Goal: Task Accomplishment & Management: Complete application form

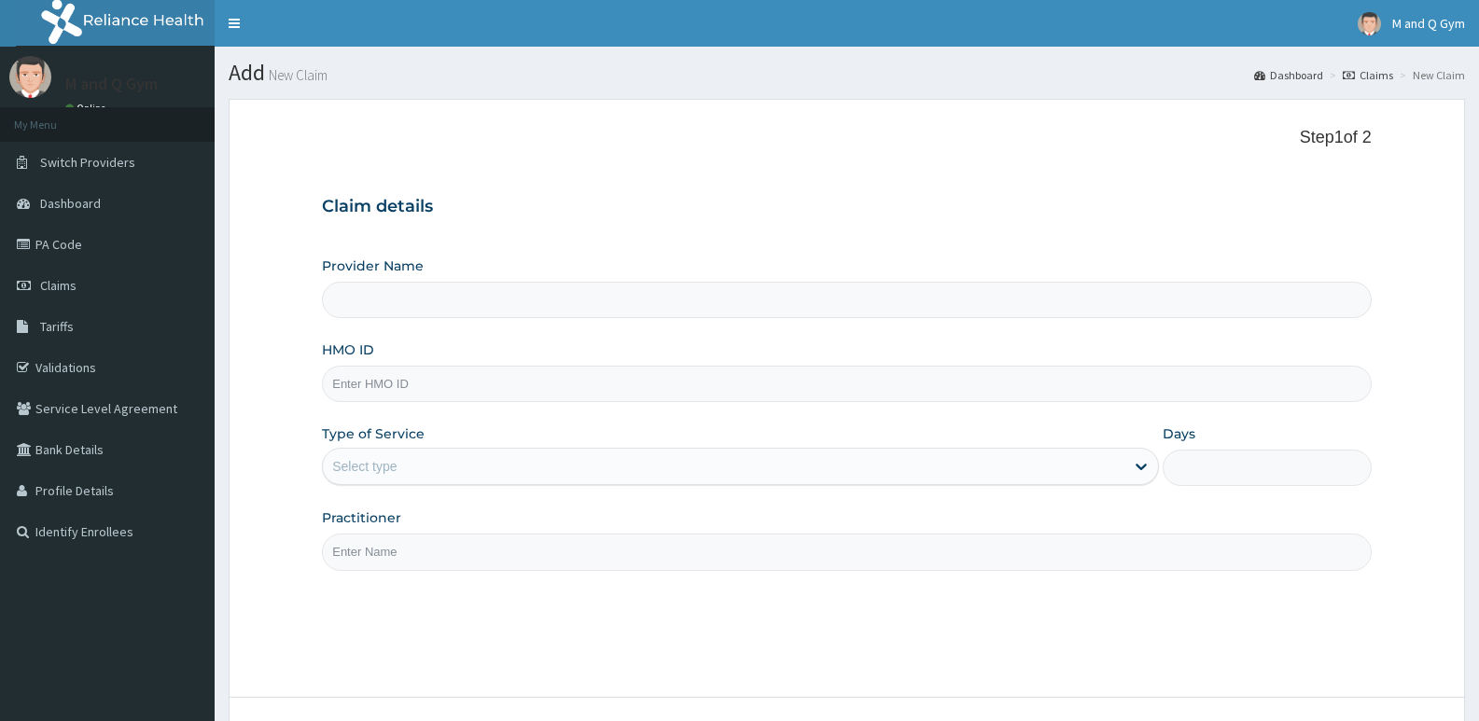
type input "M and Q gym"
type input "1"
click at [460, 379] on input "HMO ID" at bounding box center [846, 384] width 1049 height 36
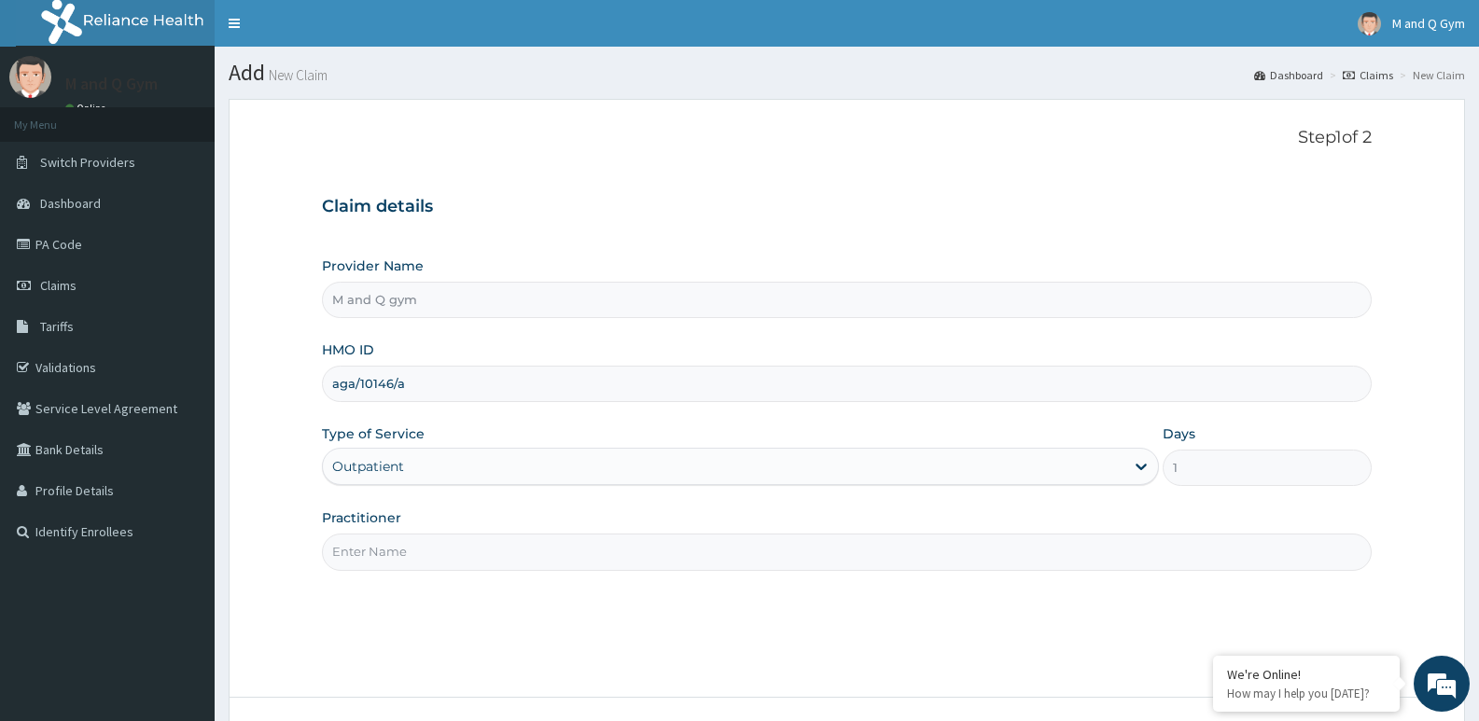
type input "aga/10146/a"
click at [399, 555] on input "Practitioner" at bounding box center [846, 552] width 1049 height 36
type input "m&q"
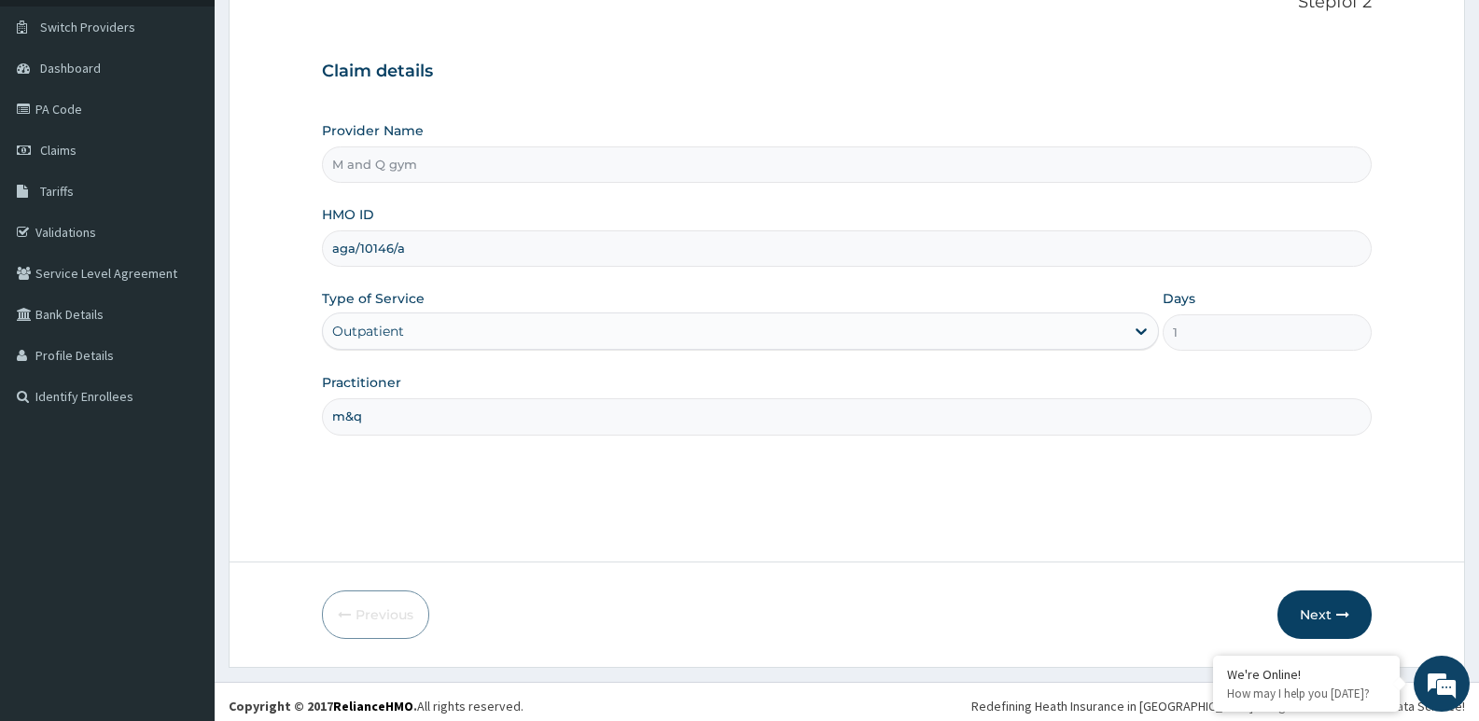
scroll to position [144, 0]
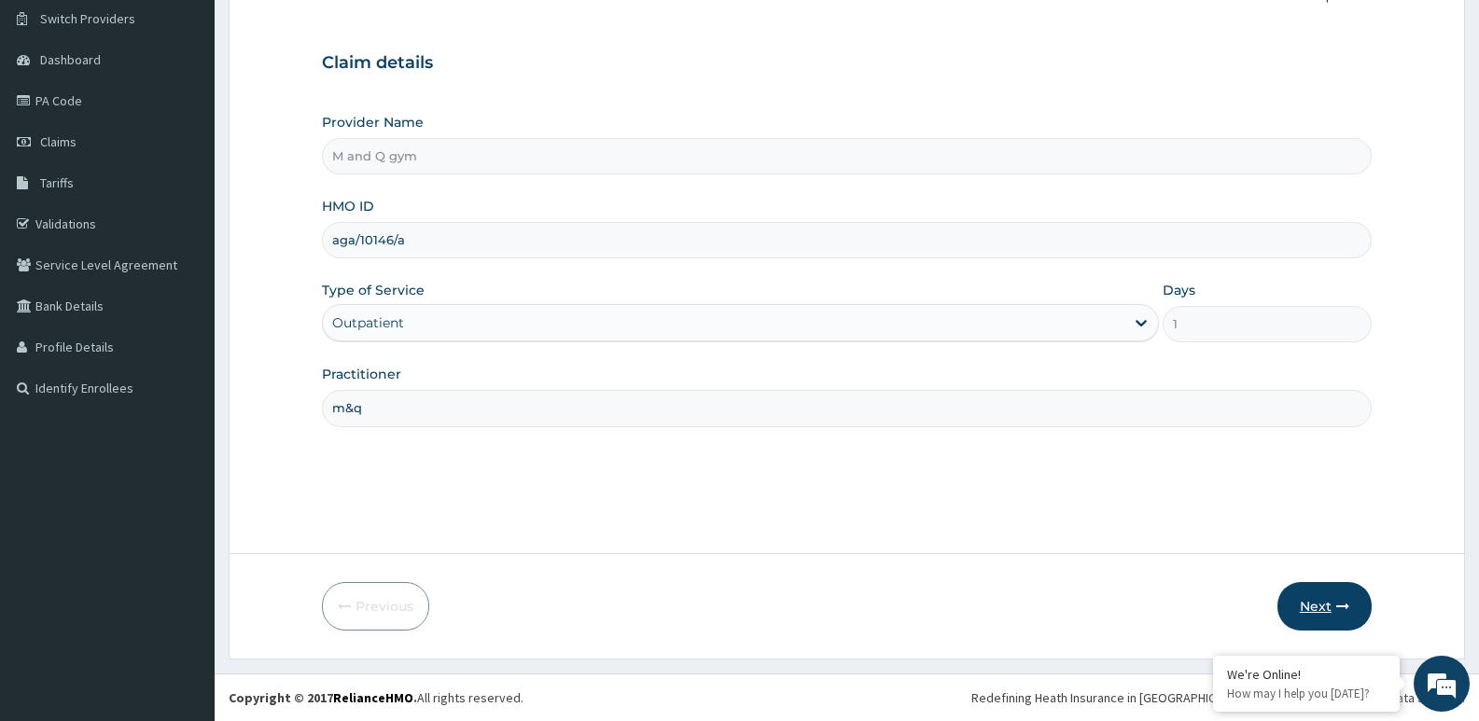
click at [1314, 613] on button "Next" at bounding box center [1324, 606] width 94 height 49
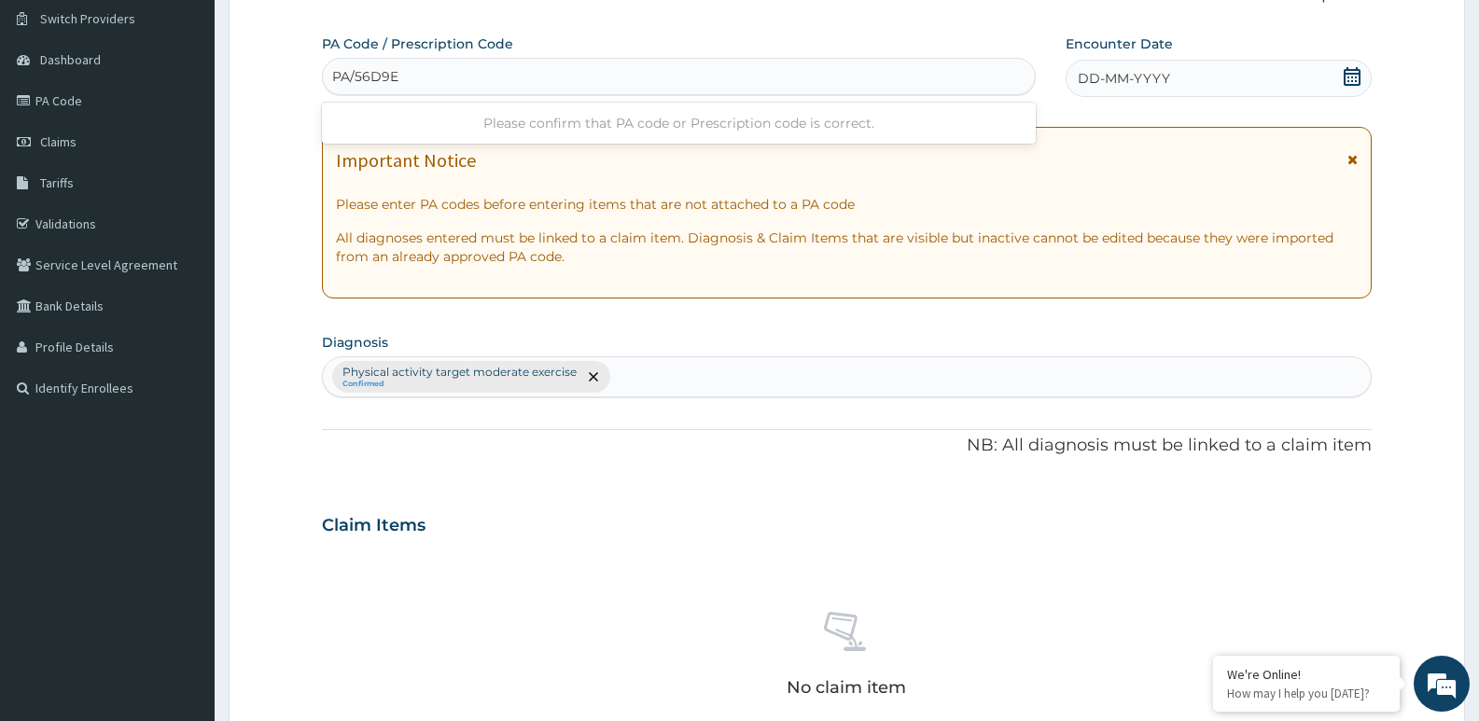
type input "PA/56D9EC"
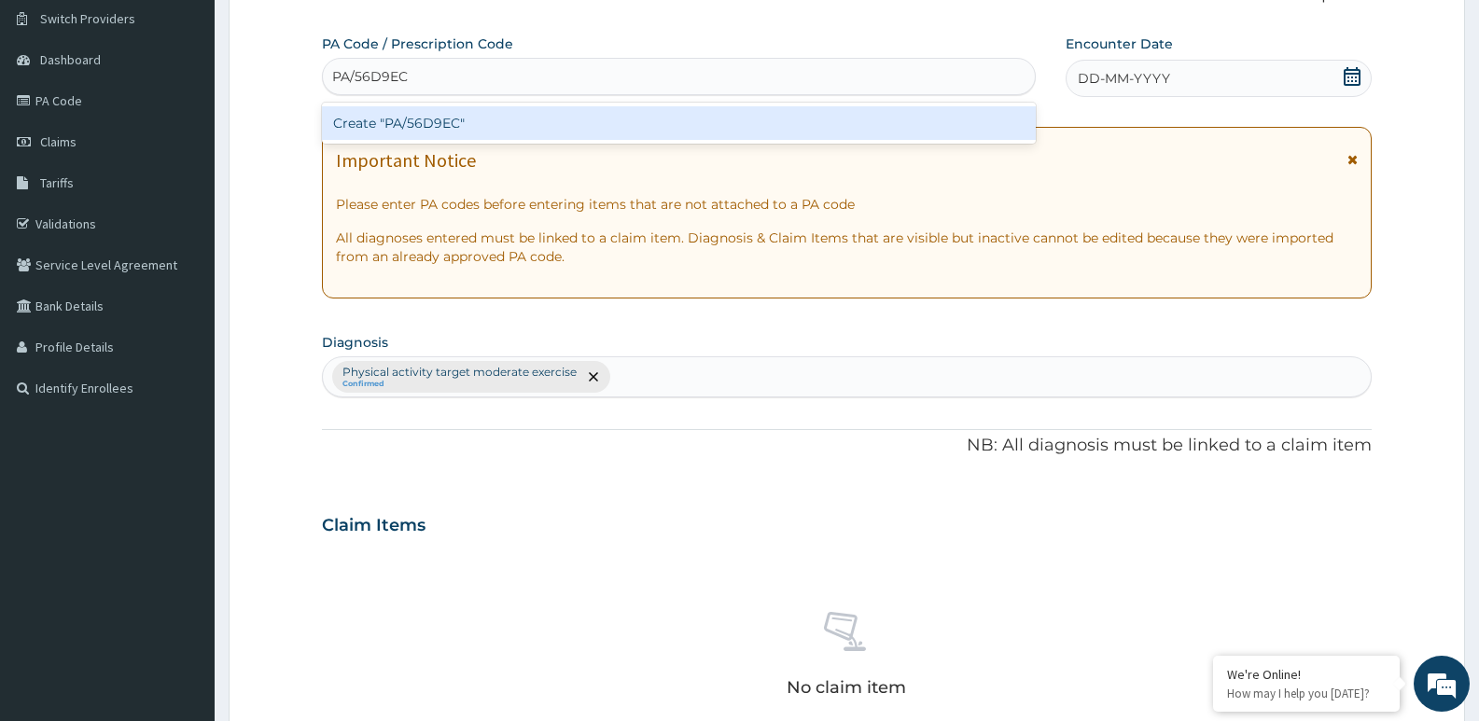
click at [421, 125] on div "Create "PA/56D9EC"" at bounding box center [679, 123] width 714 height 34
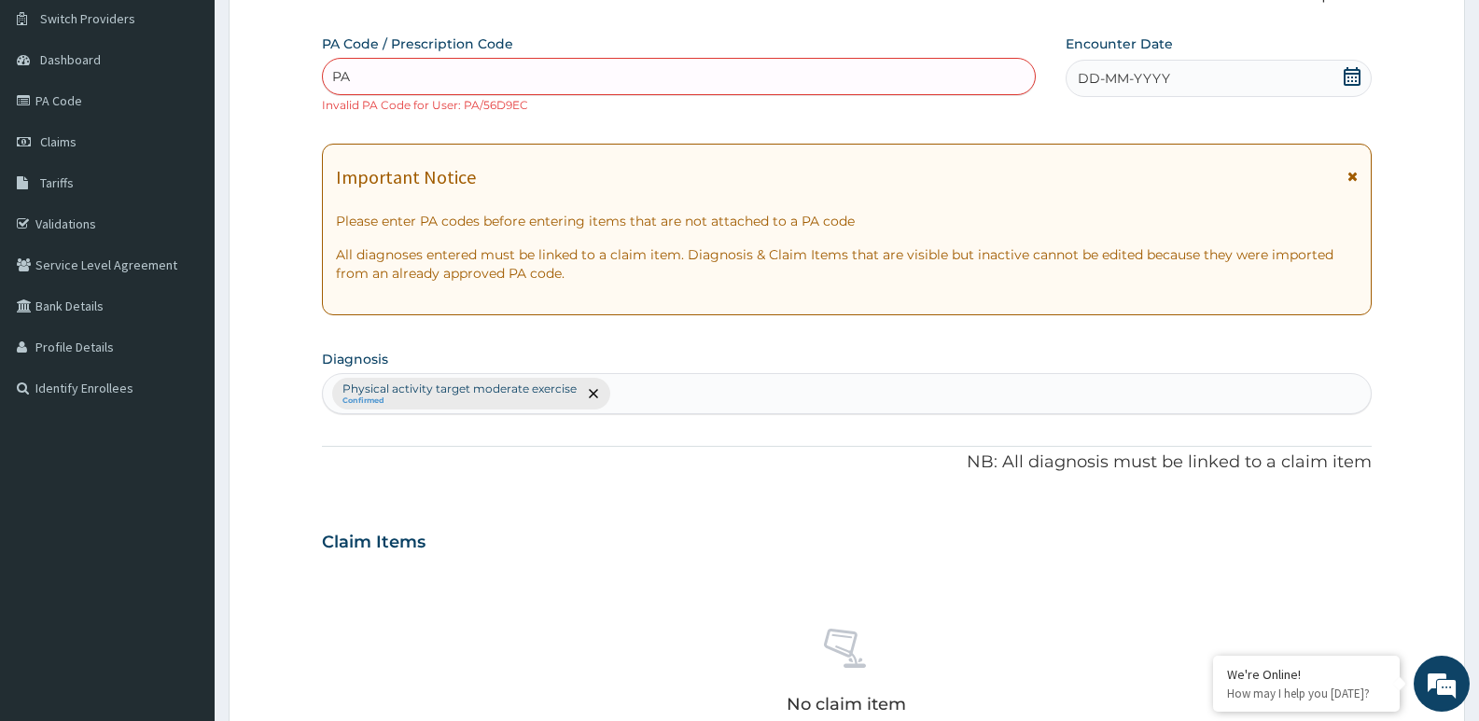
type input "PA"
click at [522, 121] on div "PA Code / Prescription Code option Create "PA/56D9EC", selected. Use Up and Dow…" at bounding box center [846, 529] width 1049 height 988
click at [60, 74] on link "Dashboard" at bounding box center [107, 59] width 215 height 41
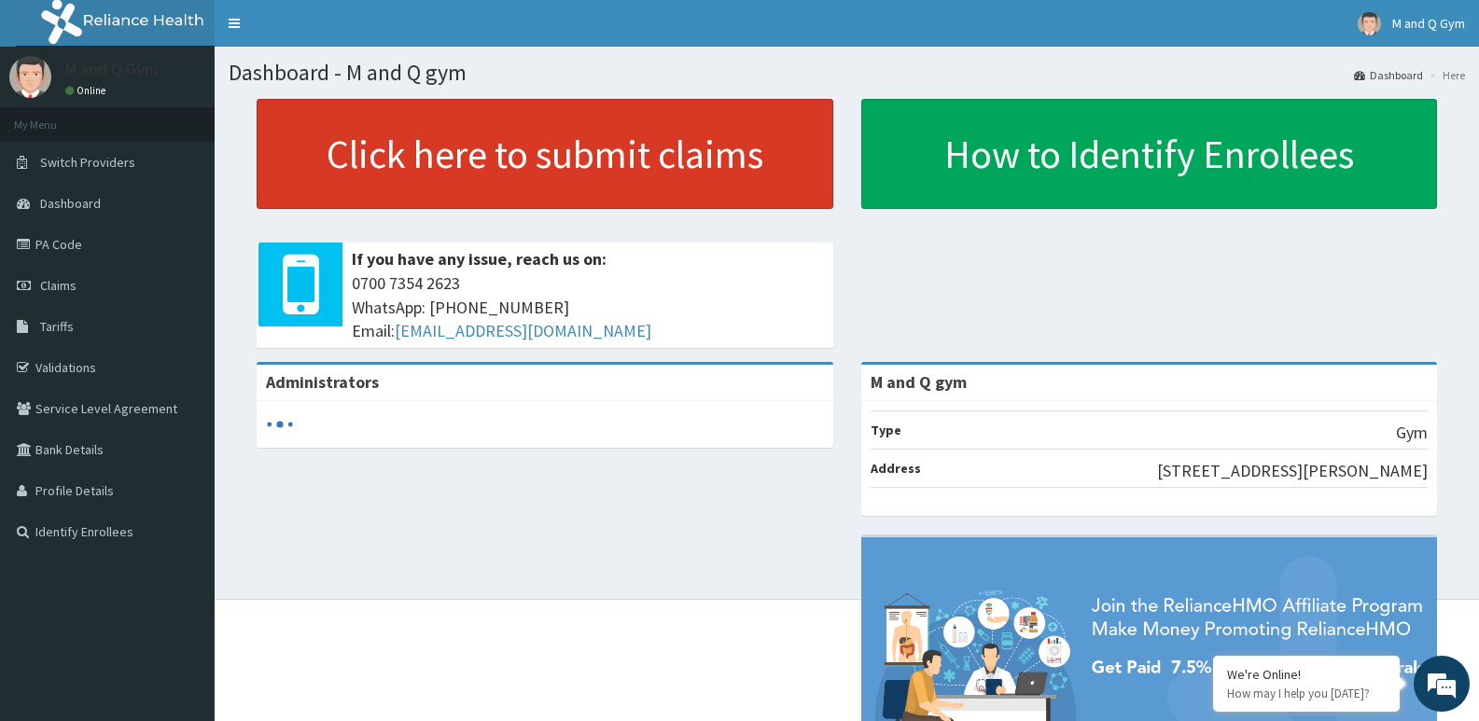
click at [614, 132] on link "Click here to submit claims" at bounding box center [545, 154] width 576 height 110
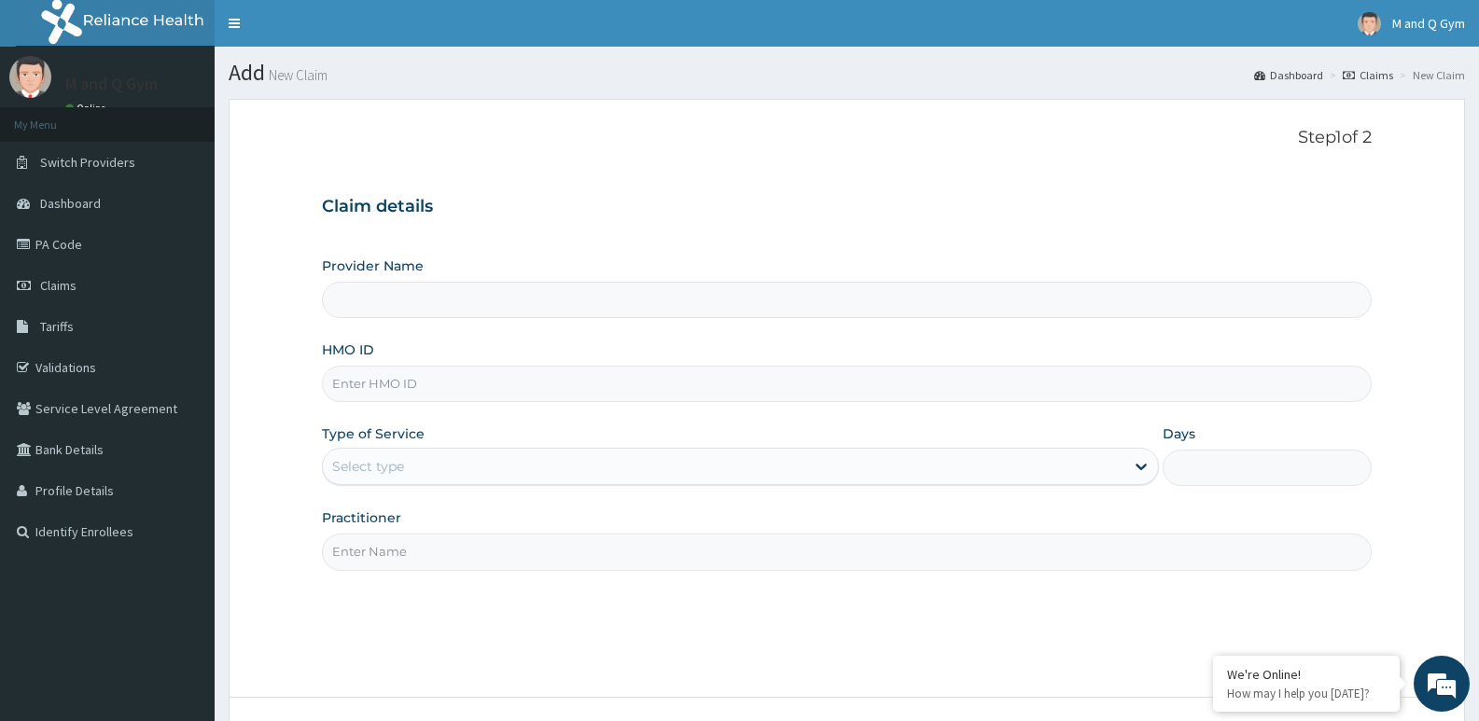
type input "M and Q gym"
type input "1"
click at [412, 376] on input "HMO ID" at bounding box center [846, 384] width 1049 height 36
click at [69, 210] on span "Dashboard" at bounding box center [70, 203] width 61 height 17
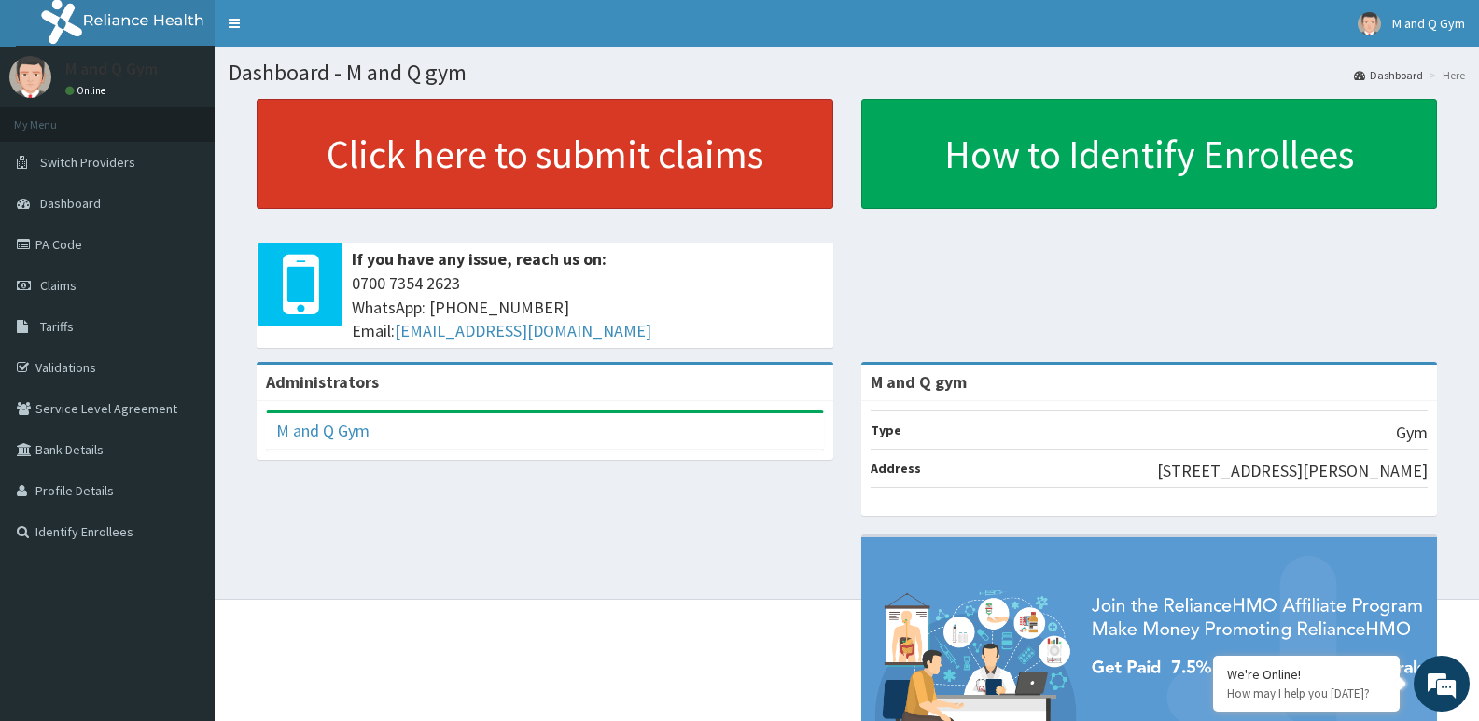
click at [696, 146] on link "Click here to submit claims" at bounding box center [545, 154] width 576 height 110
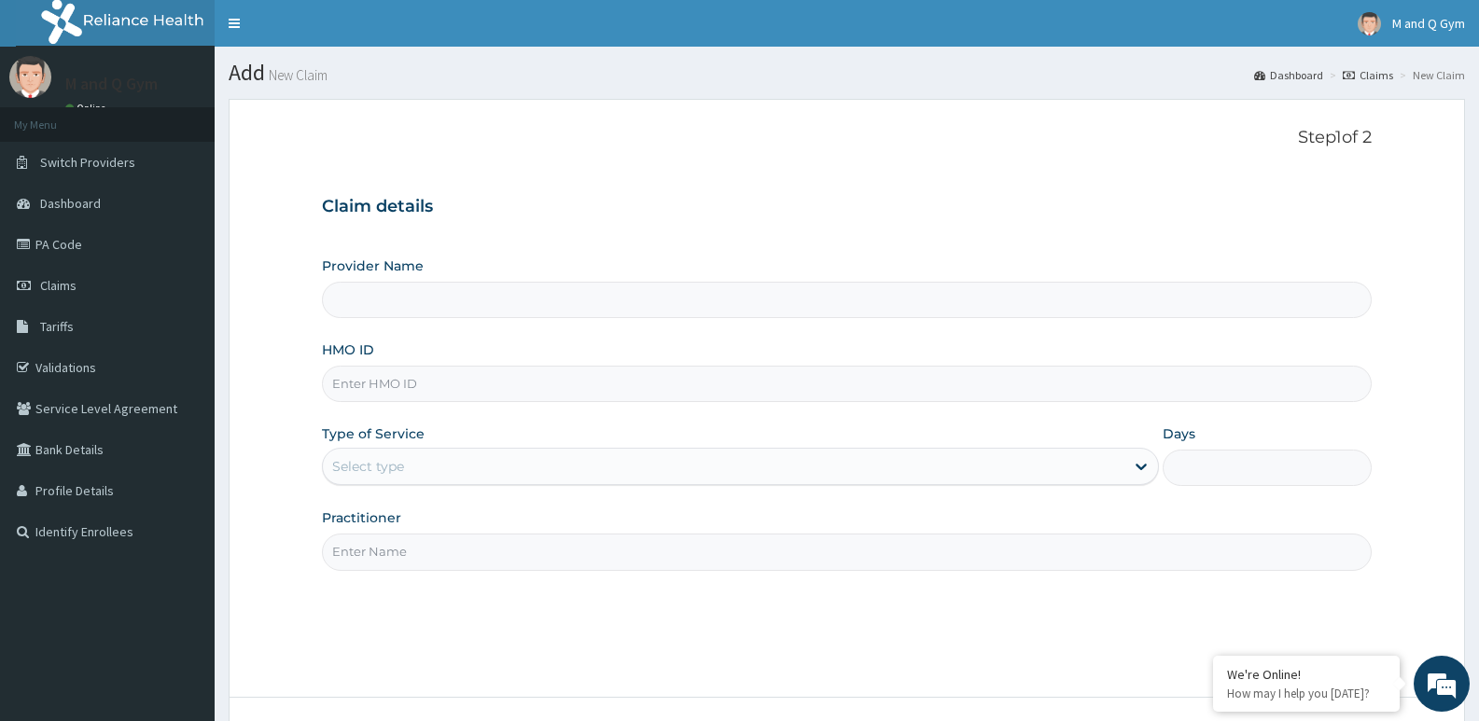
click at [454, 378] on input "HMO ID" at bounding box center [846, 384] width 1049 height 36
type input "M and Q gym"
type input "1"
type input "a"
type input "IEI/10060/C"
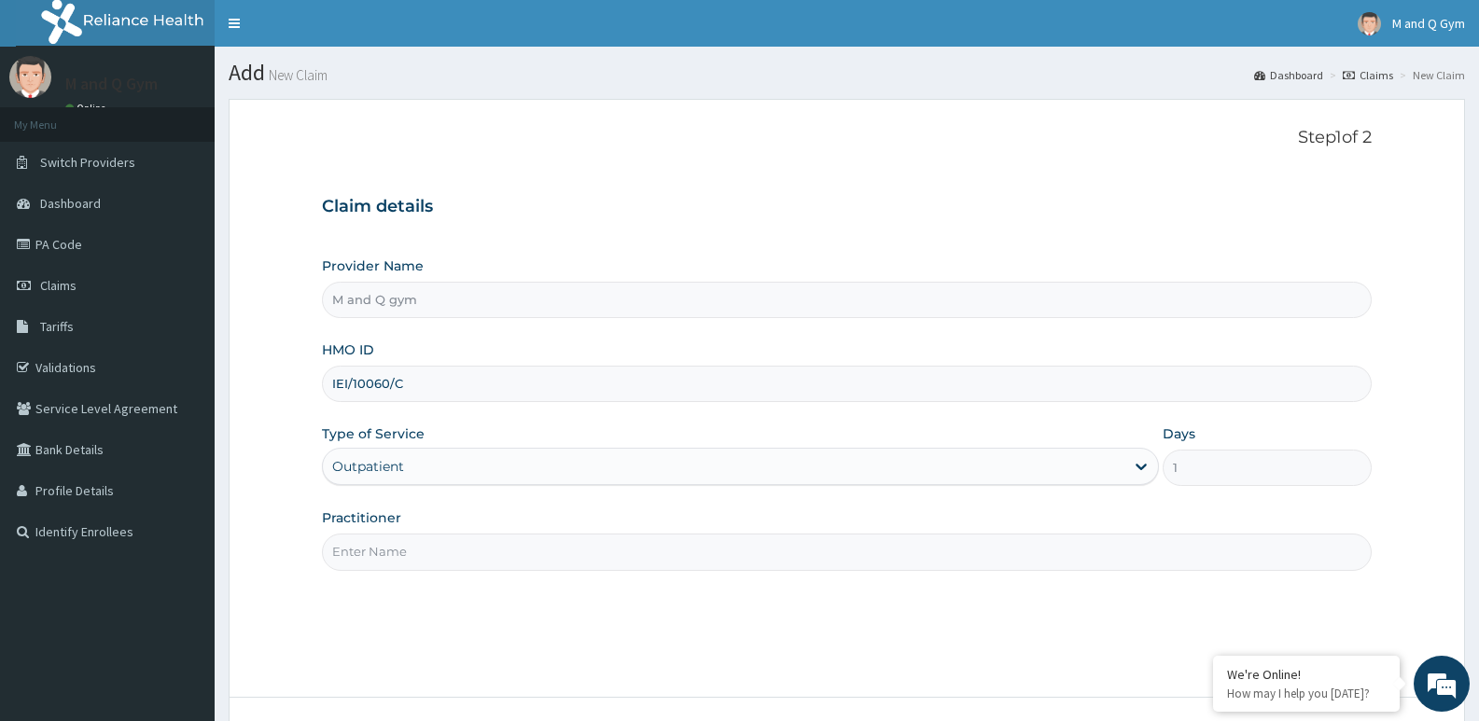
click at [417, 546] on input "Practitioner" at bounding box center [846, 552] width 1049 height 36
type input "M&Q"
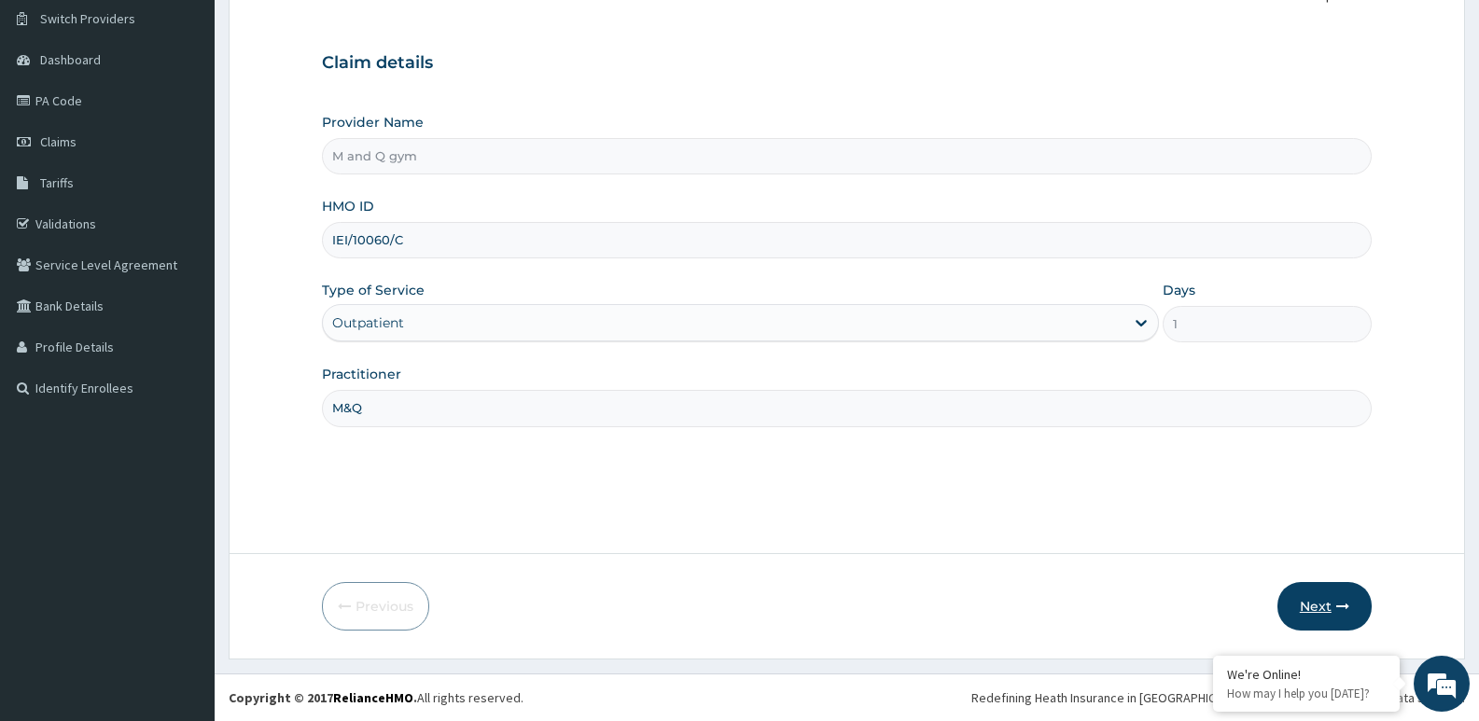
click at [1288, 587] on button "Next" at bounding box center [1324, 606] width 94 height 49
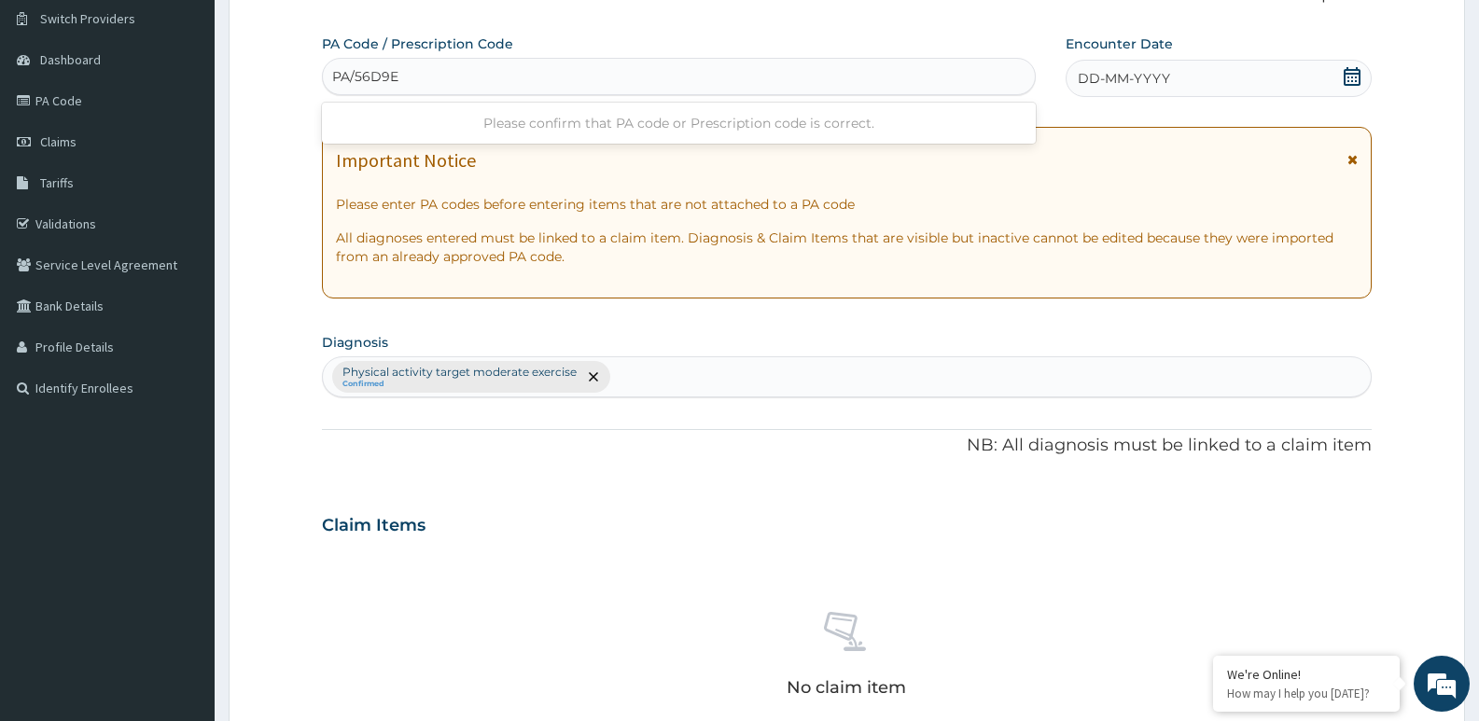
type input "PA/56D9EC"
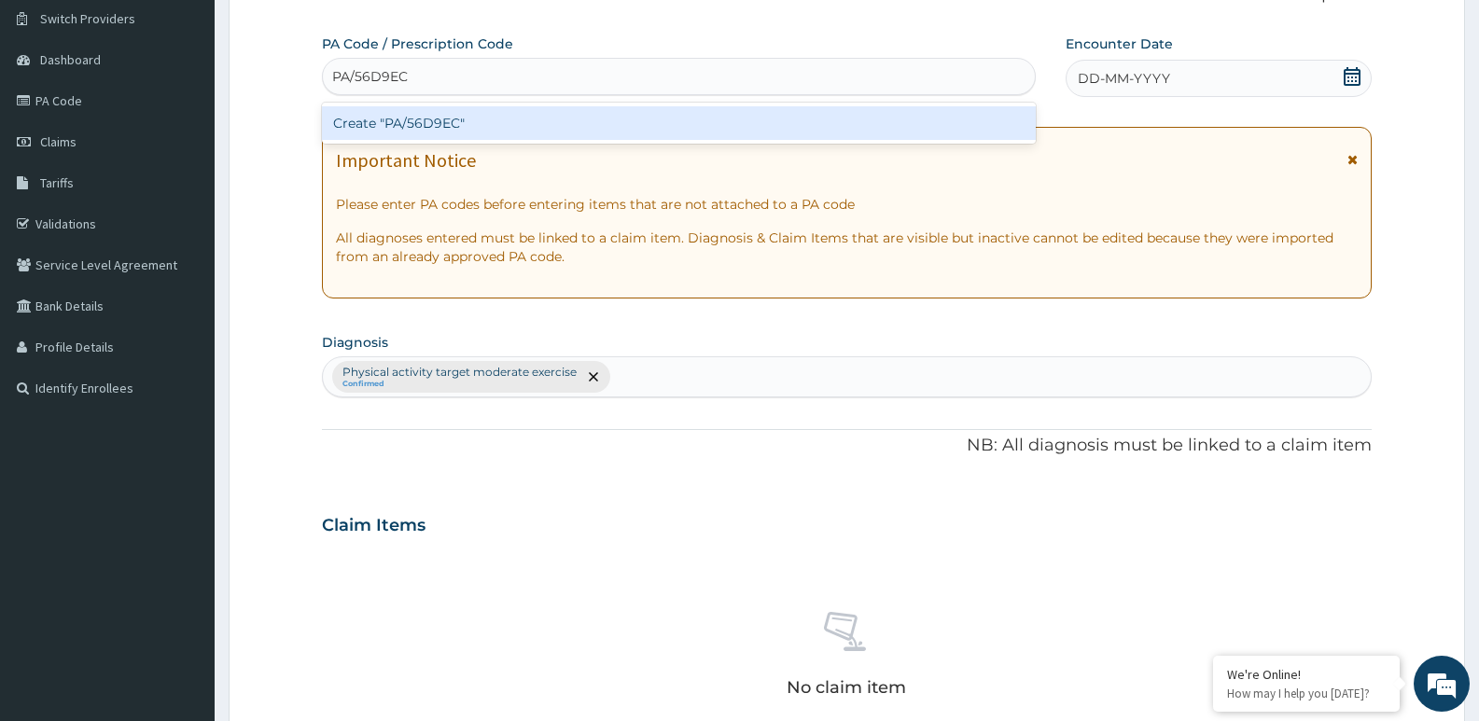
click at [420, 123] on div "Create "PA/56D9EC"" at bounding box center [679, 123] width 714 height 34
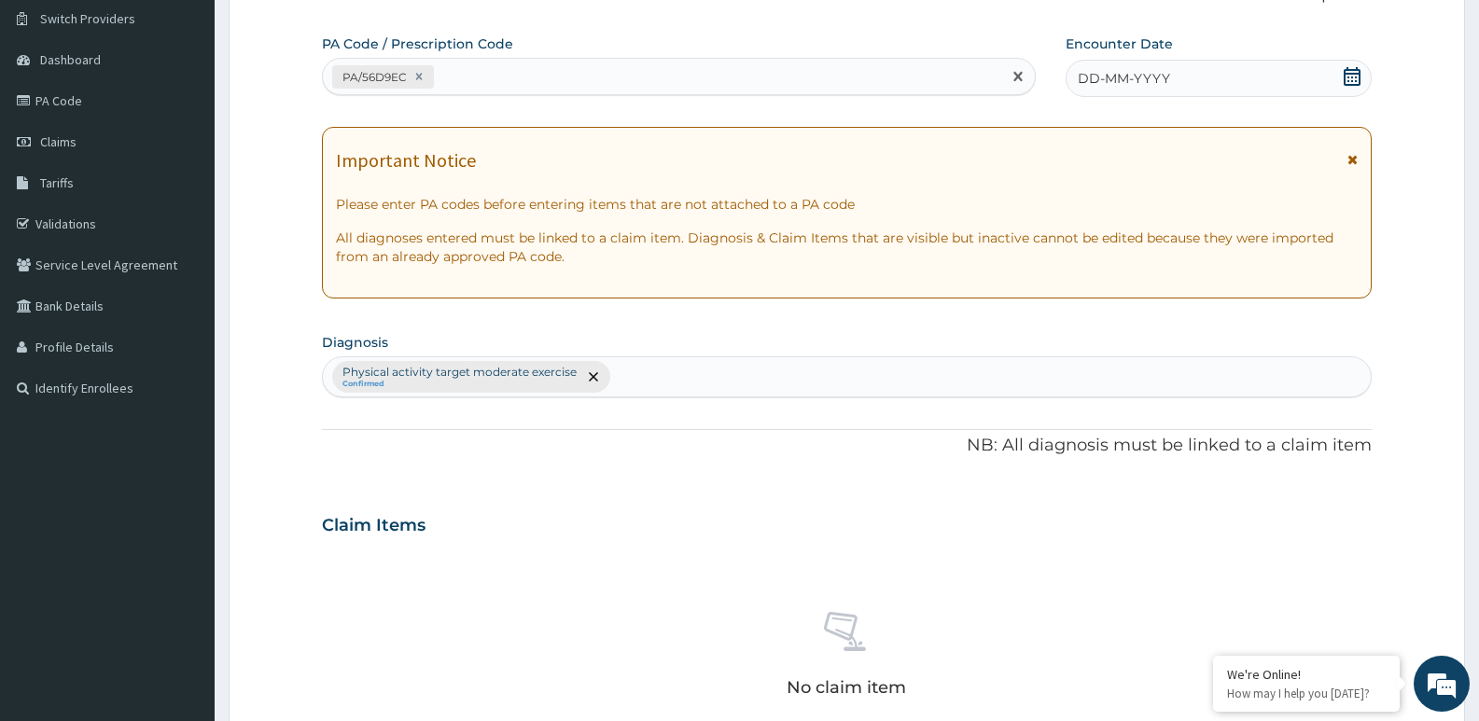
click at [1345, 79] on icon at bounding box center [1351, 76] width 19 height 19
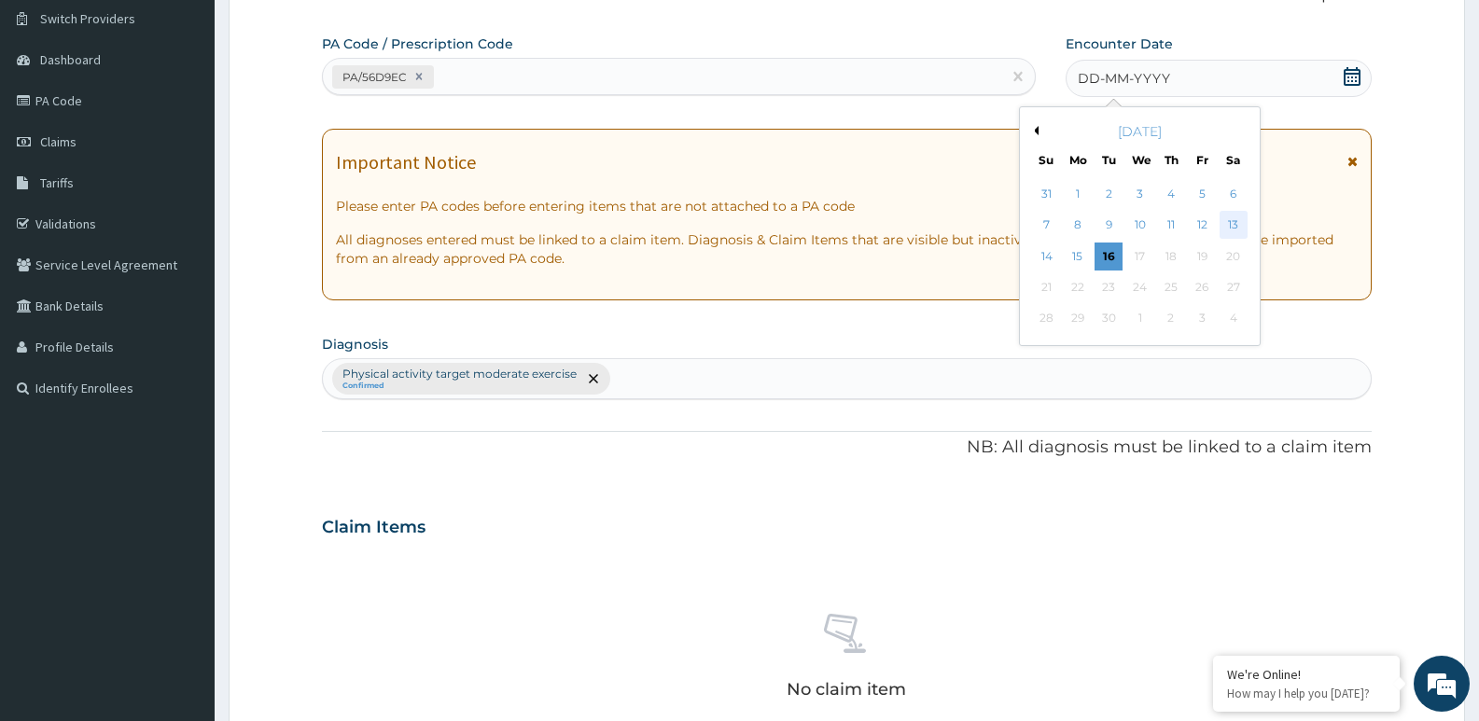
click at [1229, 229] on div "13" at bounding box center [1233, 226] width 28 height 28
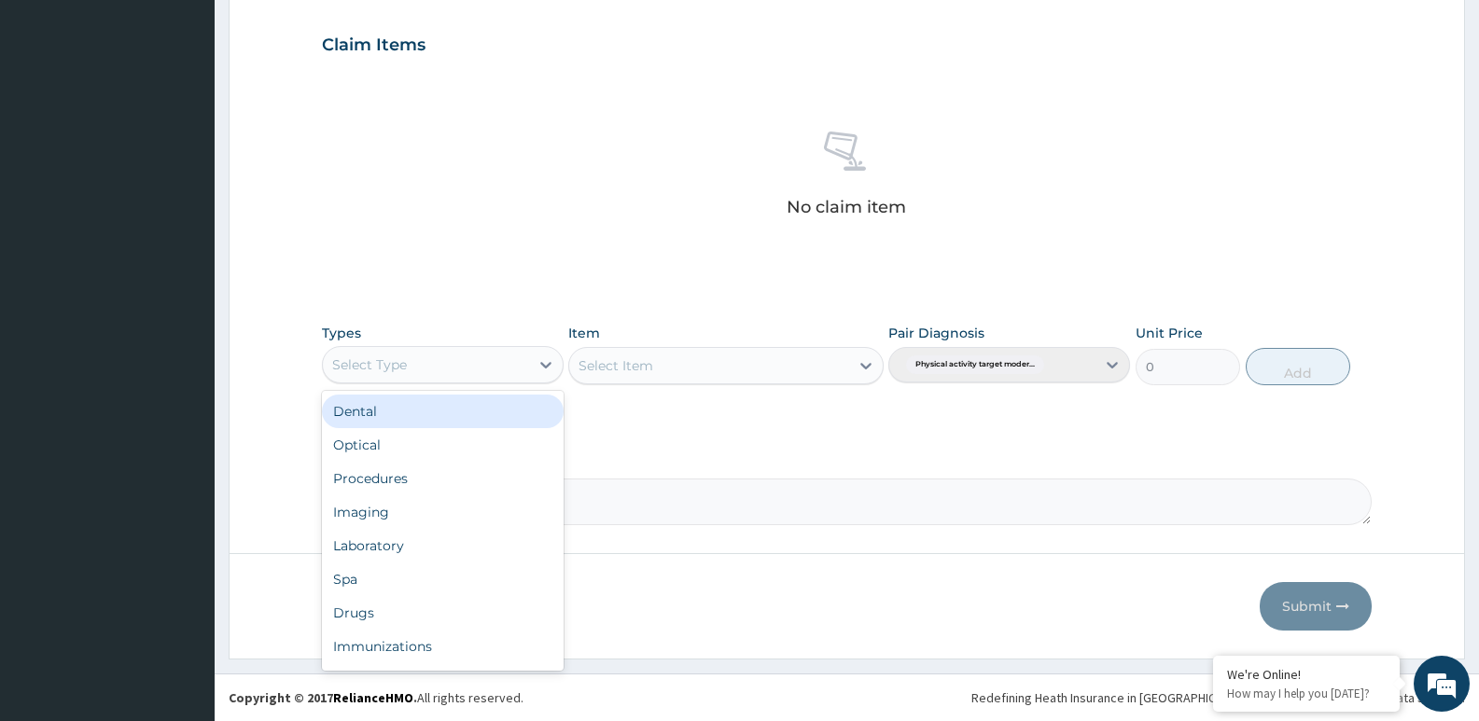
scroll to position [63, 0]
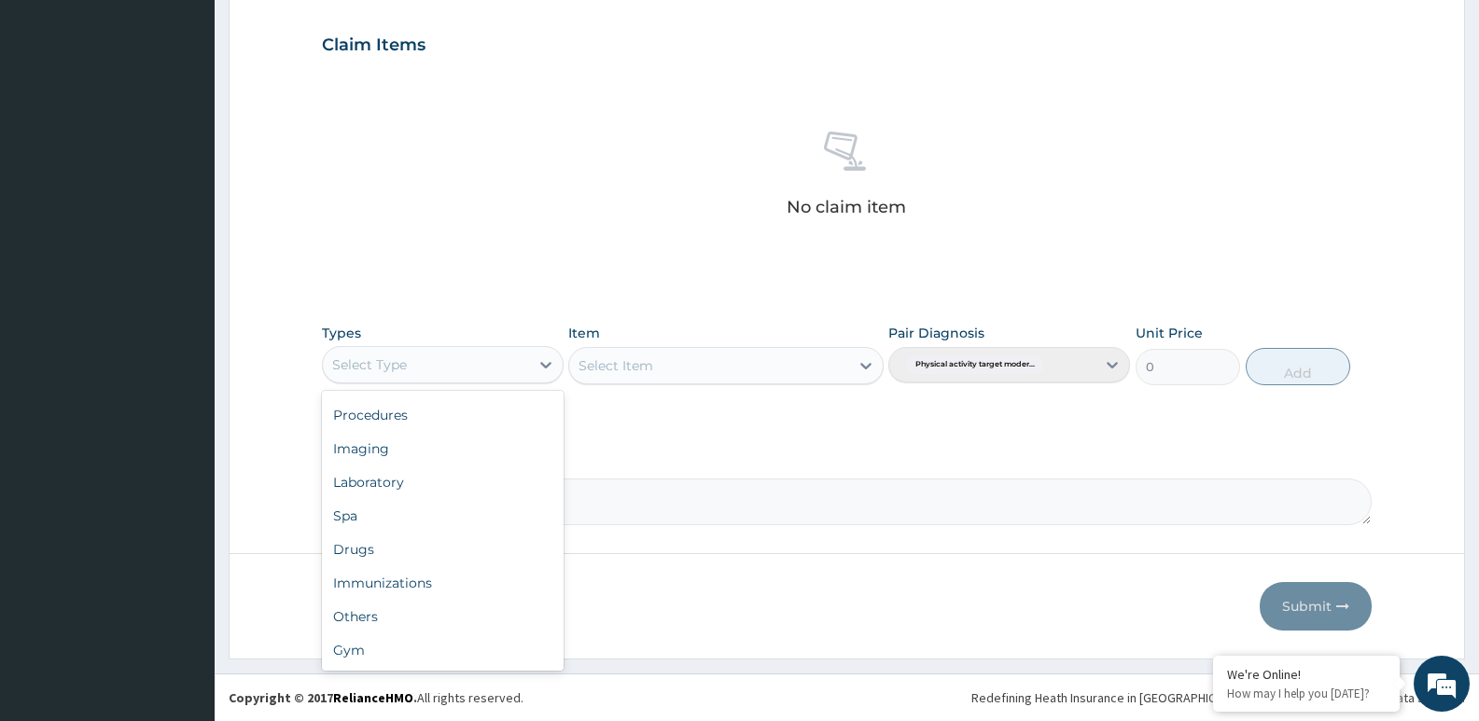
click at [350, 665] on div "Gym" at bounding box center [443, 650] width 242 height 34
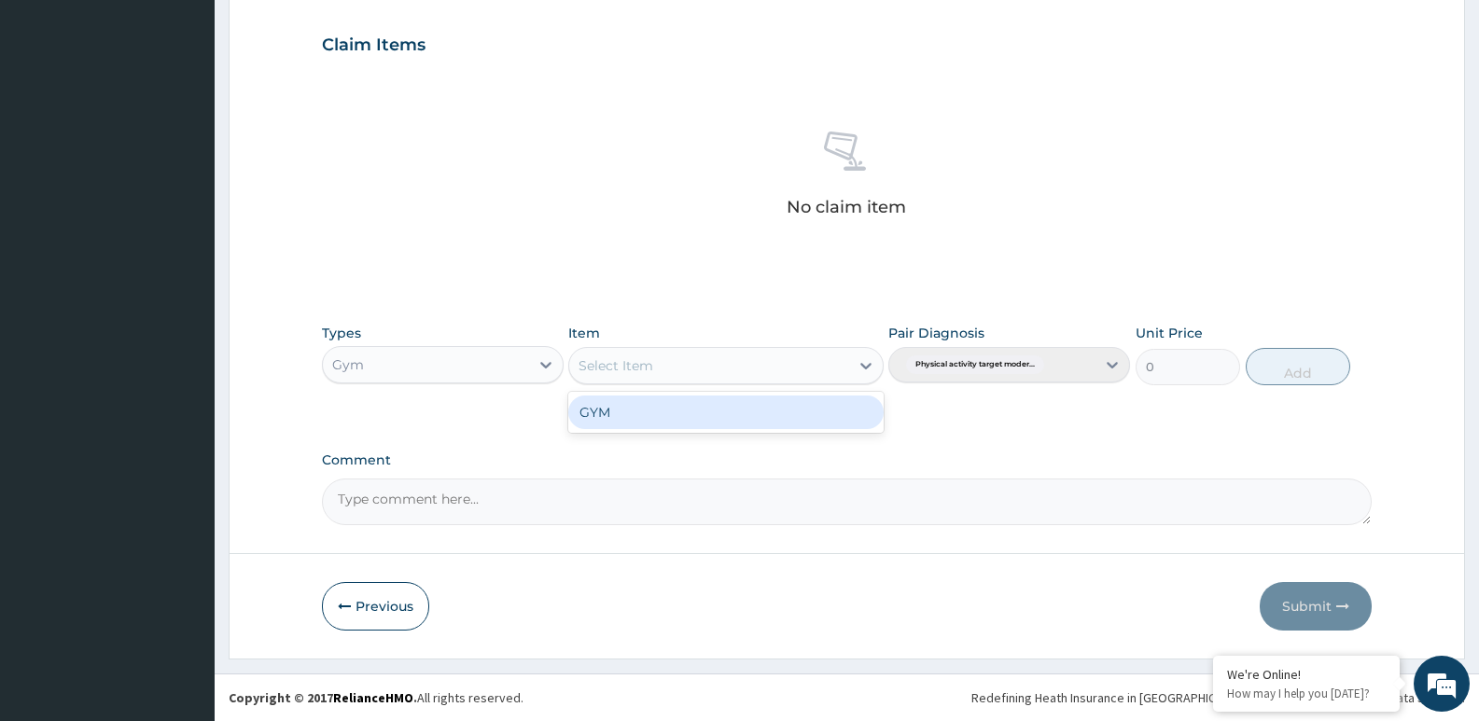
click at [674, 421] on div "GYM" at bounding box center [725, 413] width 314 height 34
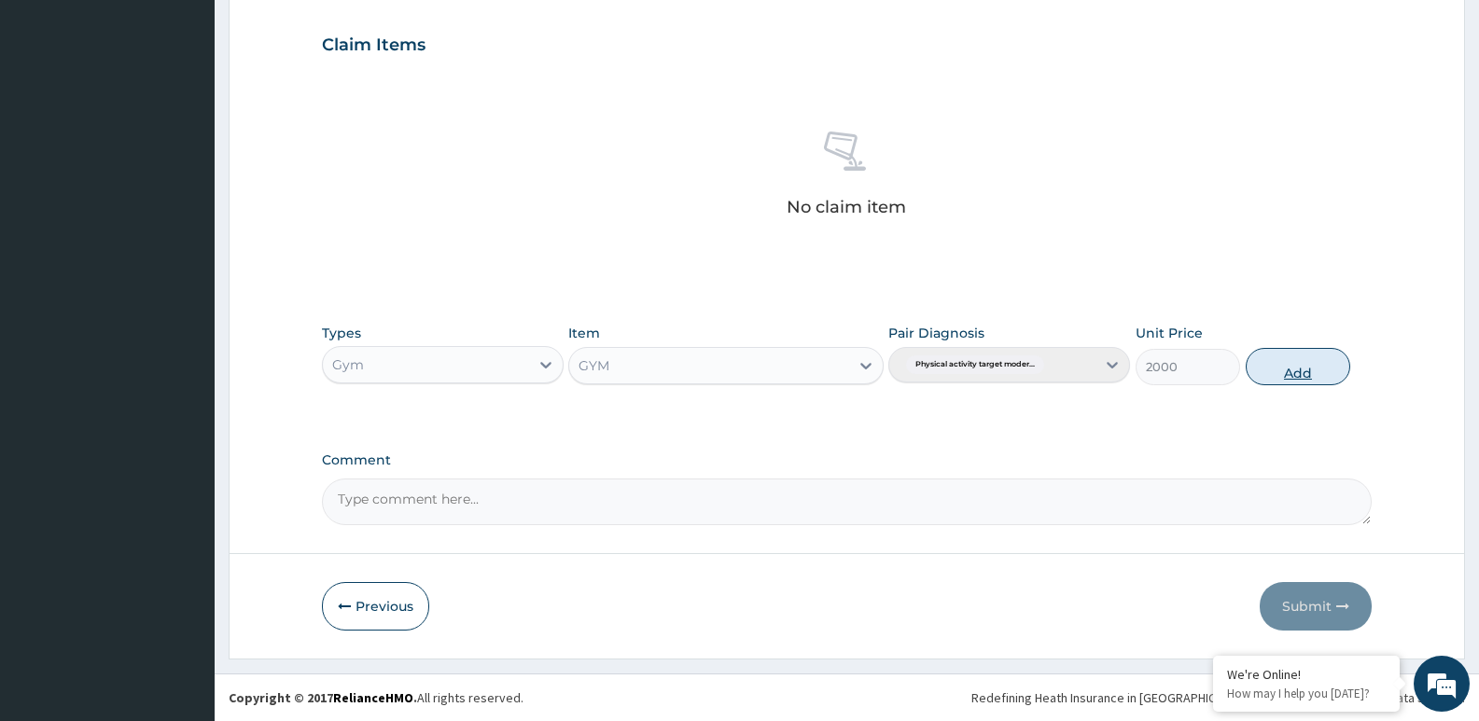
click at [1270, 352] on button "Add" at bounding box center [1297, 366] width 104 height 37
type input "0"
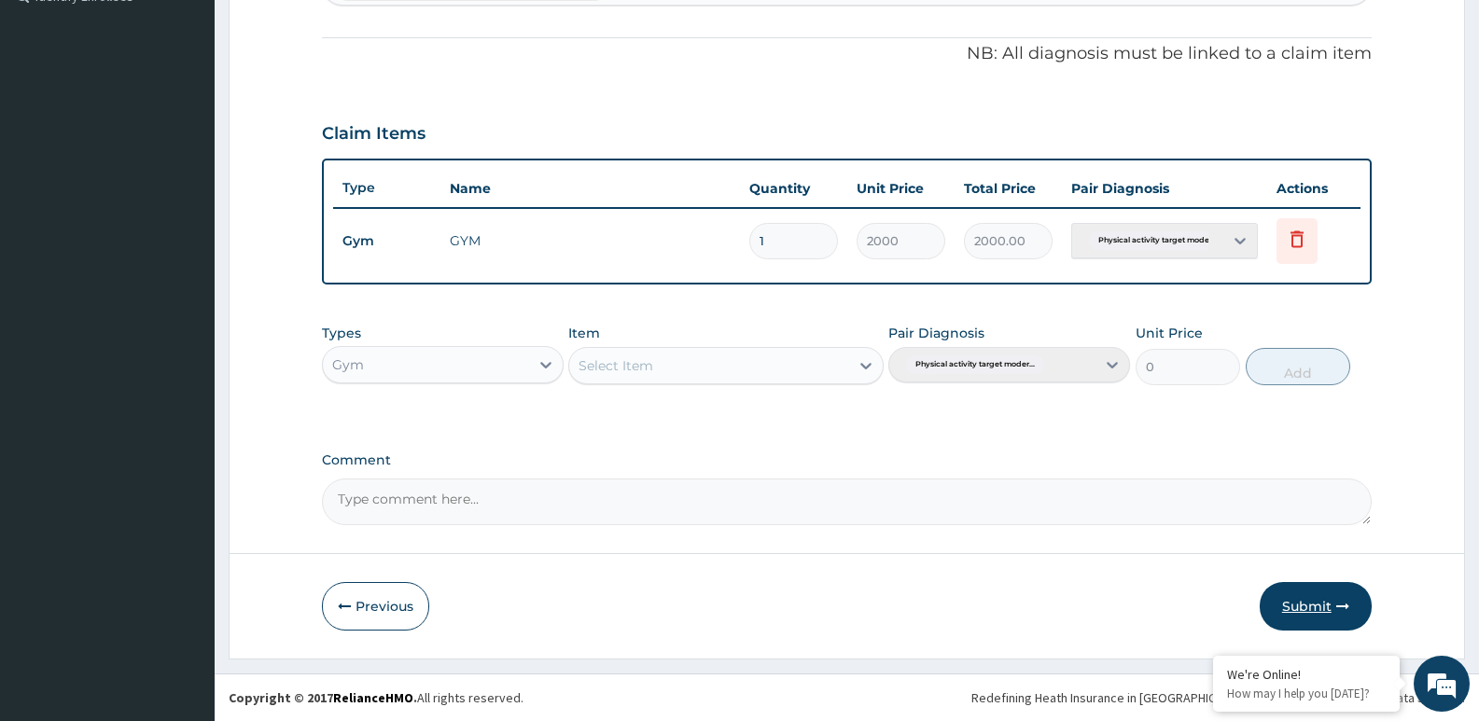
click at [1286, 593] on button "Submit" at bounding box center [1315, 606] width 112 height 49
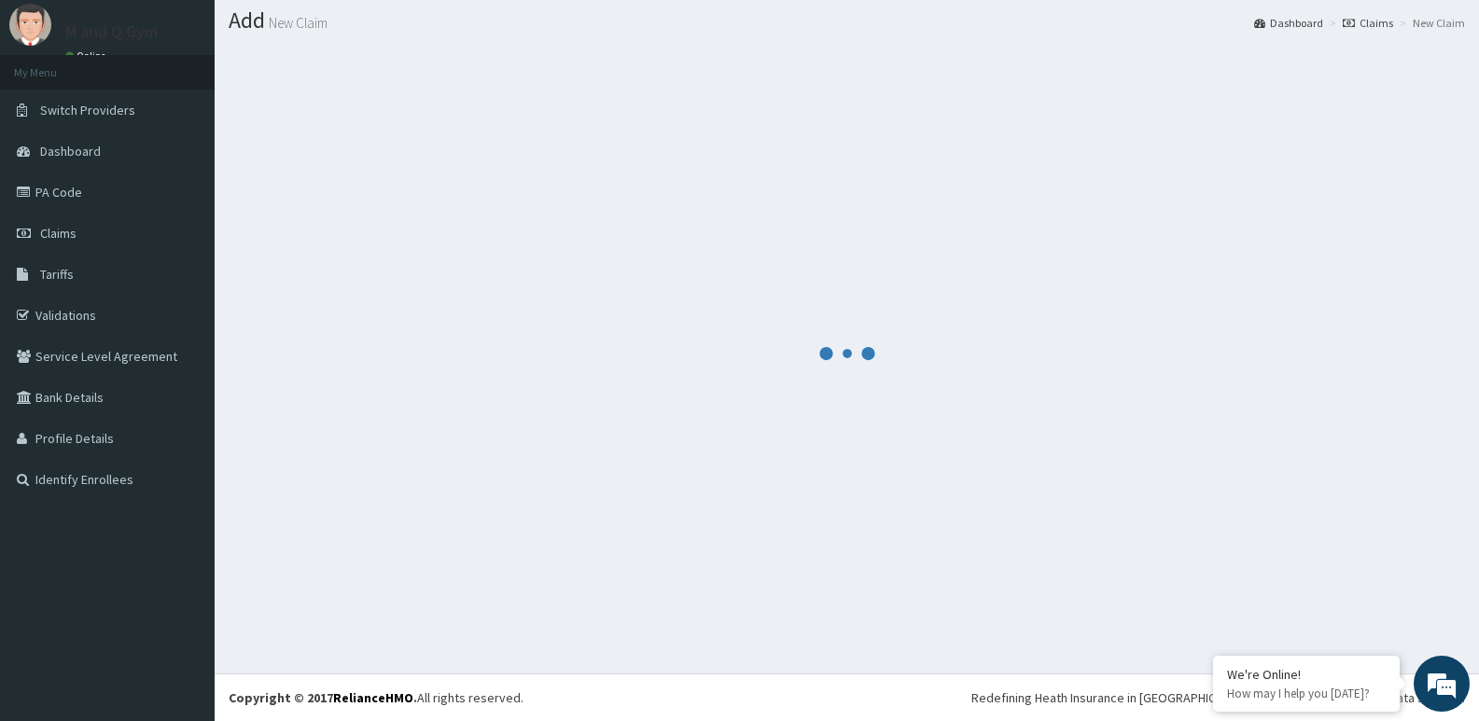
scroll to position [535, 0]
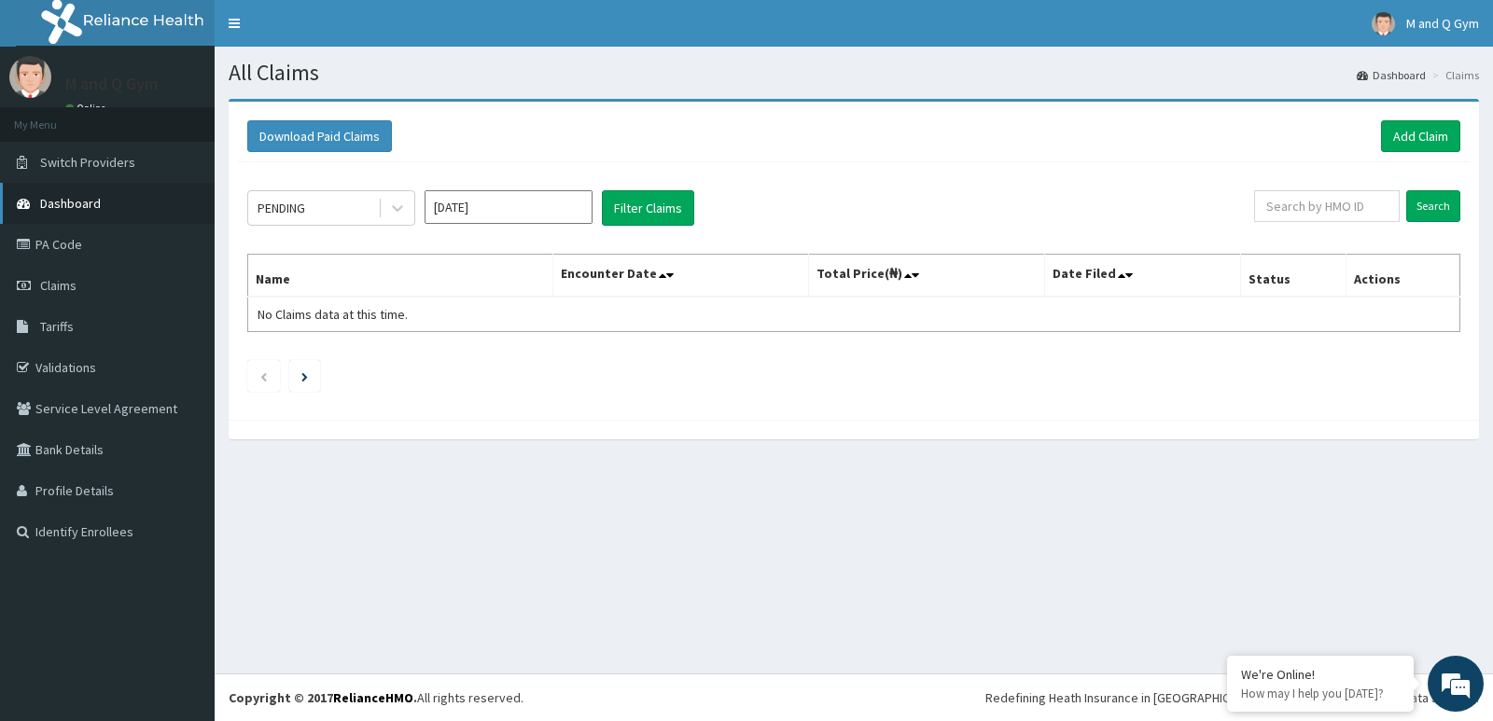
click at [71, 205] on span "Dashboard" at bounding box center [70, 203] width 61 height 17
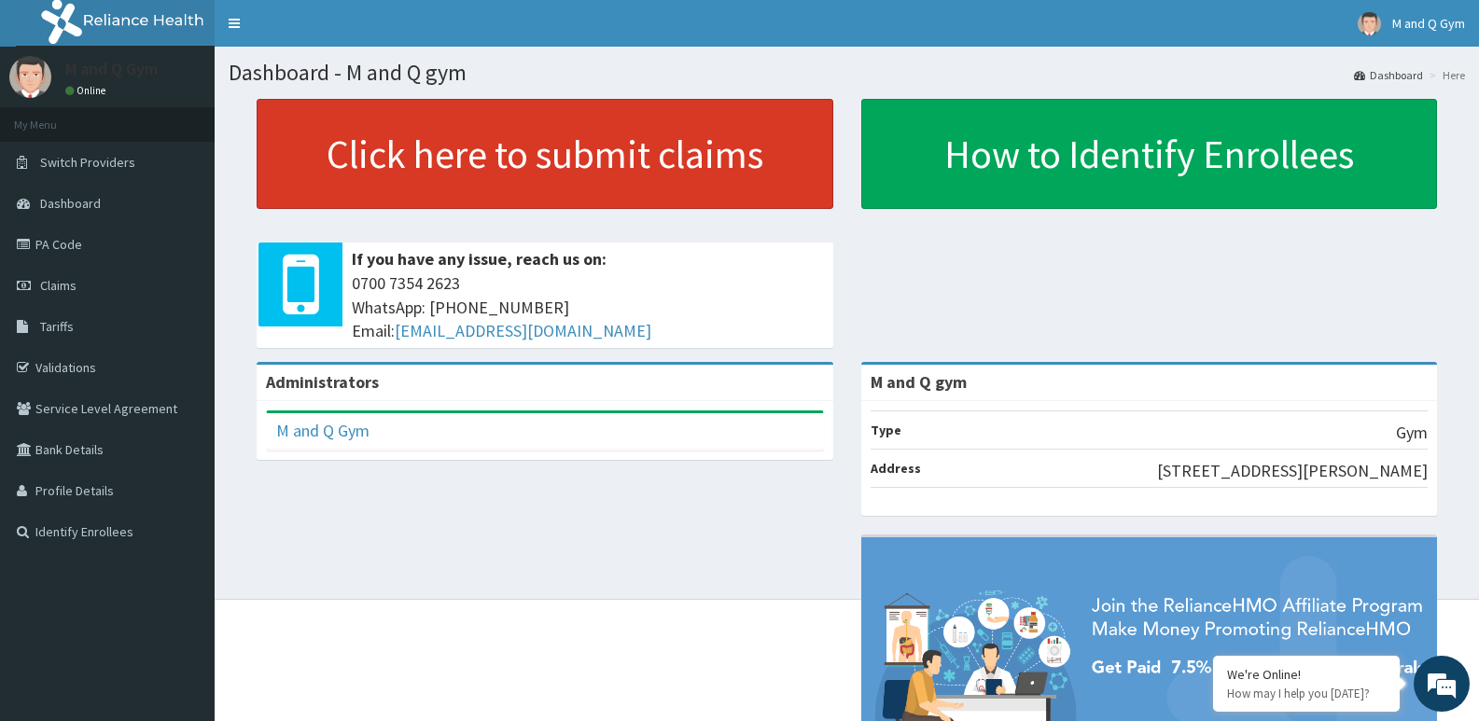
click at [750, 181] on link "Click here to submit claims" at bounding box center [545, 154] width 576 height 110
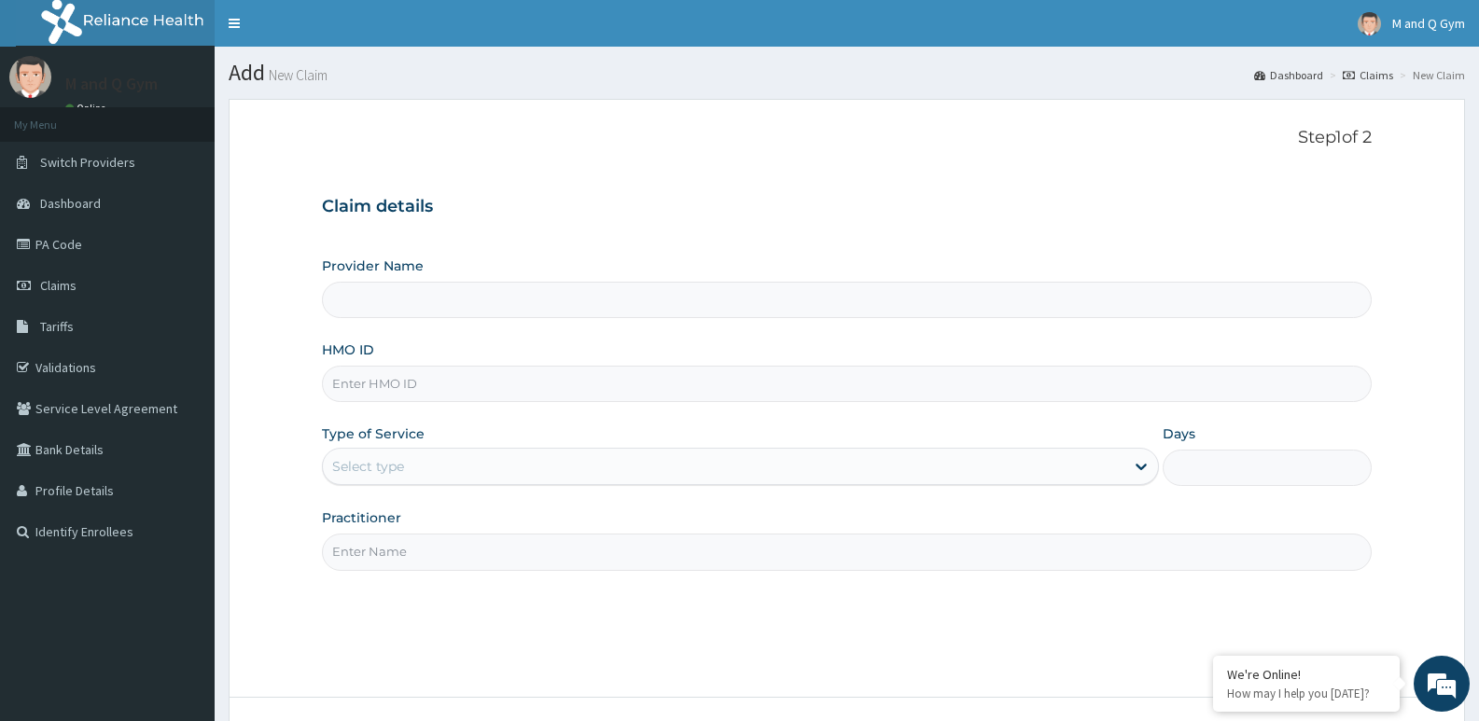
type input "M and Q gym"
type input "1"
click at [556, 386] on input "HMO ID" at bounding box center [846, 384] width 1049 height 36
type input "RSJ/10049"
click at [367, 551] on input "Practitioner" at bounding box center [846, 552] width 1049 height 36
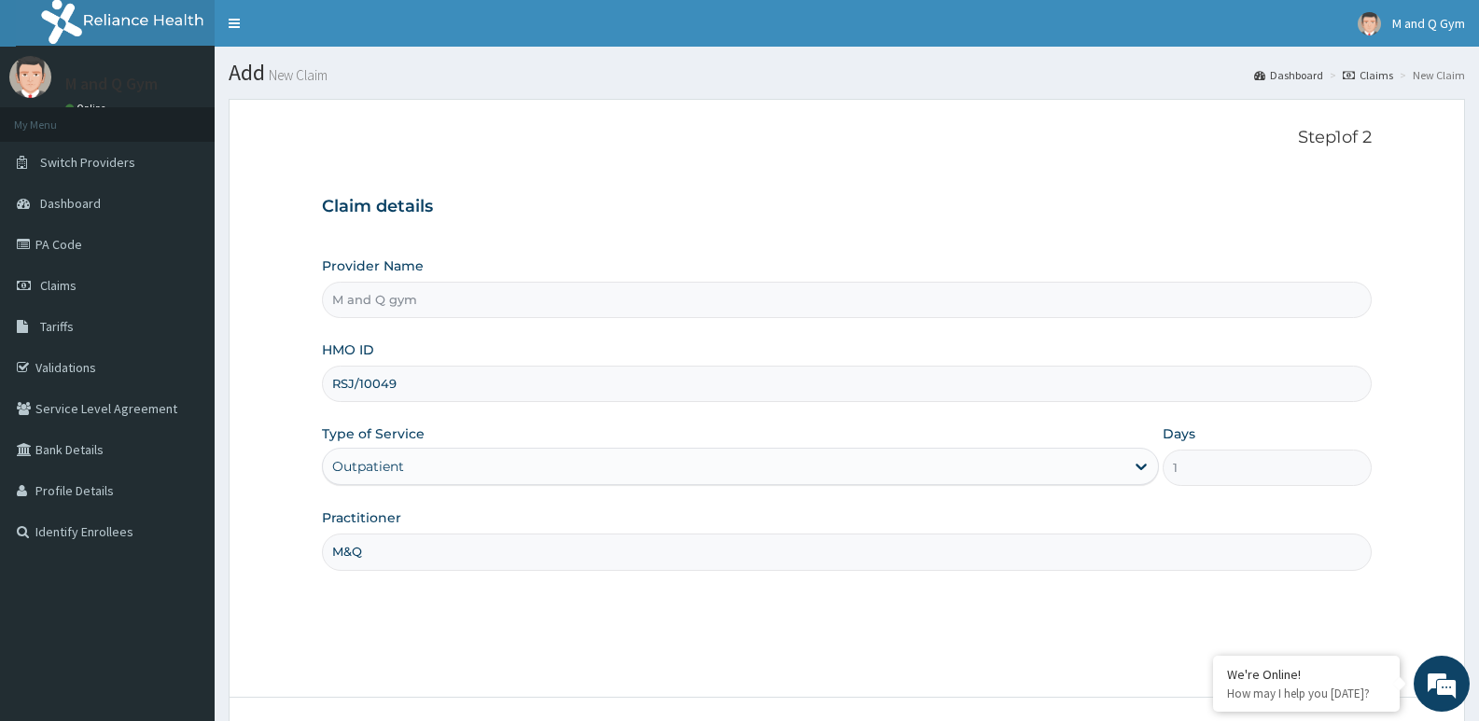
scroll to position [144, 0]
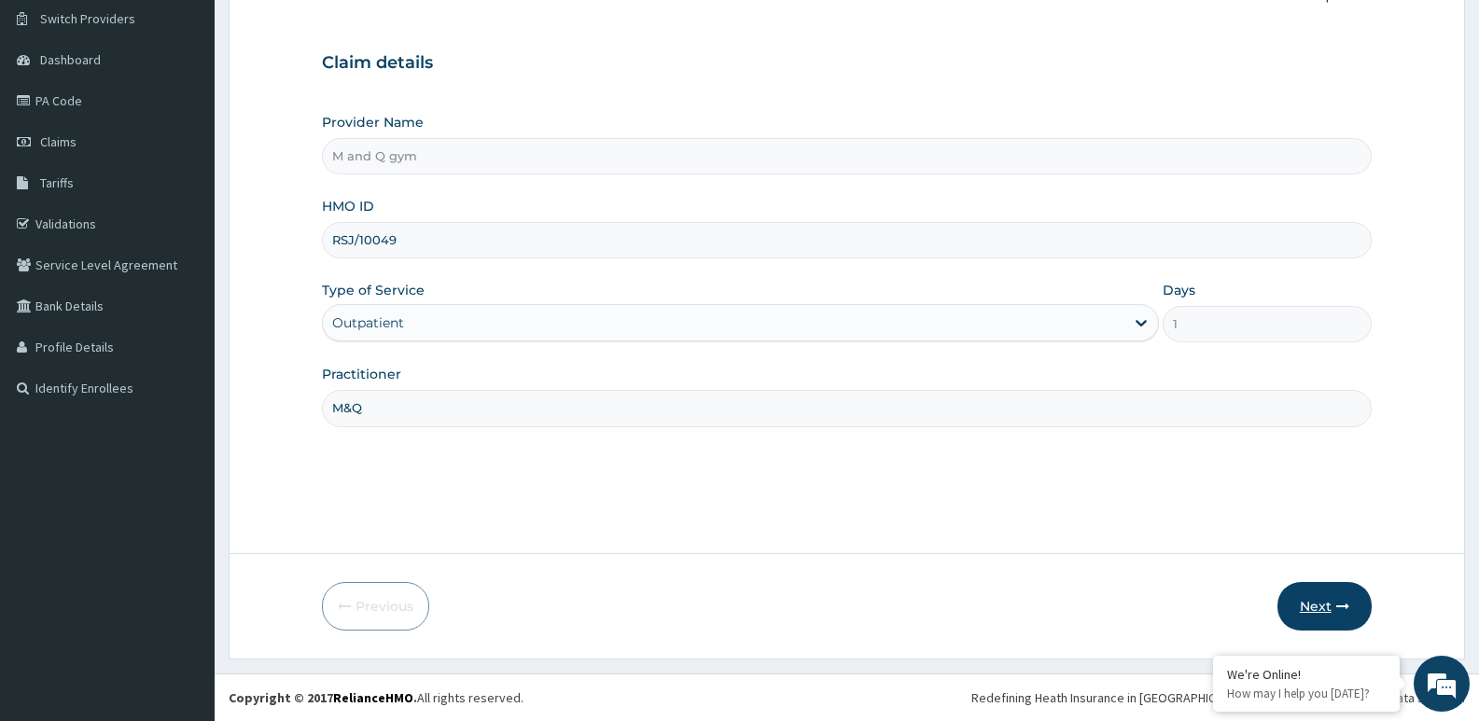
type input "M&Q"
click at [1309, 621] on button "Next" at bounding box center [1324, 606] width 94 height 49
type input "RSJ/10049/A"
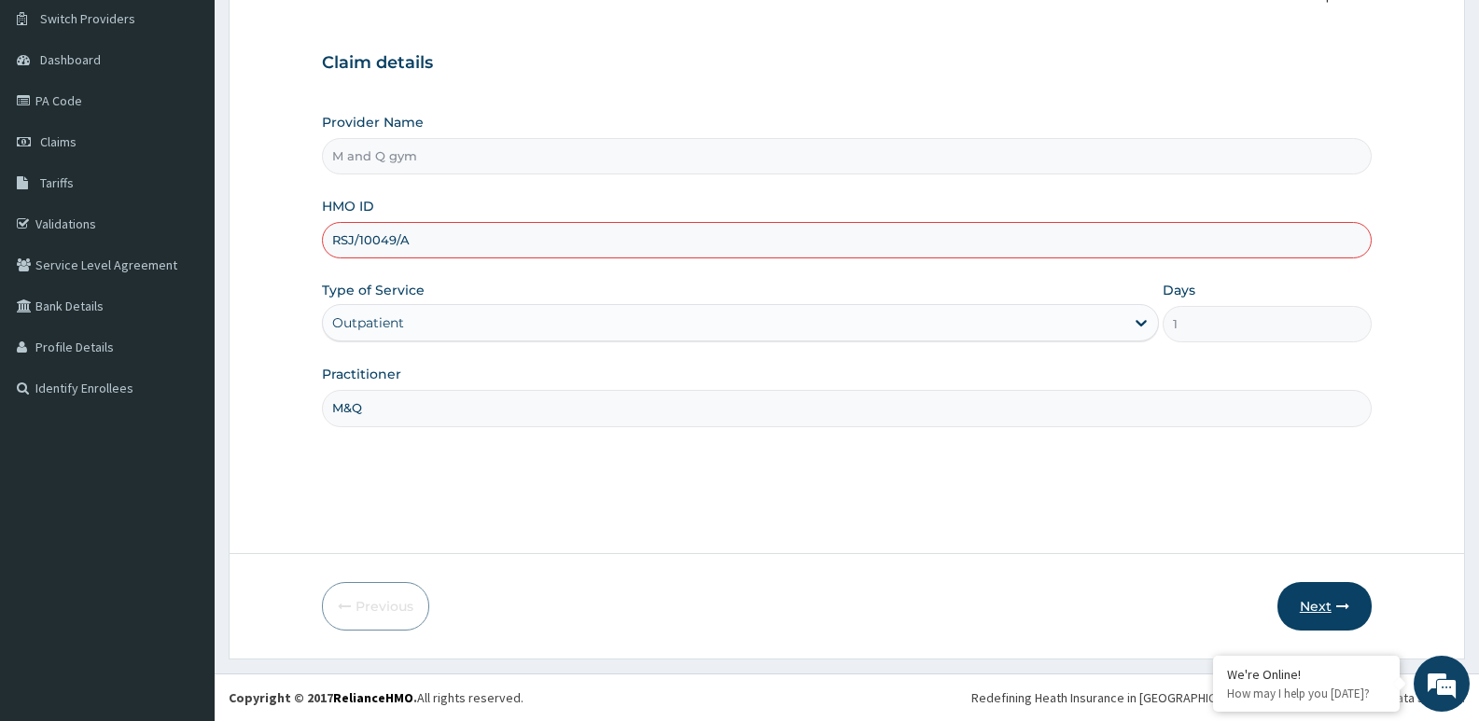
click at [1302, 613] on button "Next" at bounding box center [1324, 606] width 94 height 49
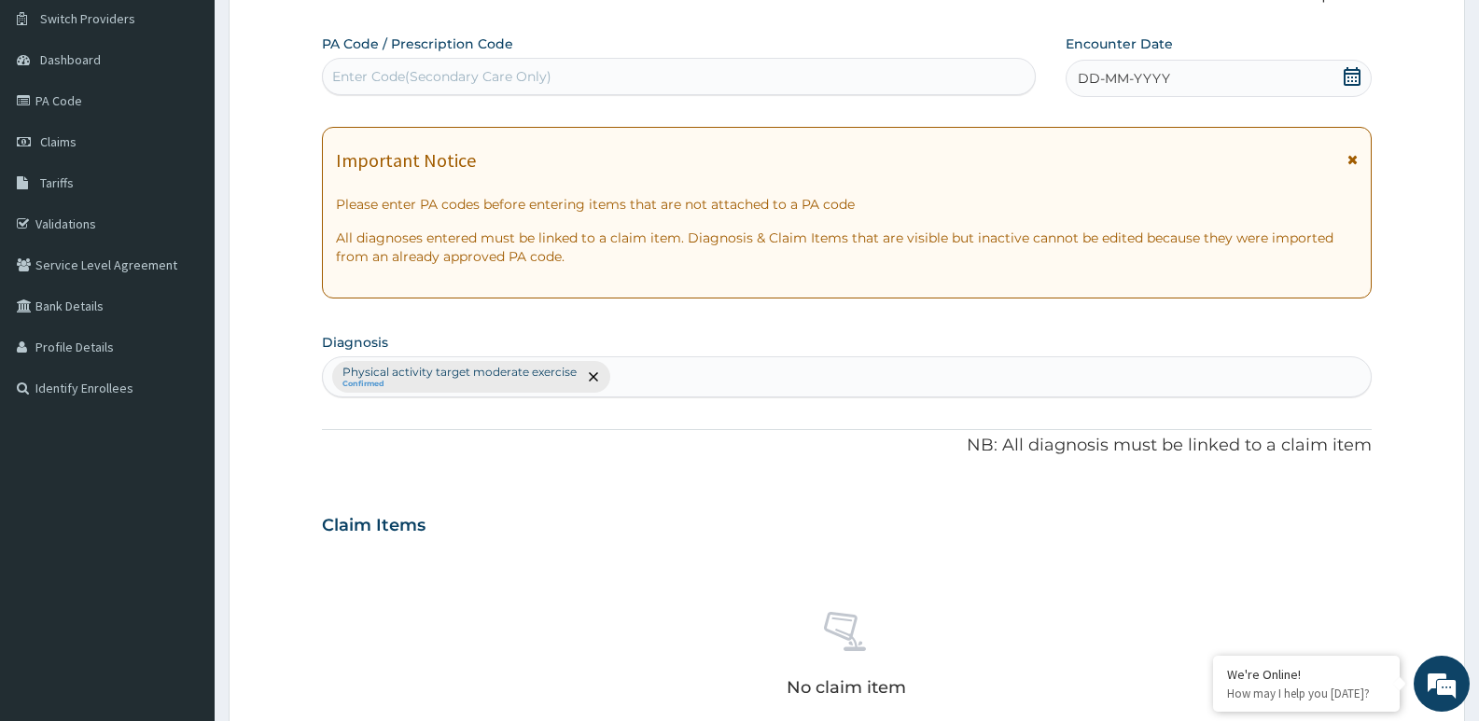
click at [811, 121] on div "PA Code / Prescription Code Enter Code(Secondary Care Only) Encounter Date DD-M…" at bounding box center [846, 520] width 1049 height 971
type input "PA/95CD54"
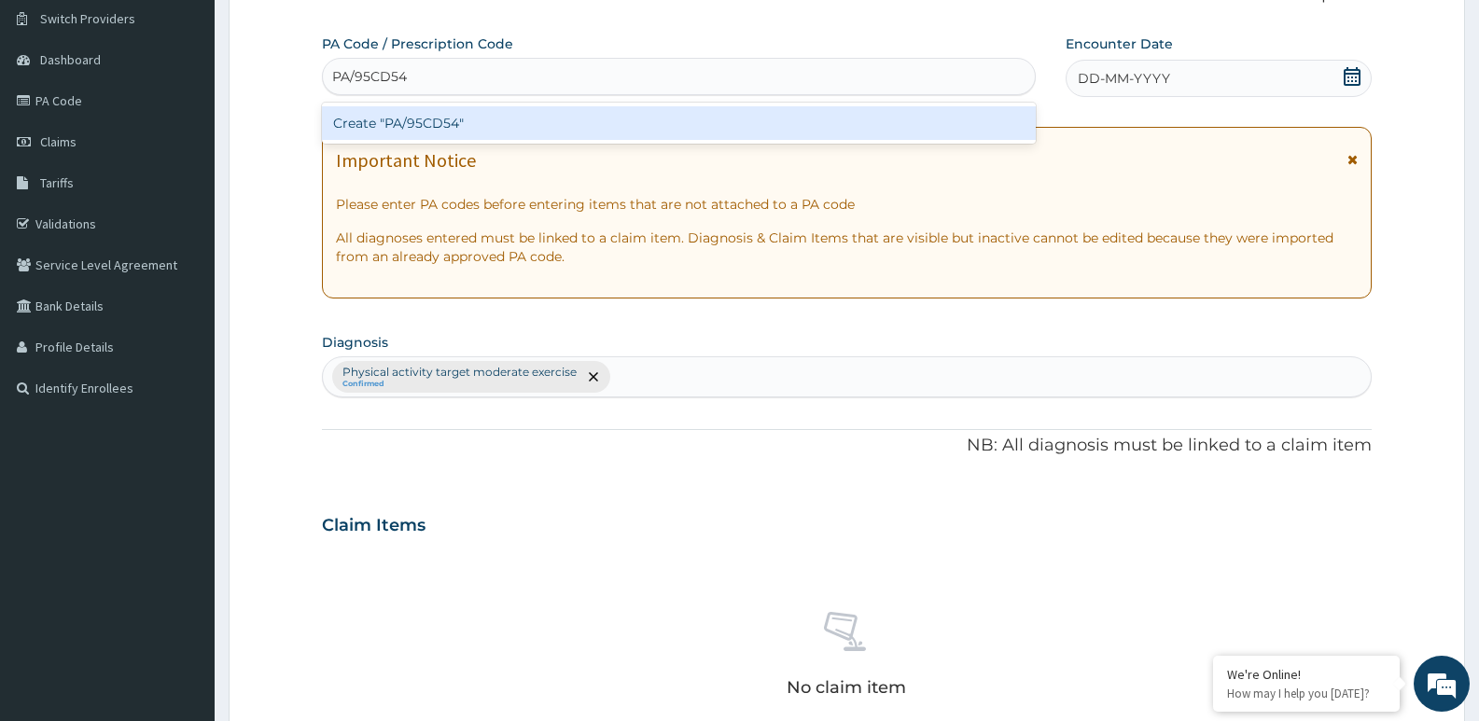
click at [565, 136] on div "Create "PA/95CD54"" at bounding box center [679, 123] width 714 height 34
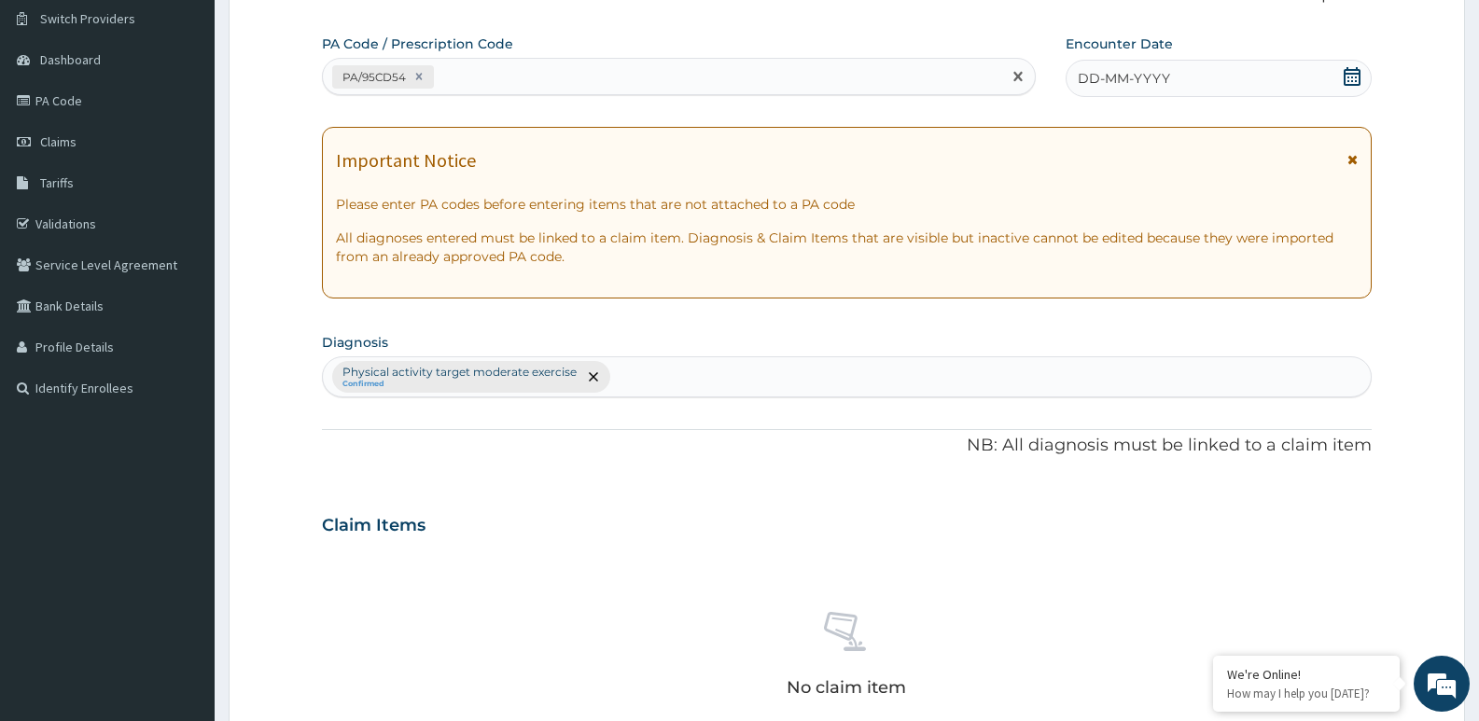
click at [1343, 77] on icon at bounding box center [1351, 76] width 17 height 19
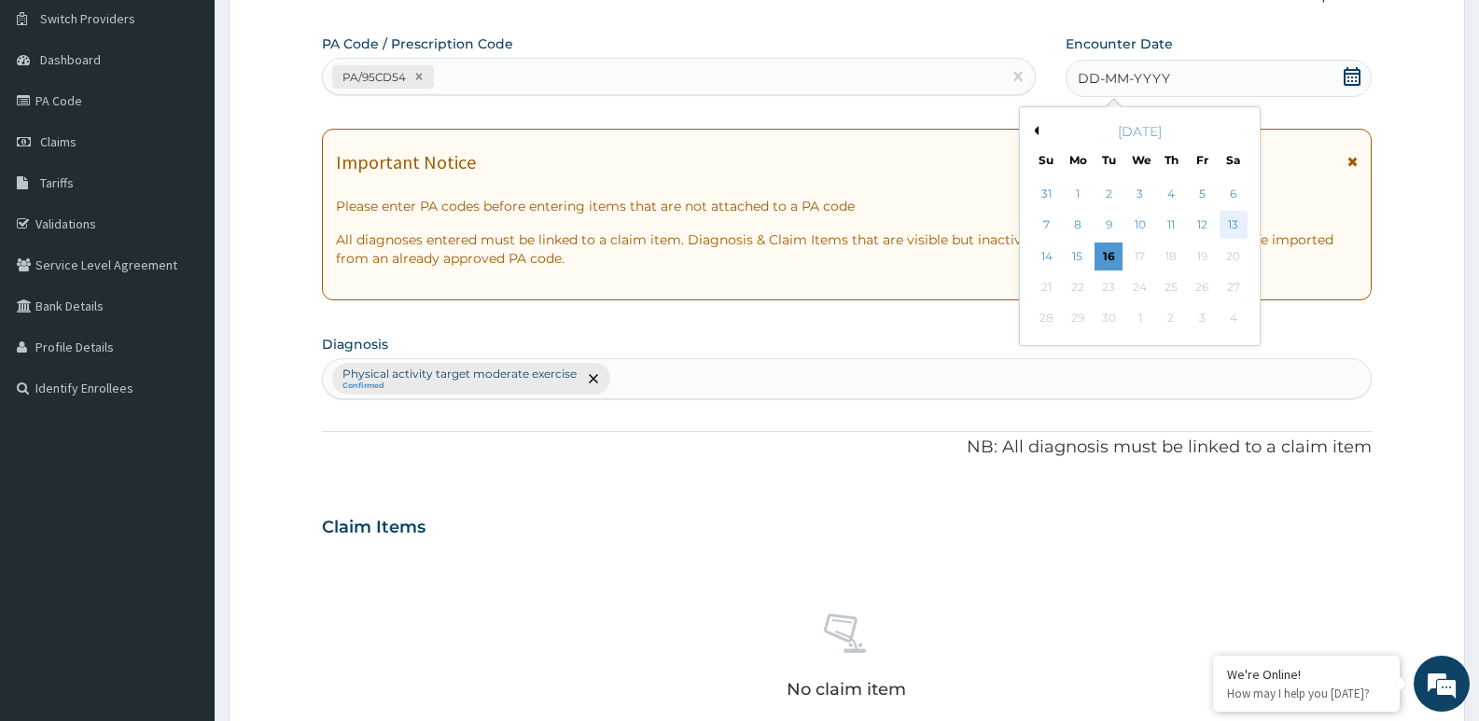
click at [1229, 229] on div "13" at bounding box center [1233, 226] width 28 height 28
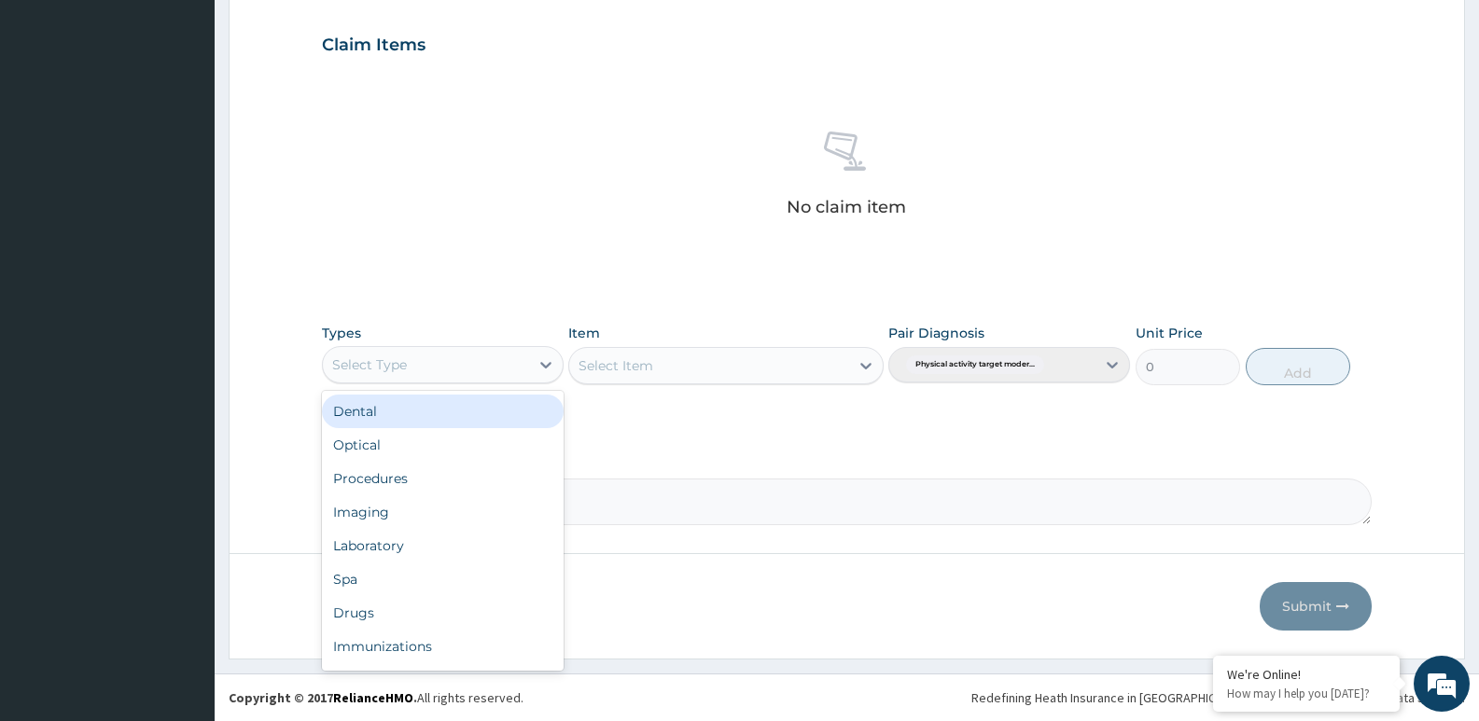
scroll to position [63, 0]
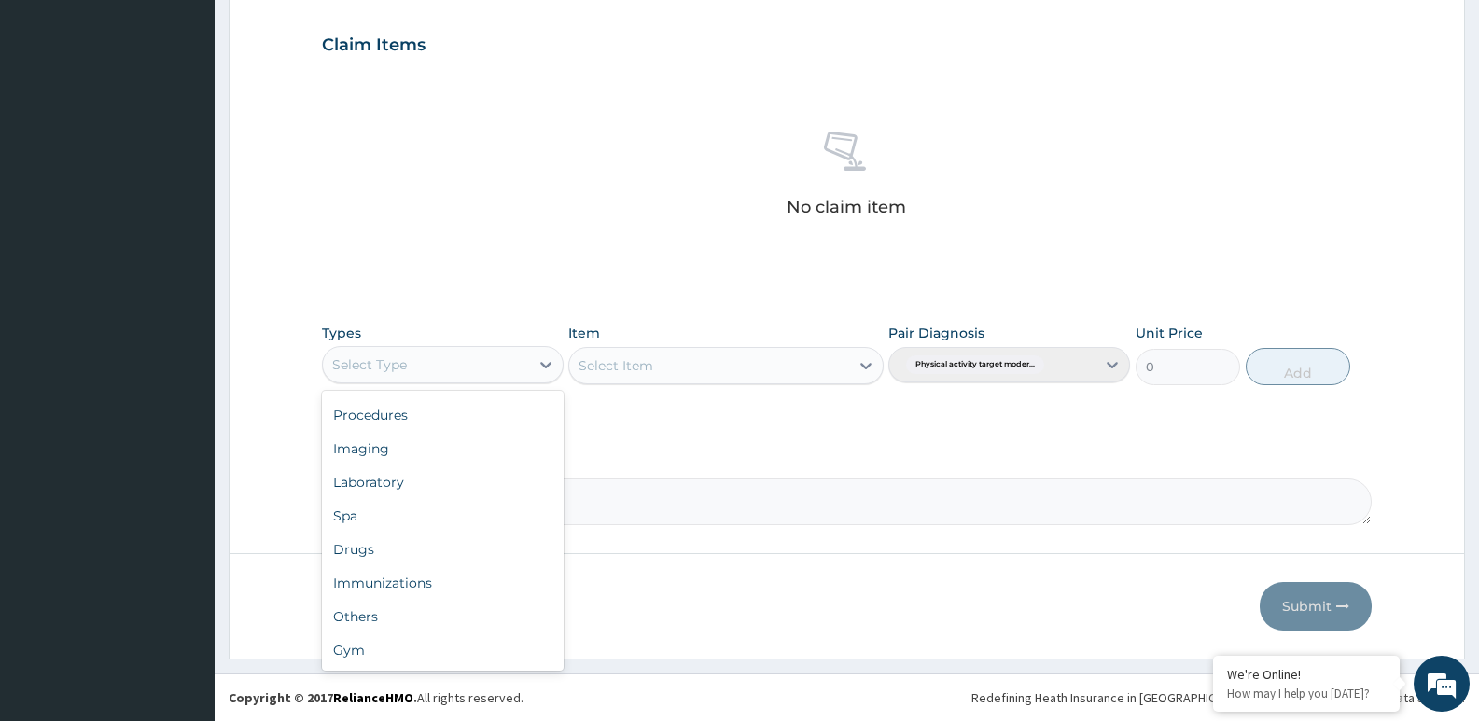
click at [362, 650] on div "Gym" at bounding box center [443, 650] width 242 height 34
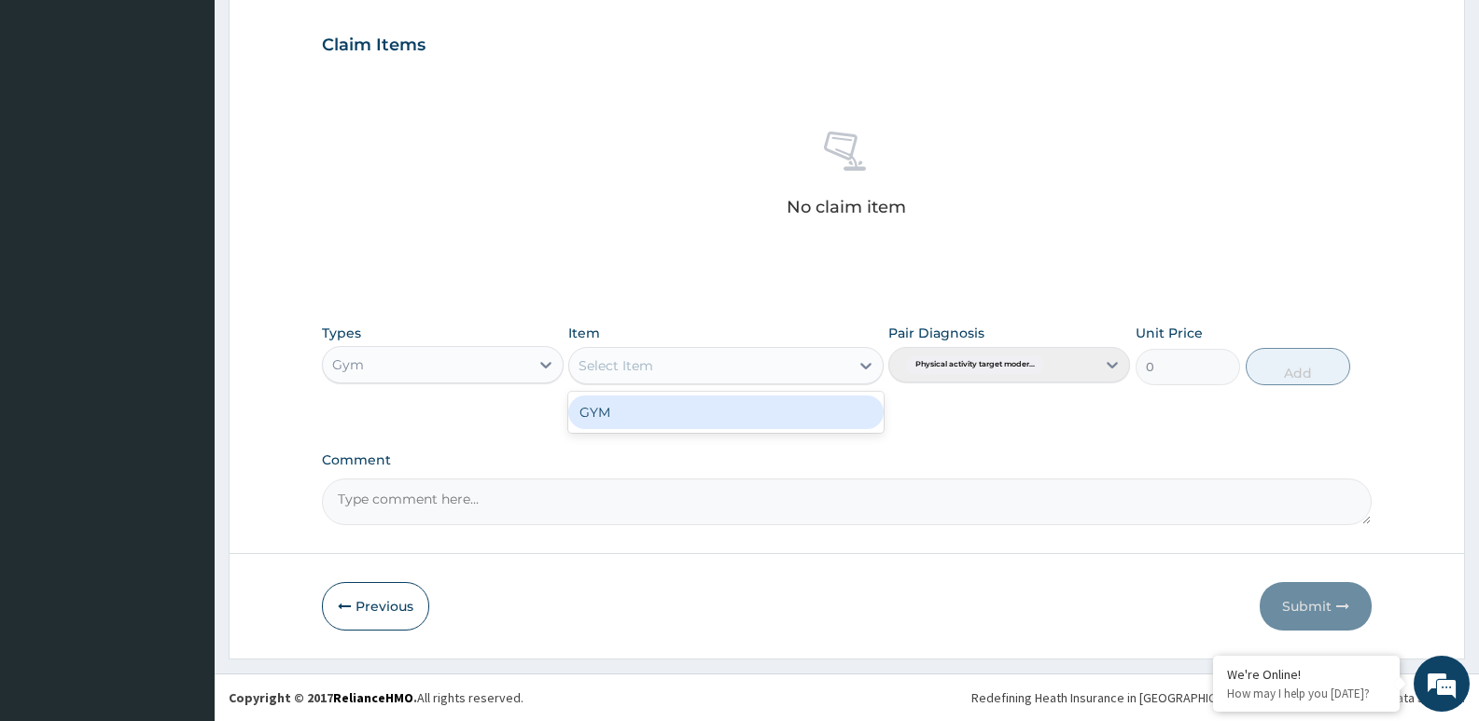
click at [694, 446] on div "PA Code / Prescription Code PA/95CD54 Encounter Date 13-09-2025 Important Notic…" at bounding box center [846, 39] width 1049 height 971
click at [775, 419] on div "GYM" at bounding box center [725, 413] width 314 height 34
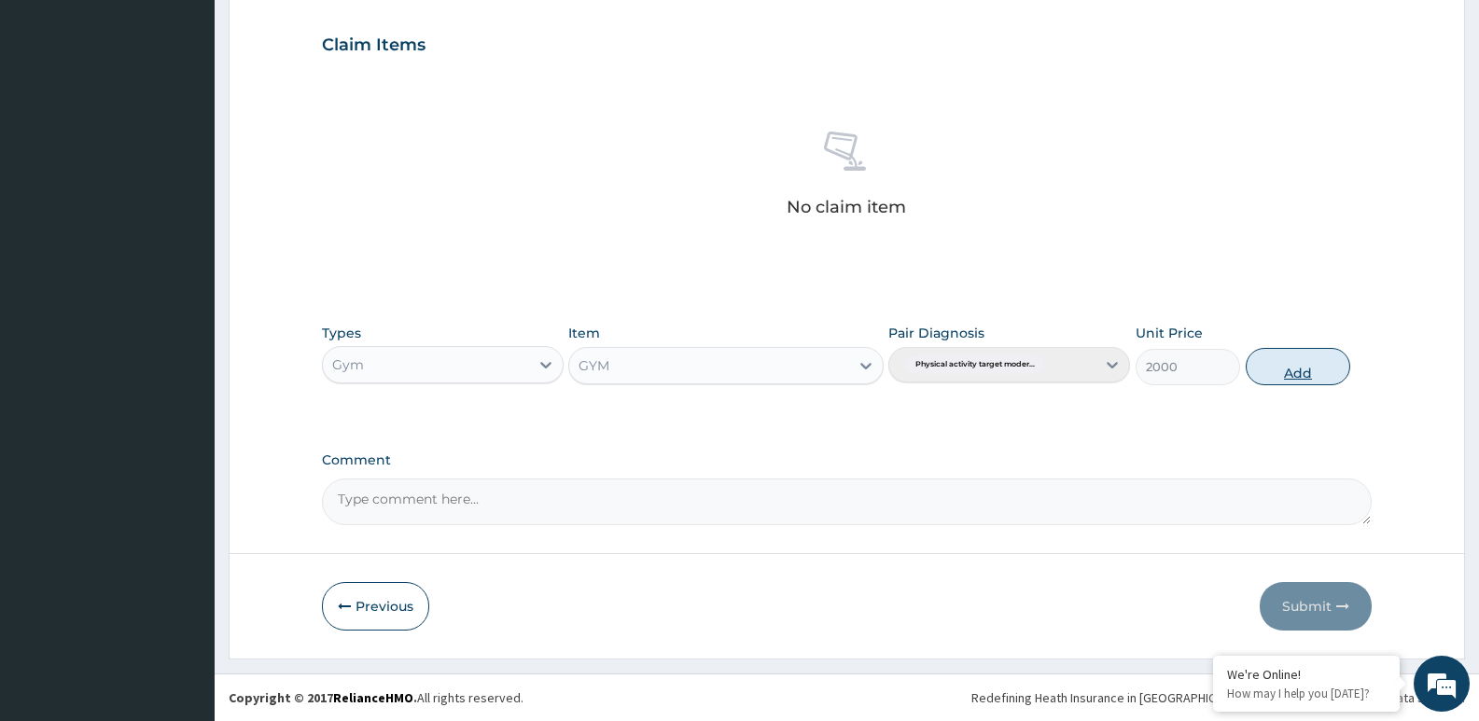
click at [1279, 365] on button "Add" at bounding box center [1297, 366] width 104 height 37
type input "0"
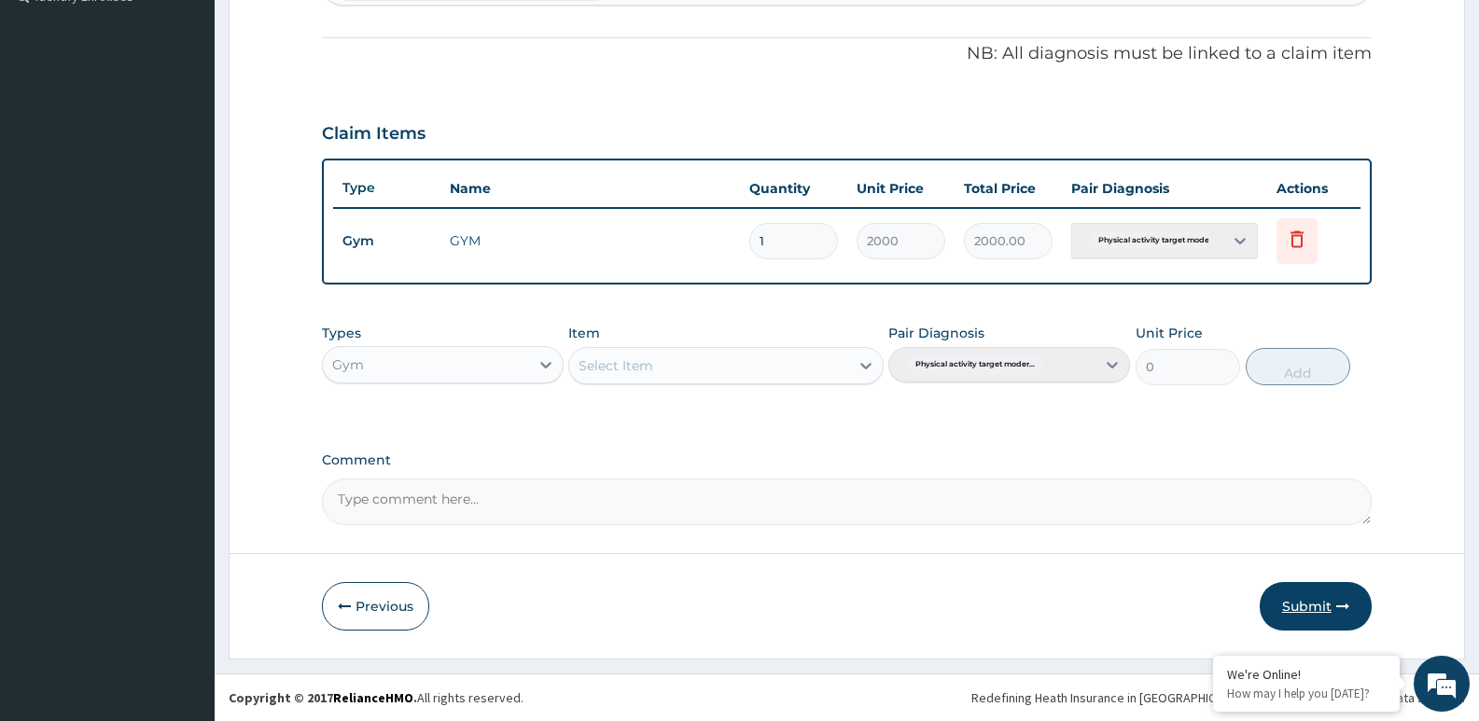
click at [1304, 600] on button "Submit" at bounding box center [1315, 606] width 112 height 49
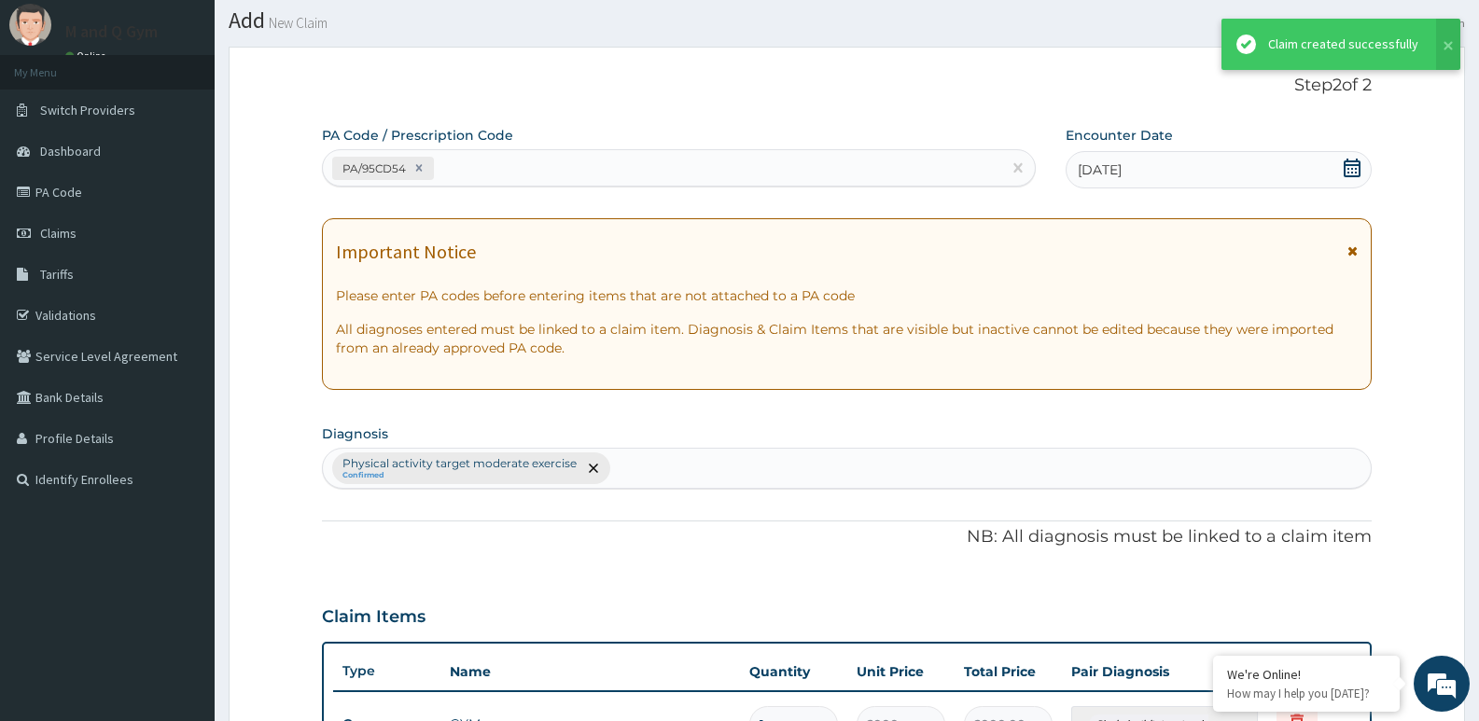
scroll to position [535, 0]
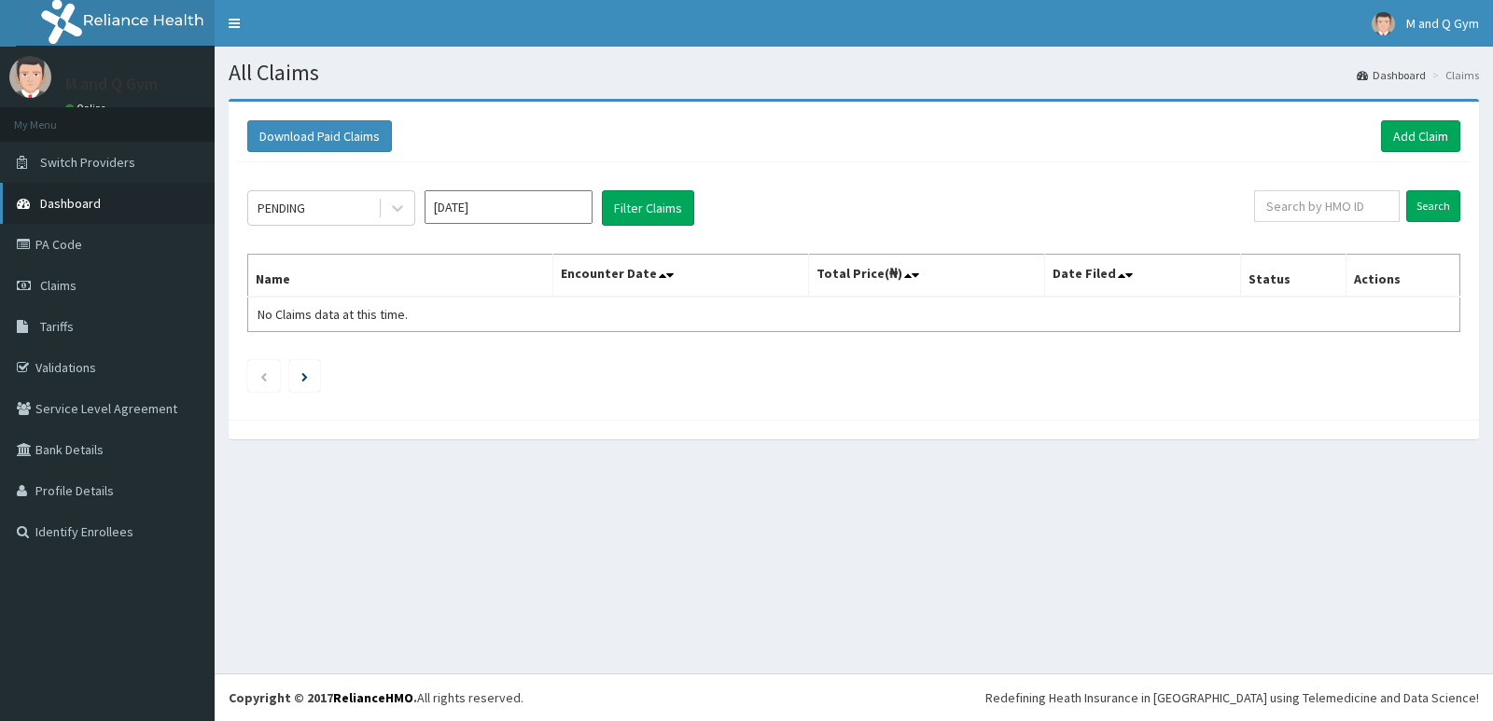
click at [103, 207] on link "Dashboard" at bounding box center [107, 203] width 215 height 41
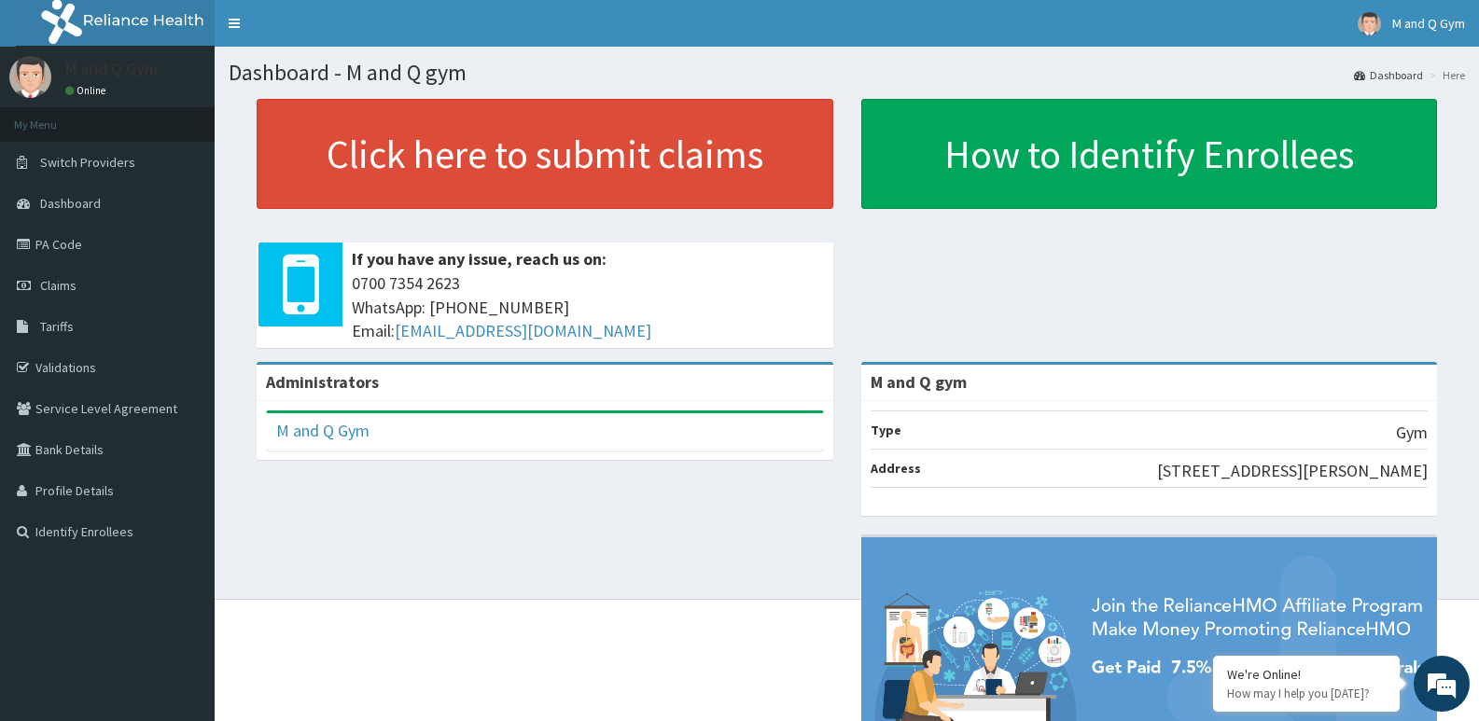
click at [769, 317] on span "0700 7354 2623 WhatsApp: 017001580 Email: hellonigeria@getreliancehealth.com" at bounding box center [588, 307] width 472 height 72
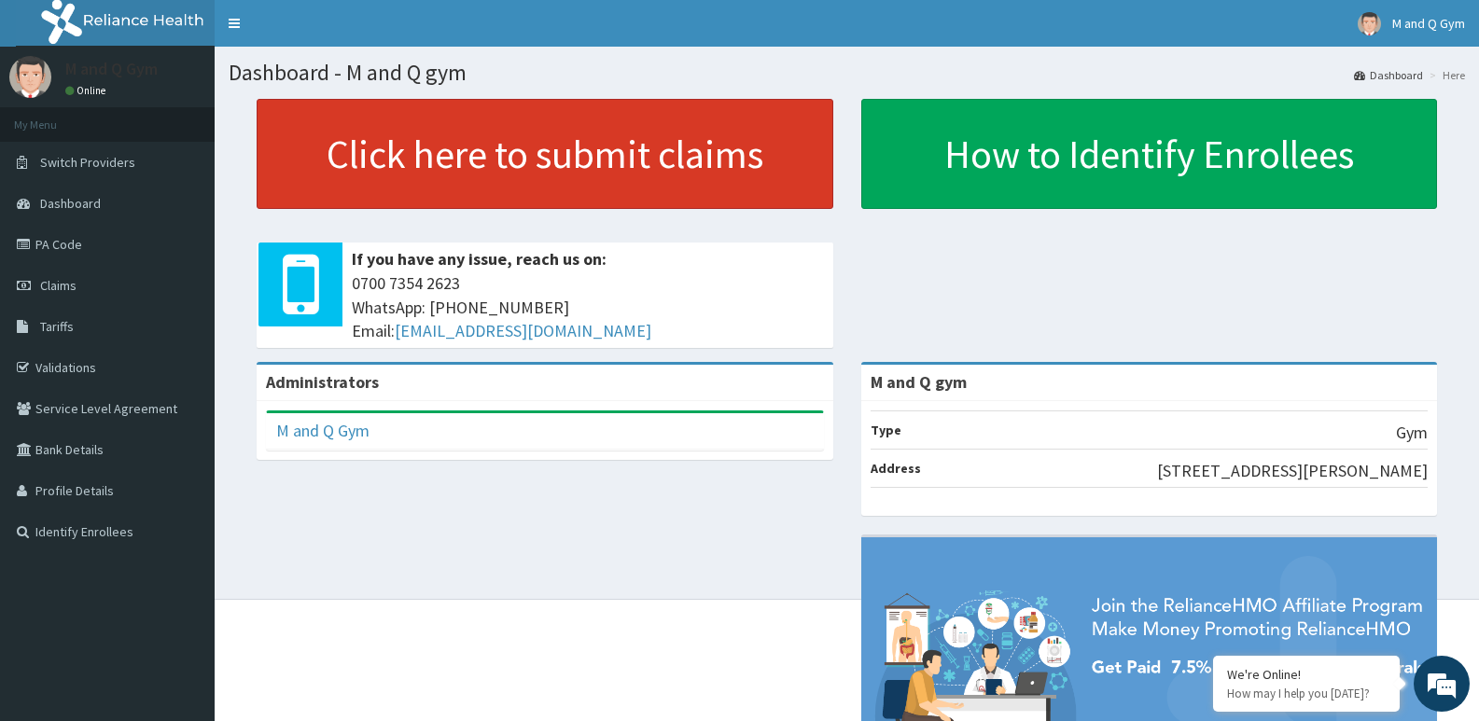
click at [757, 164] on link "Click here to submit claims" at bounding box center [545, 154] width 576 height 110
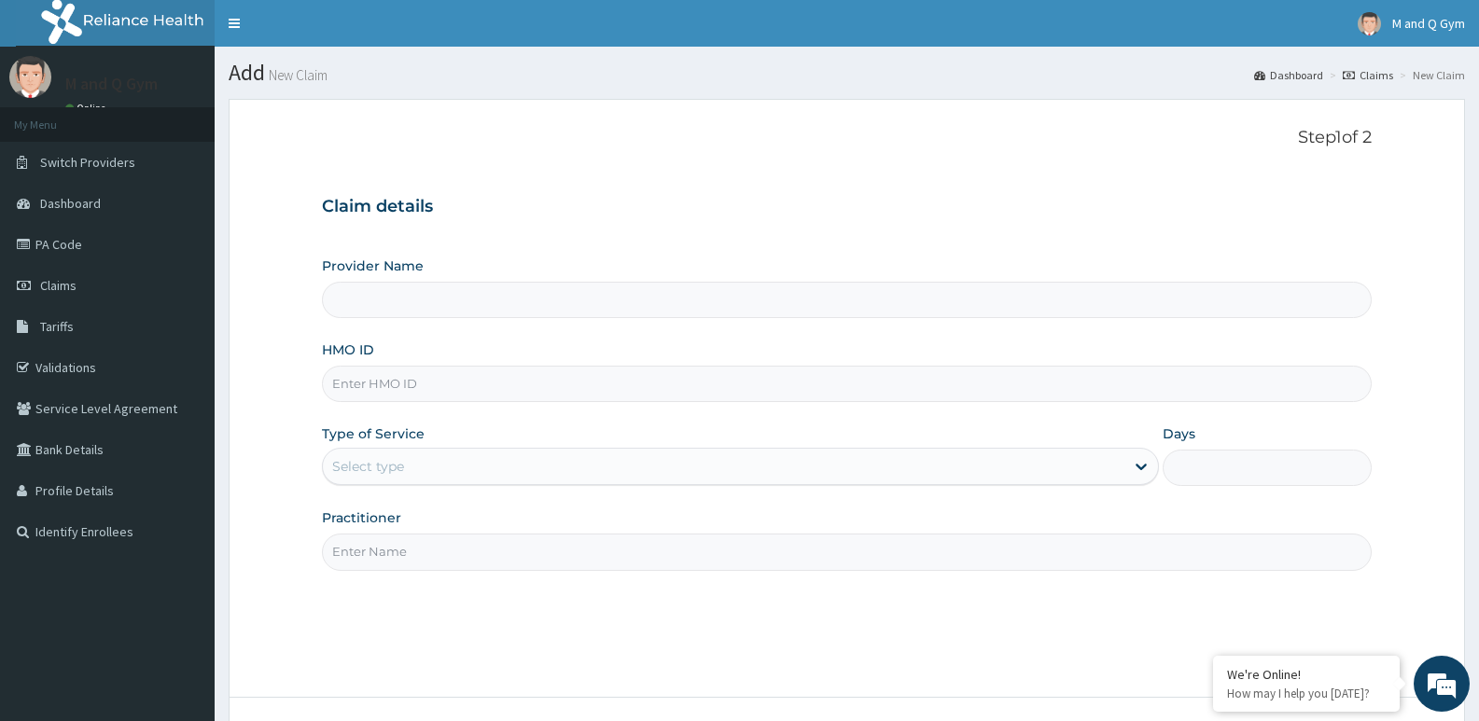
type input "M and Q gym"
type input "1"
click at [502, 385] on input "HMO ID" at bounding box center [846, 384] width 1049 height 36
type input "MOP/10028/A"
click at [372, 521] on label "Practitioner" at bounding box center [361, 517] width 79 height 19
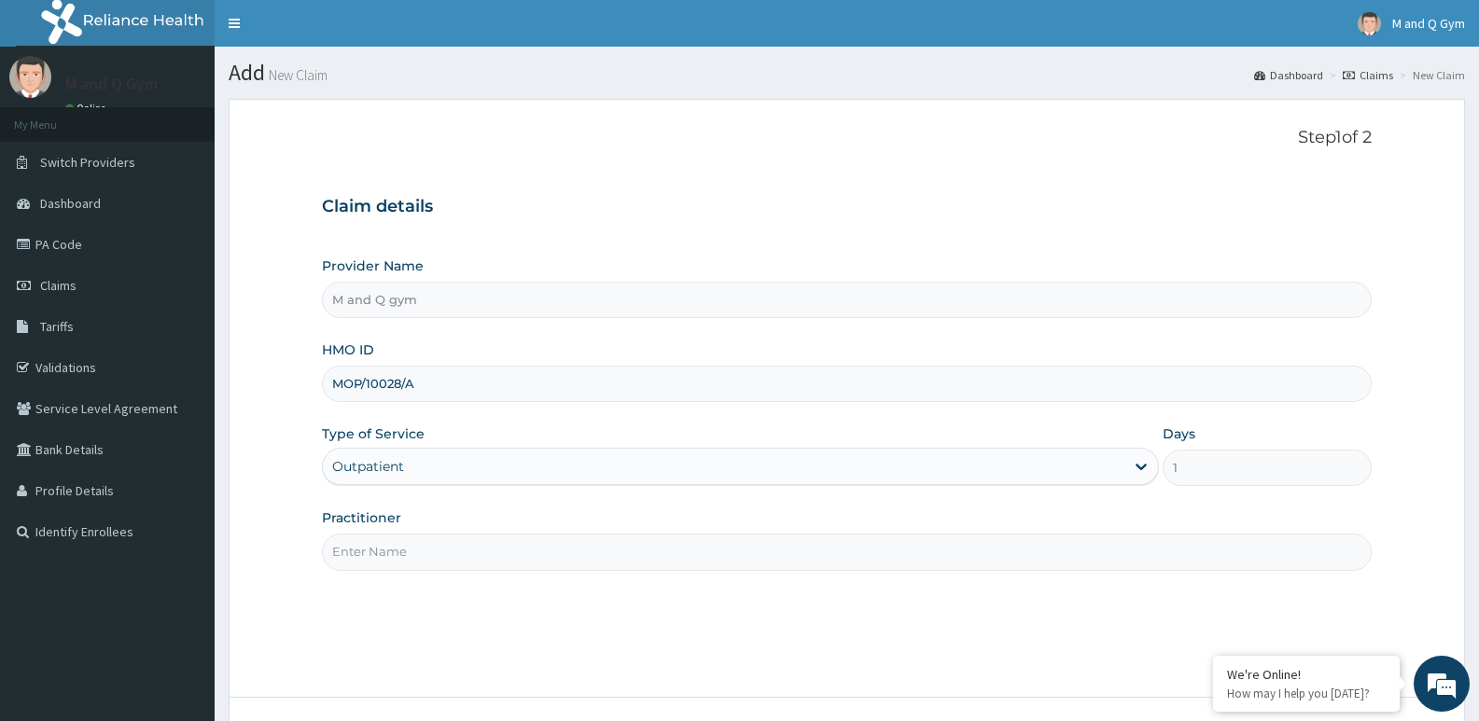
click at [372, 534] on input "Practitioner" at bounding box center [846, 552] width 1049 height 36
type input "M&Q"
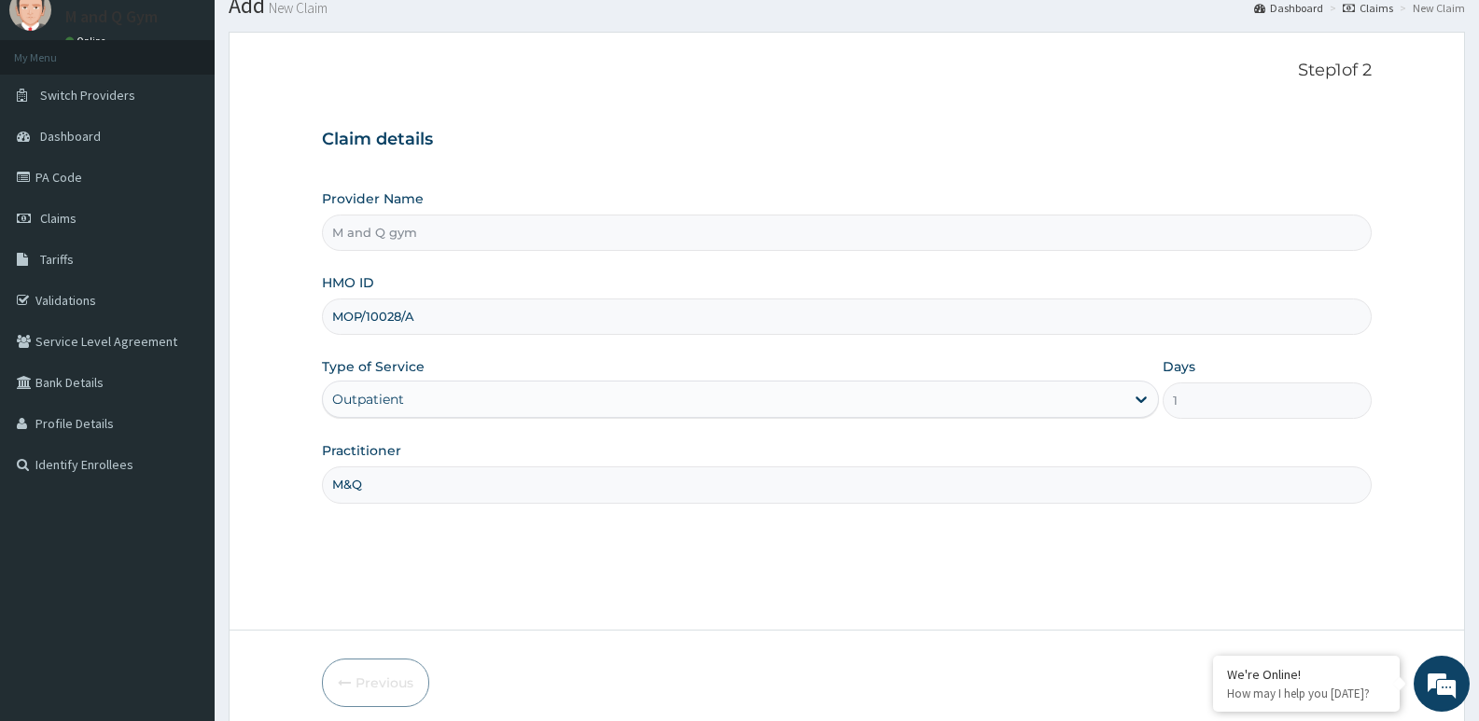
scroll to position [144, 0]
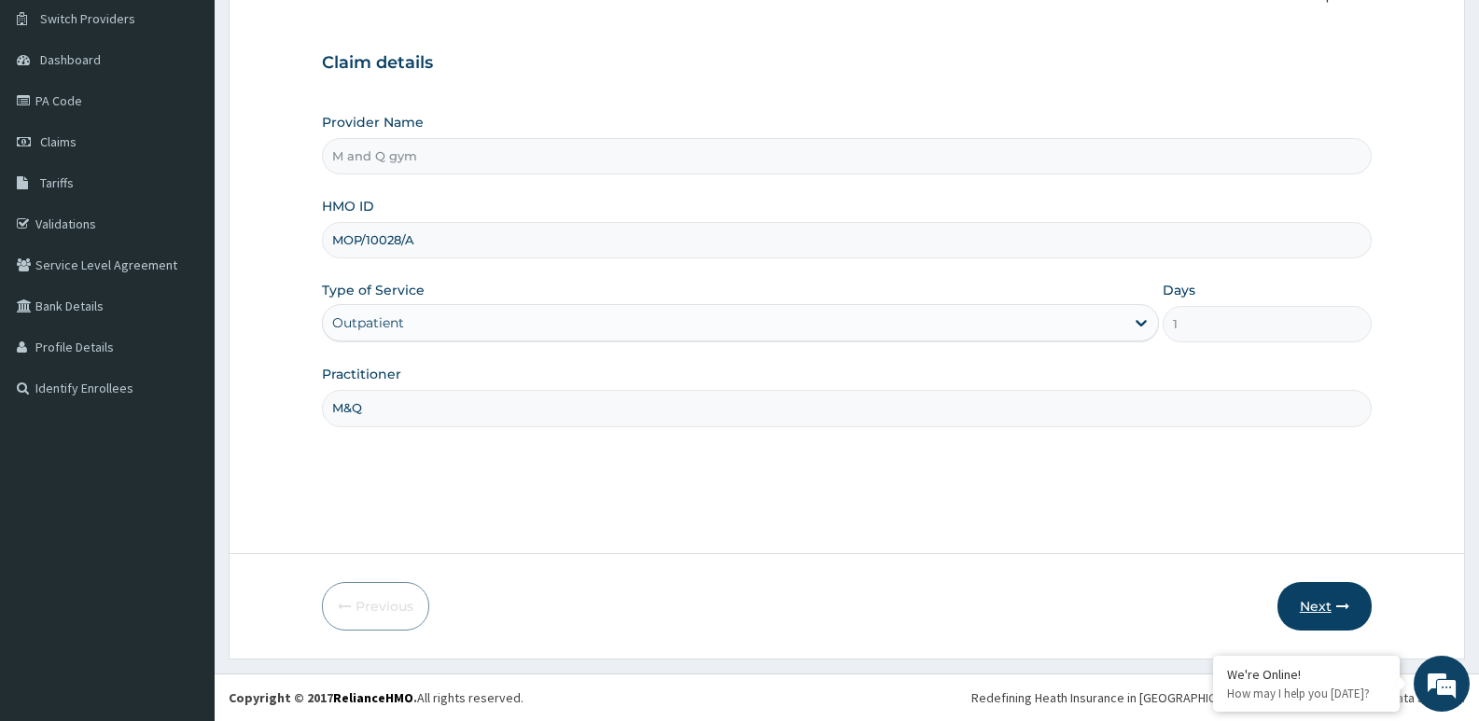
click at [1323, 616] on button "Next" at bounding box center [1324, 606] width 94 height 49
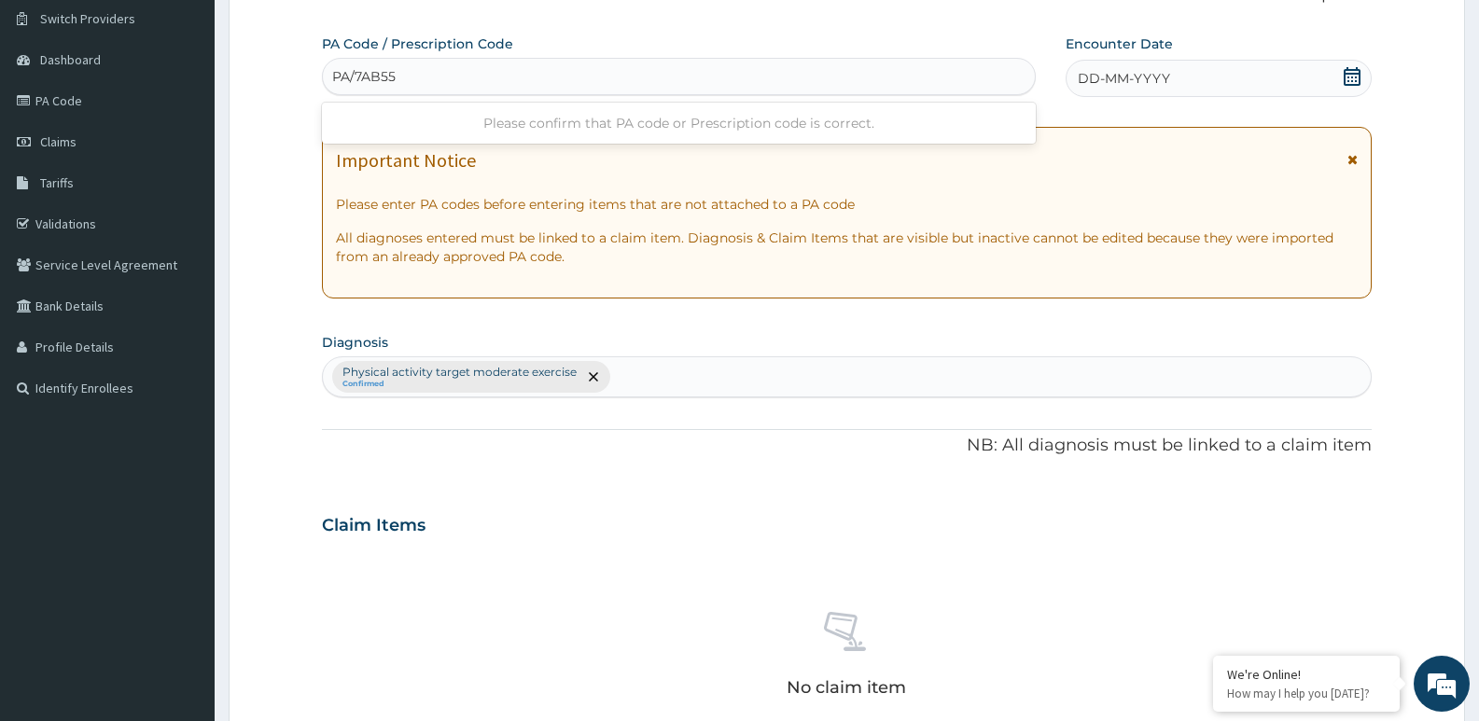
type input "PA/7AB55A"
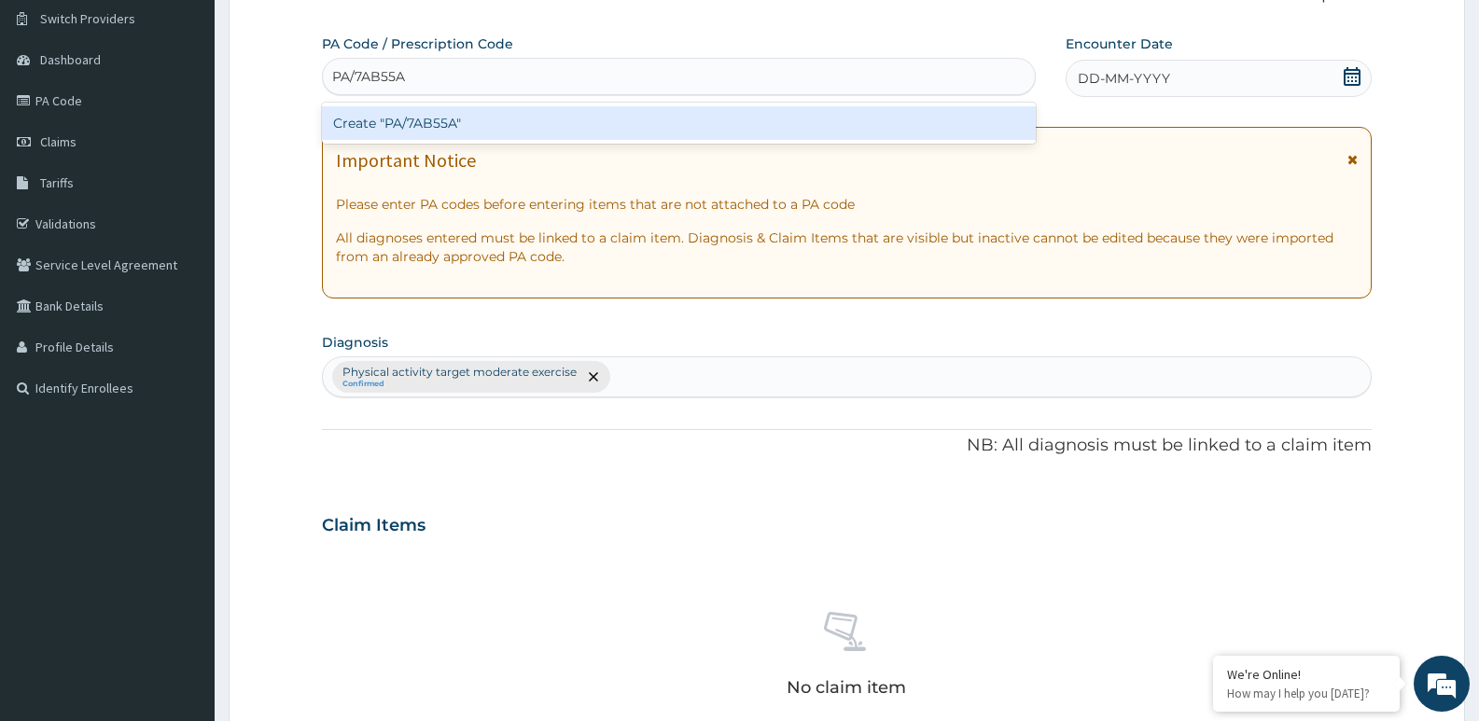
click at [400, 125] on div "Create "PA/7AB55A"" at bounding box center [679, 123] width 714 height 34
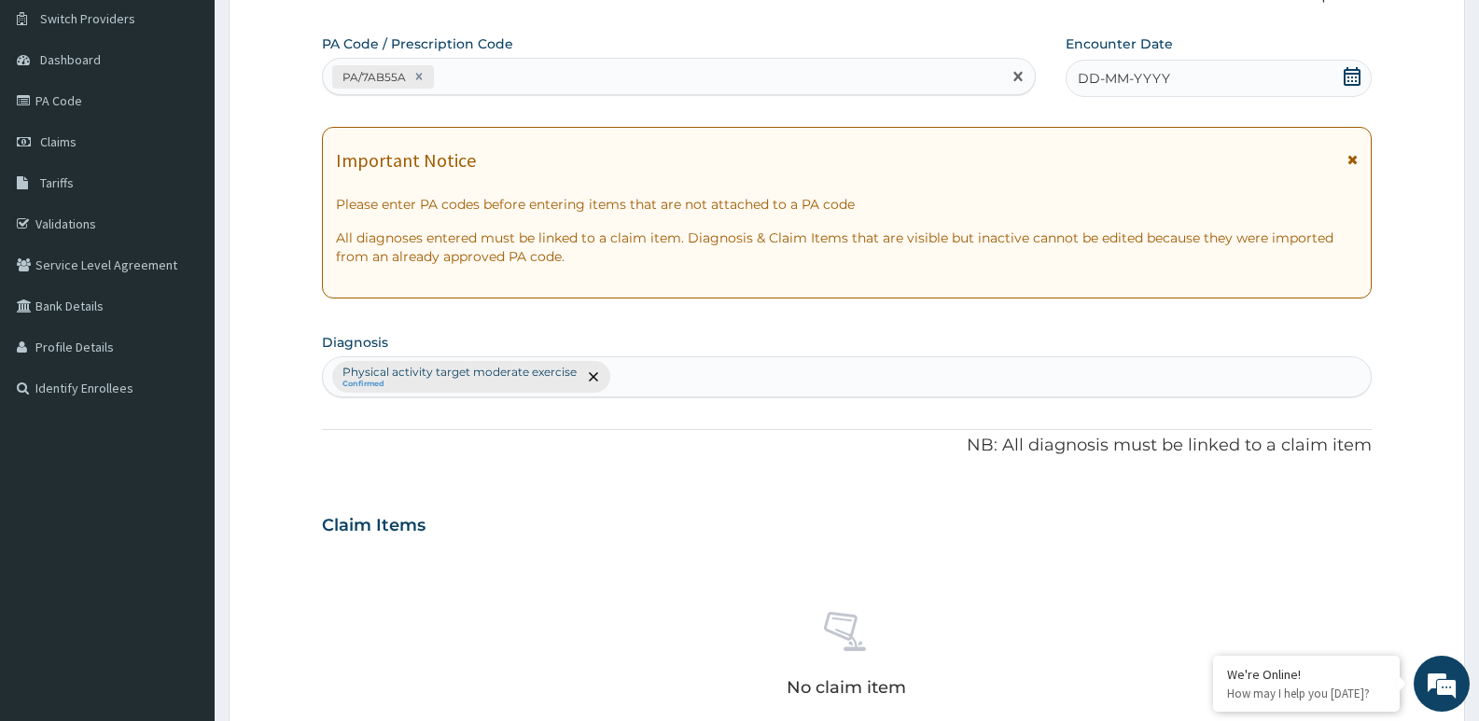
click at [1340, 89] on div "DD-MM-YYYY" at bounding box center [1218, 78] width 306 height 37
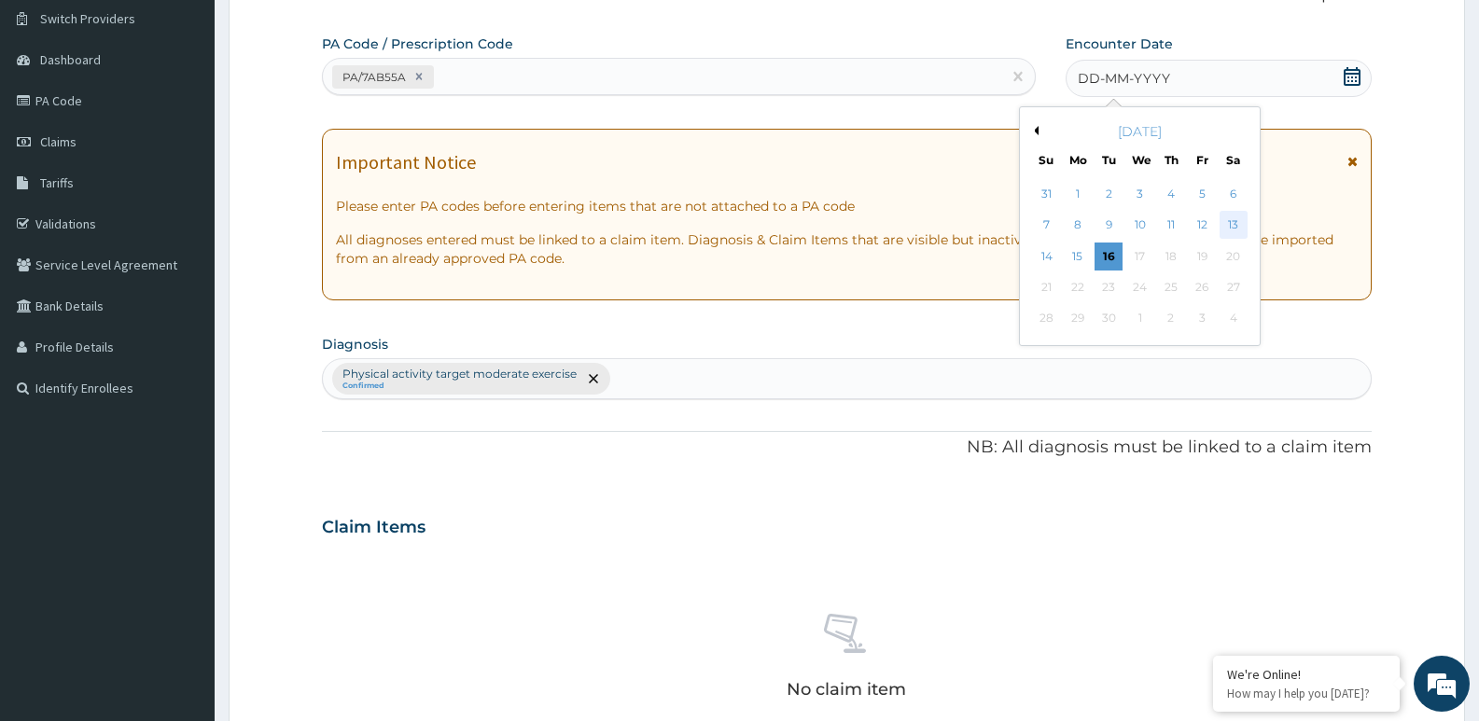
click at [1230, 222] on div "13" at bounding box center [1233, 226] width 28 height 28
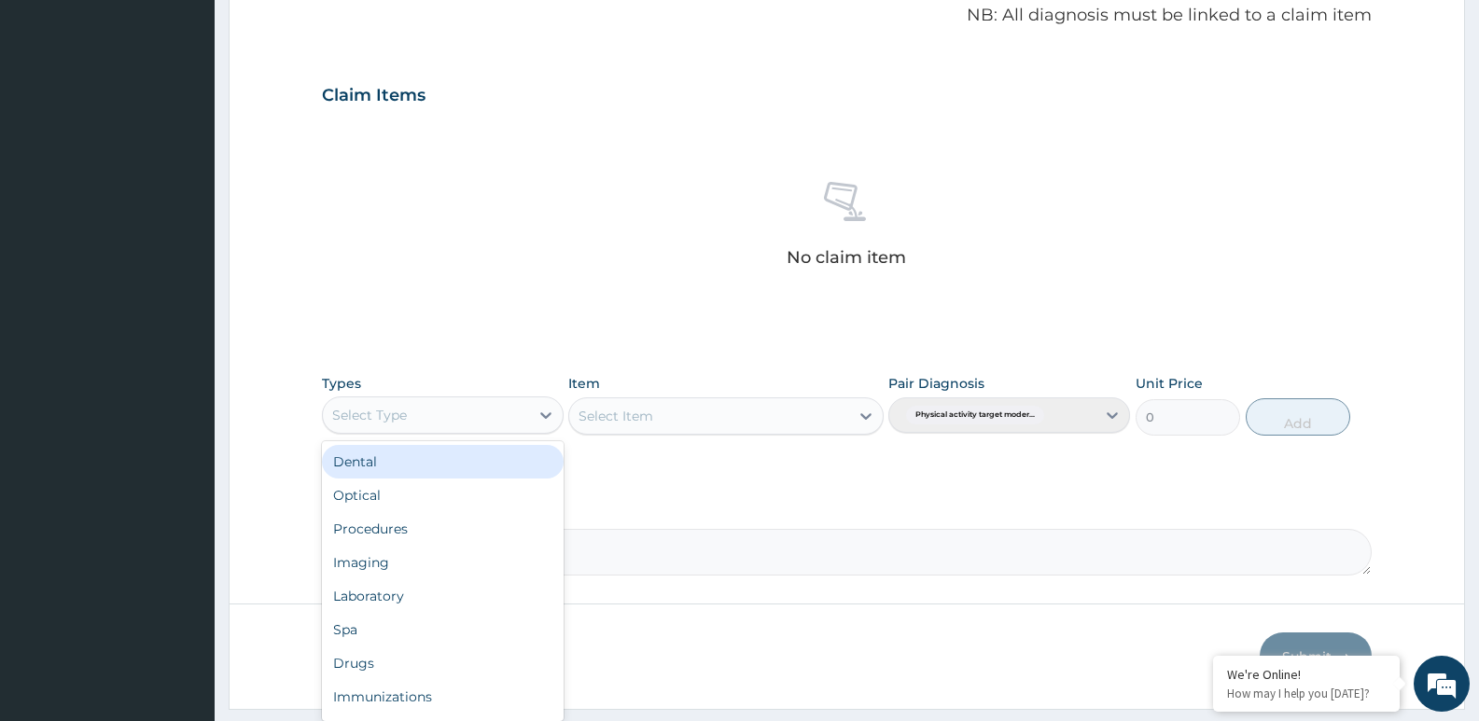
scroll to position [63, 0]
click at [369, 701] on div "Gym" at bounding box center [443, 701] width 242 height 34
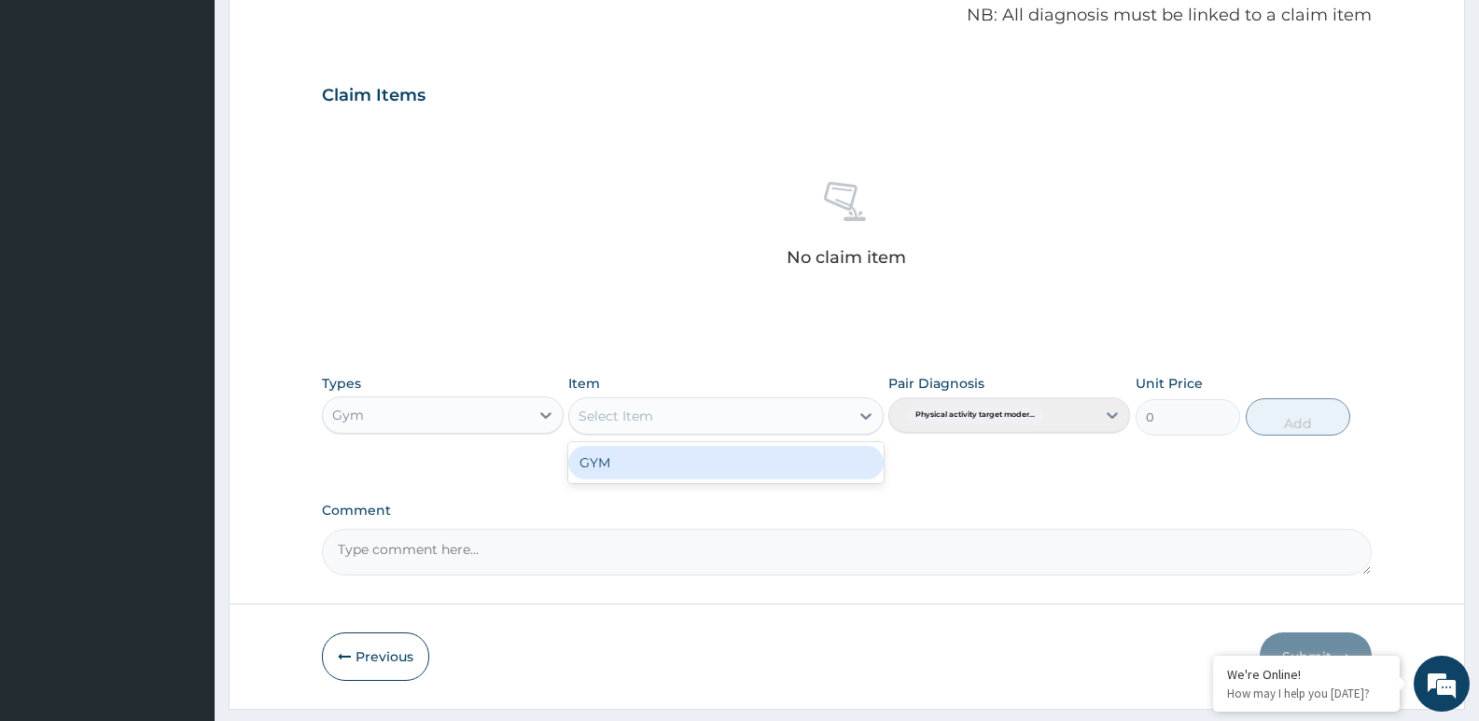
click at [700, 465] on div "GYM" at bounding box center [725, 463] width 314 height 34
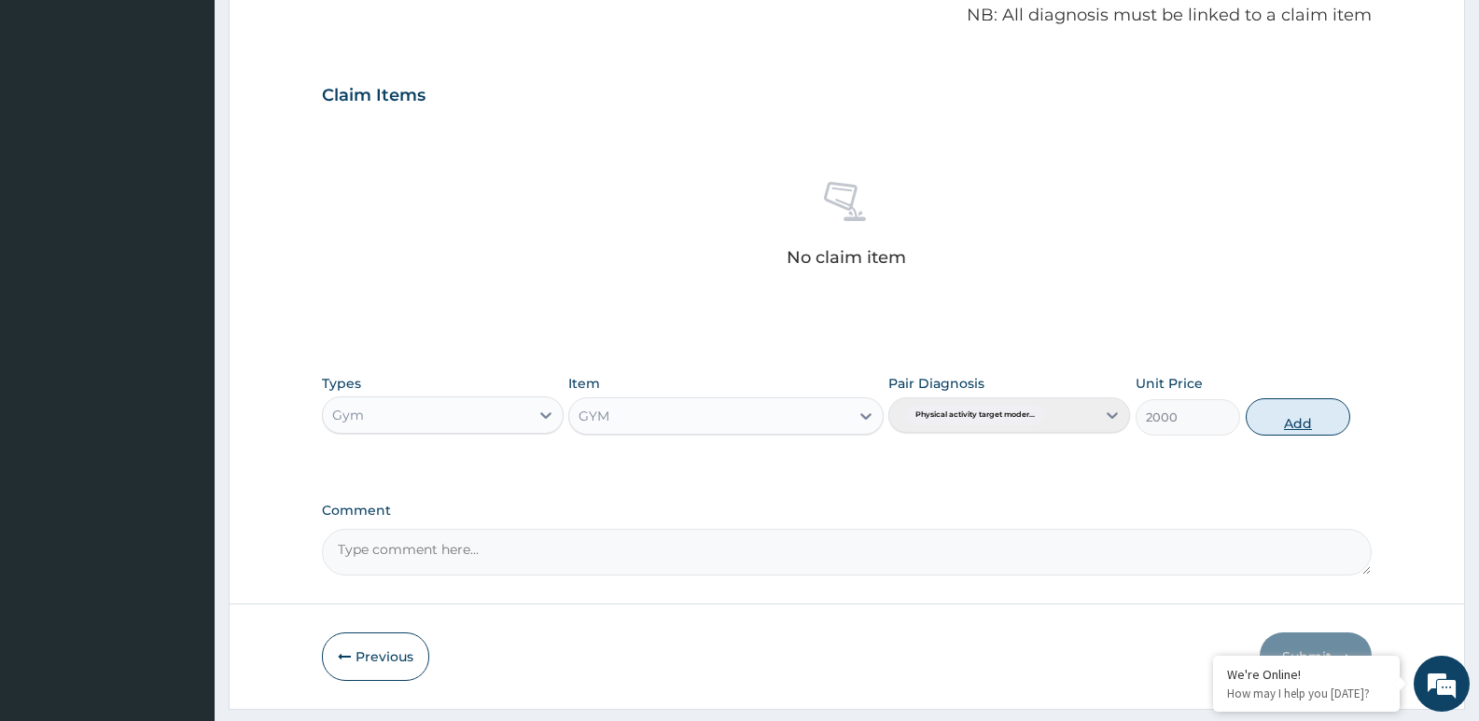
click at [1297, 413] on button "Add" at bounding box center [1297, 416] width 104 height 37
type input "0"
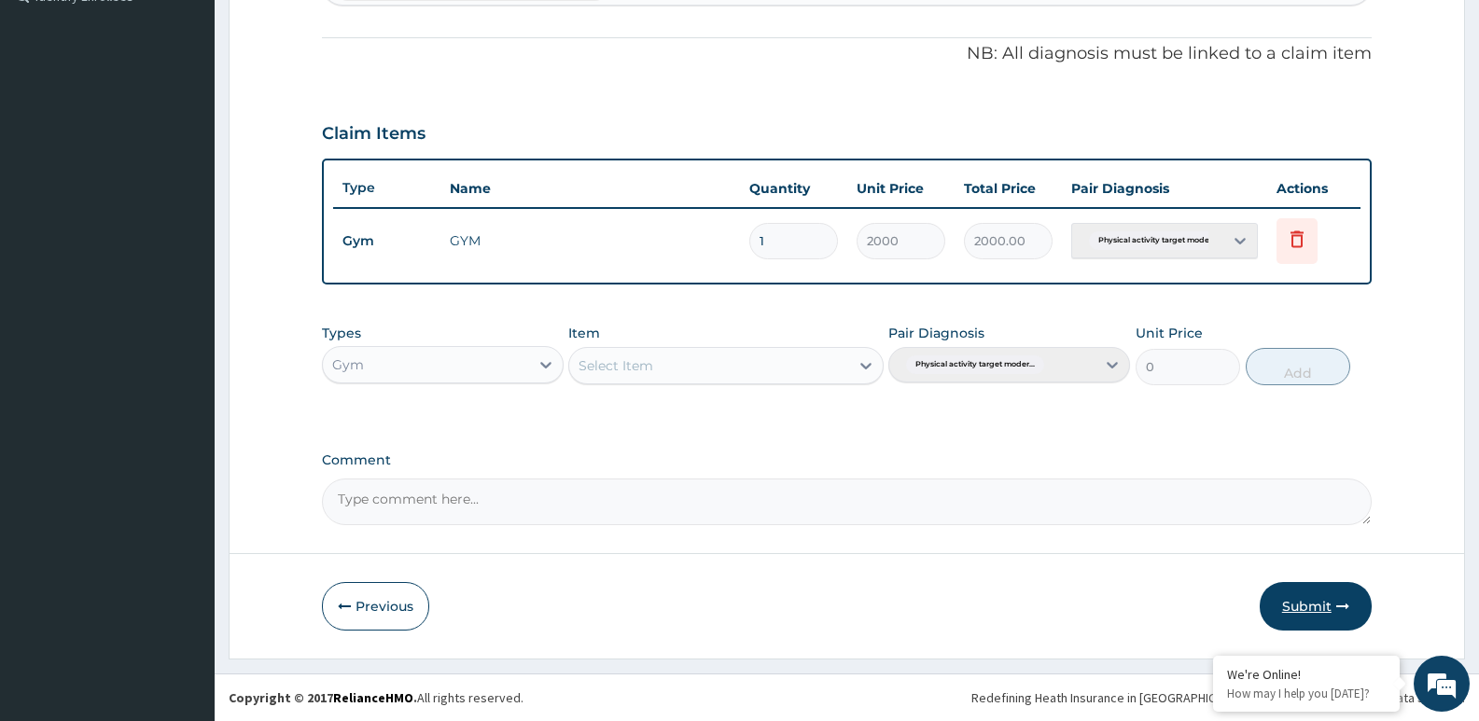
click at [1326, 618] on button "Submit" at bounding box center [1315, 606] width 112 height 49
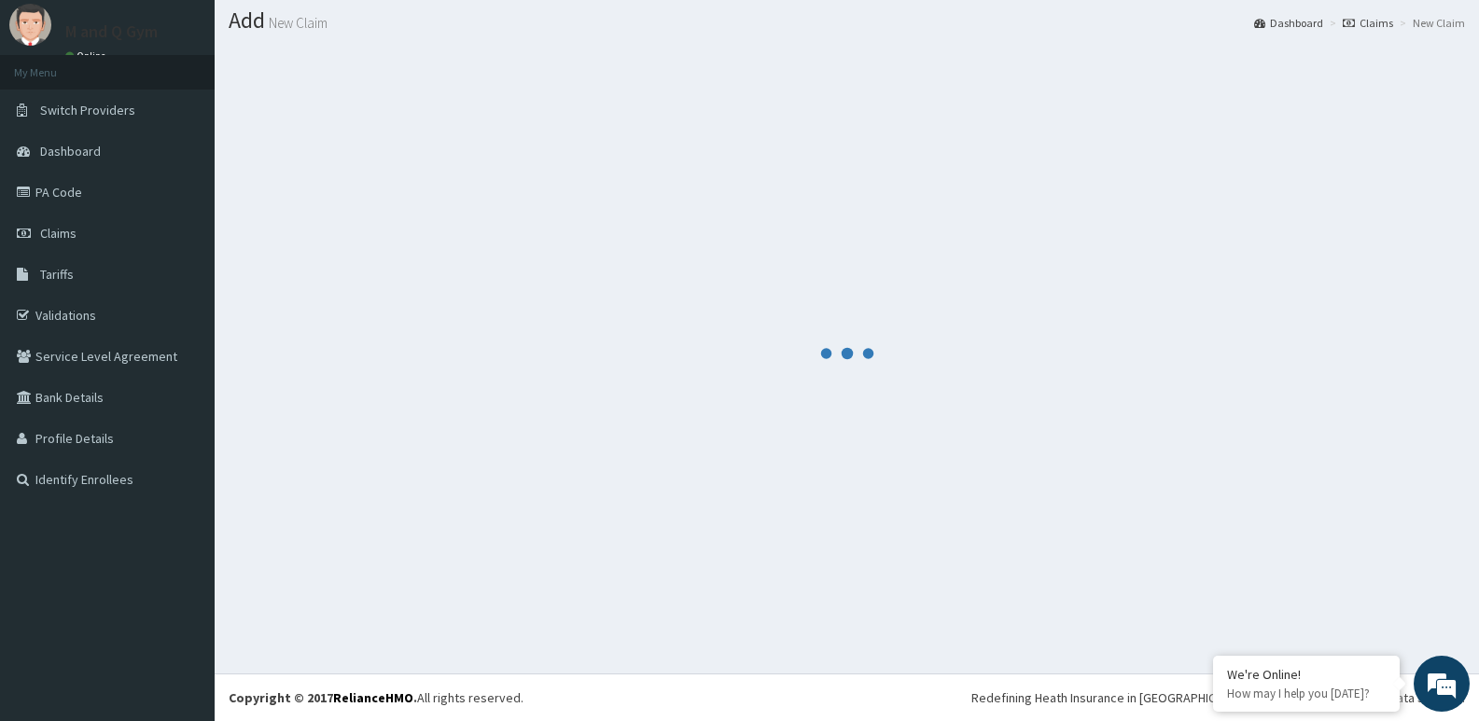
scroll to position [535, 0]
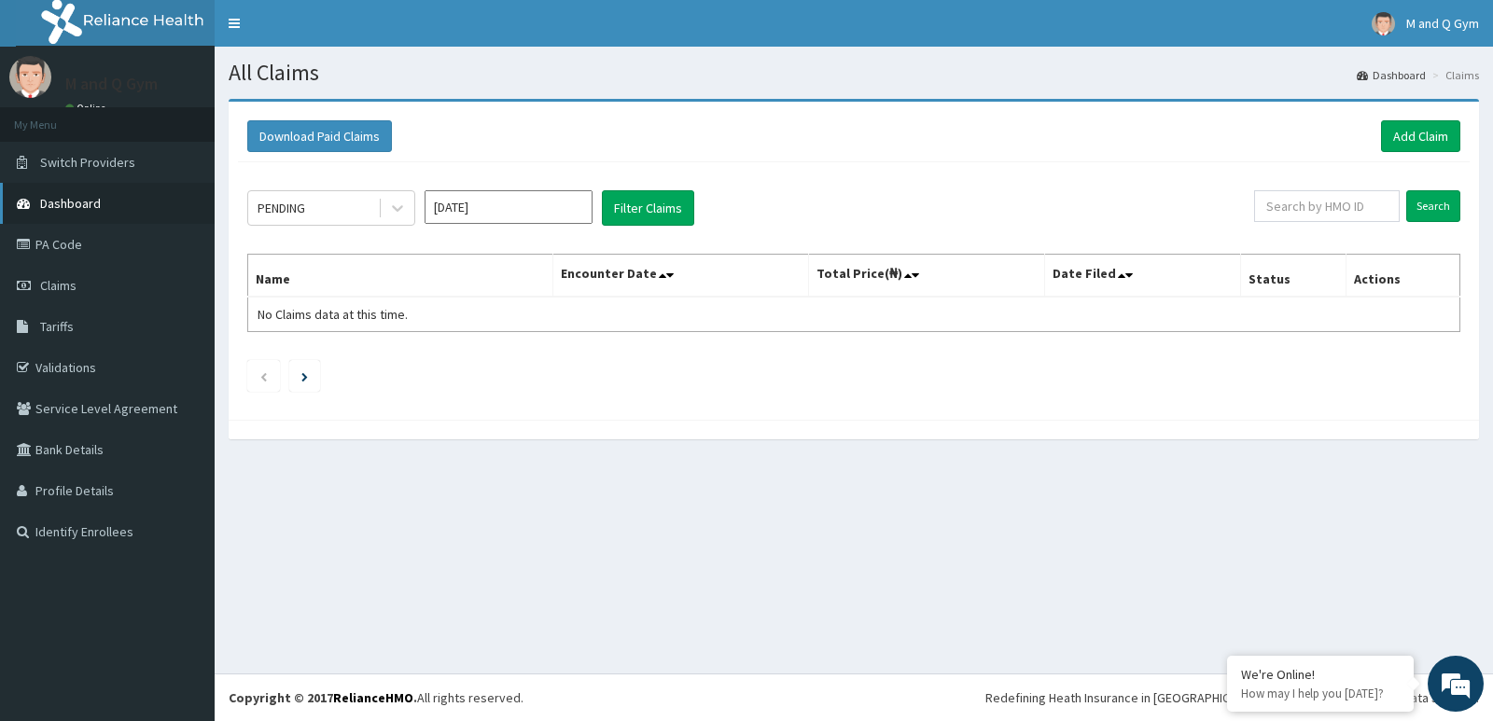
click at [97, 216] on link "Dashboard" at bounding box center [107, 203] width 215 height 41
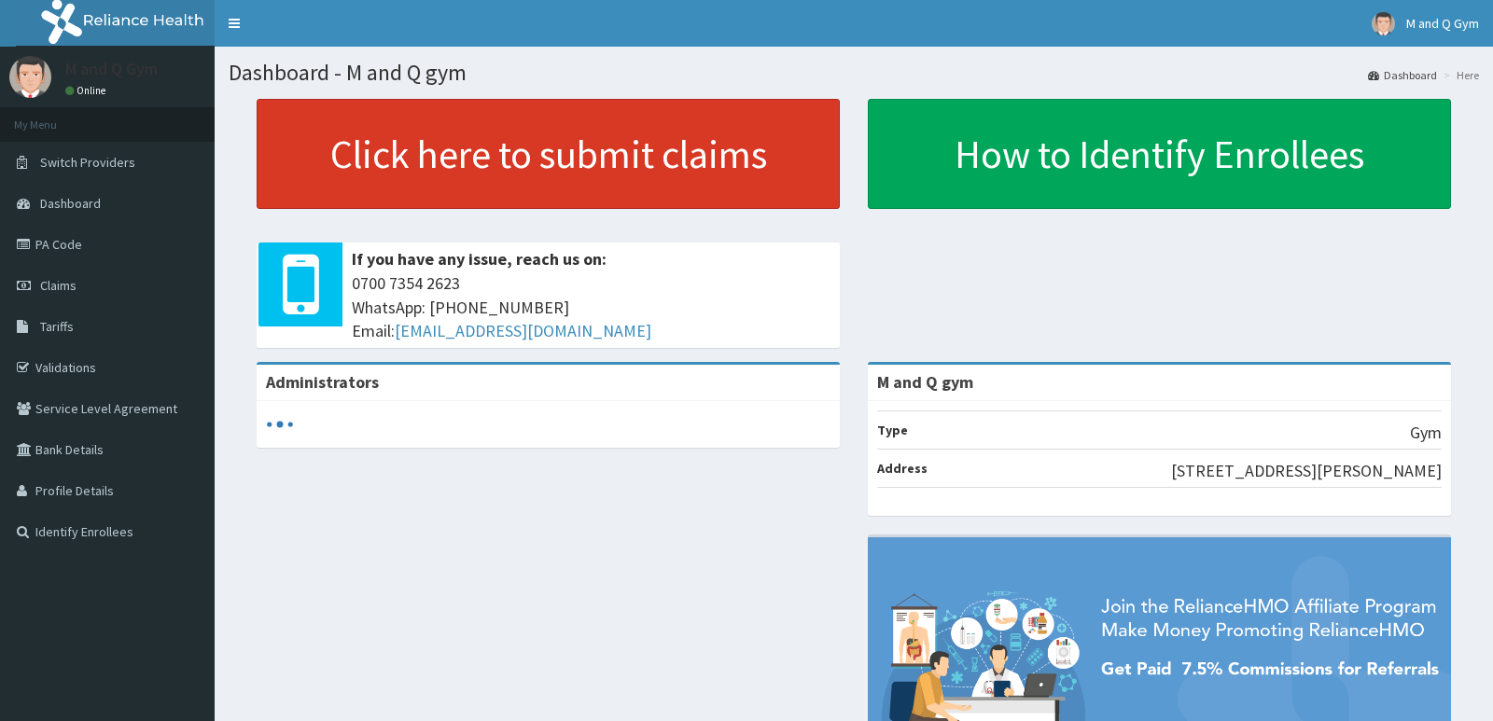
click at [385, 167] on link "Click here to submit claims" at bounding box center [548, 154] width 583 height 110
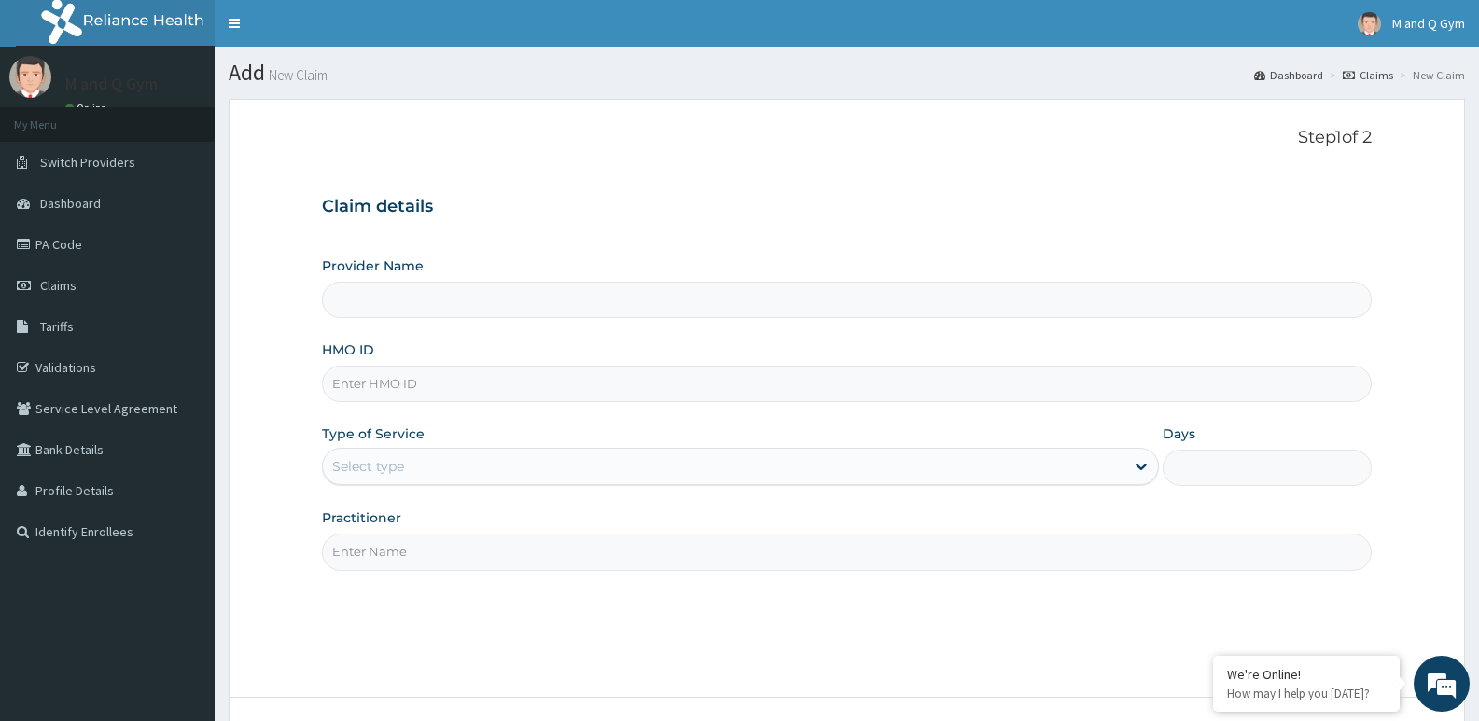
click at [383, 383] on input "HMO ID" at bounding box center [846, 384] width 1049 height 36
type input "M and Q gym"
type input "1"
type input "PGL/10188/A"
click at [375, 545] on input "Practitioner" at bounding box center [846, 552] width 1049 height 36
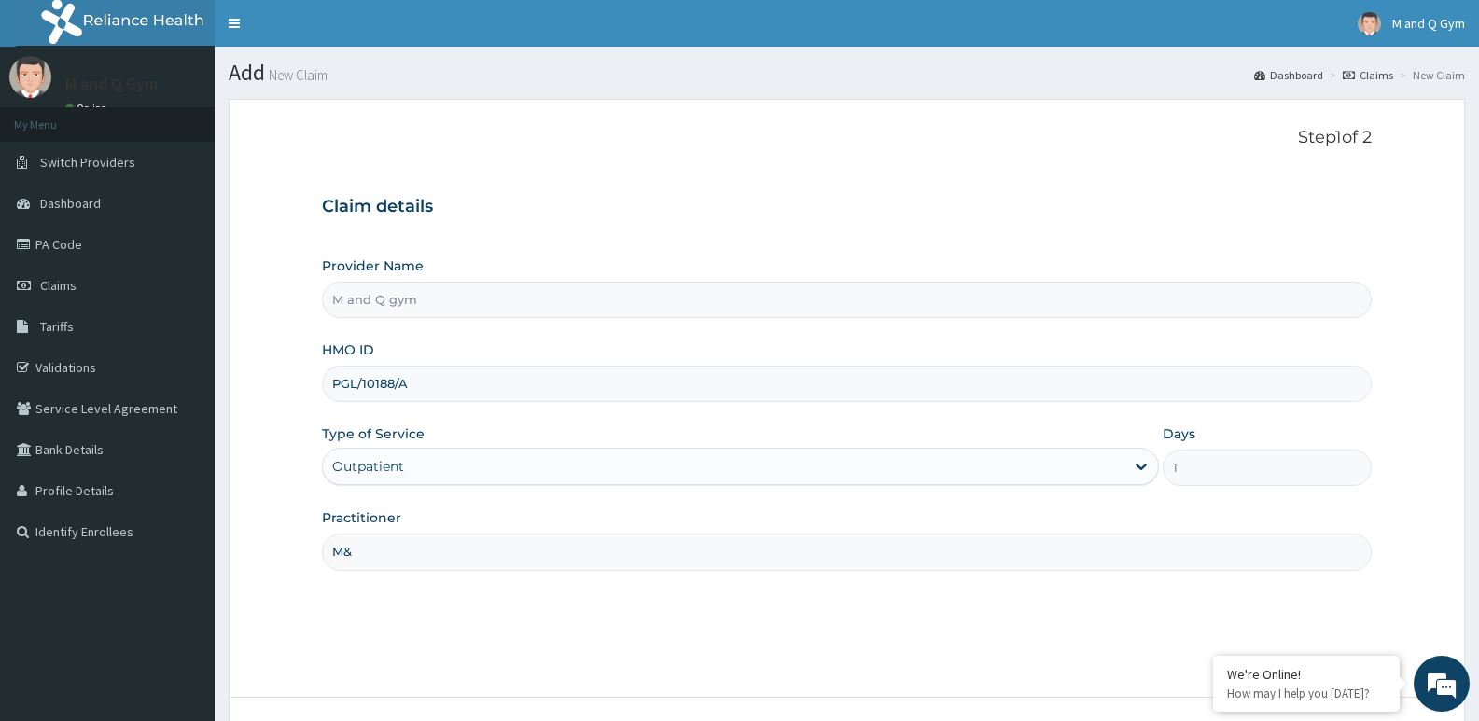
type input "M&Q"
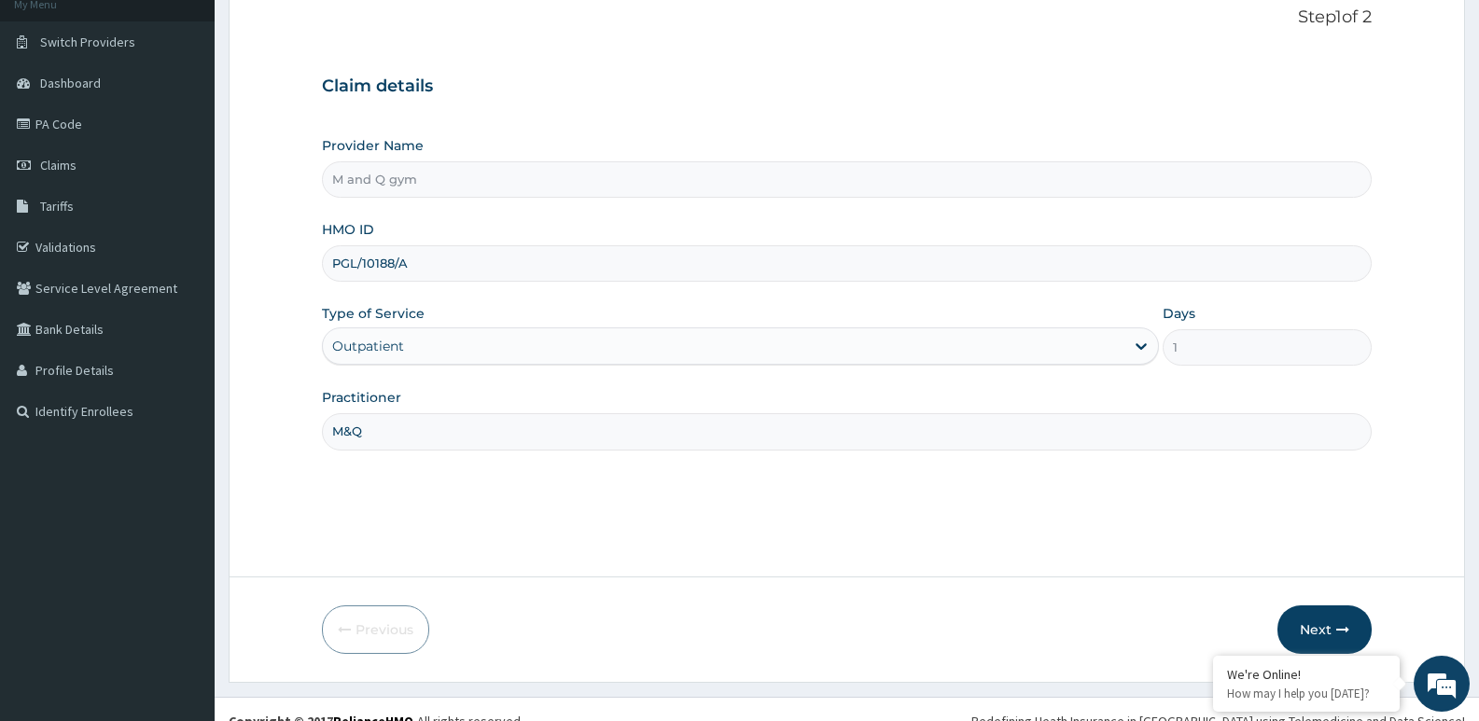
scroll to position [144, 0]
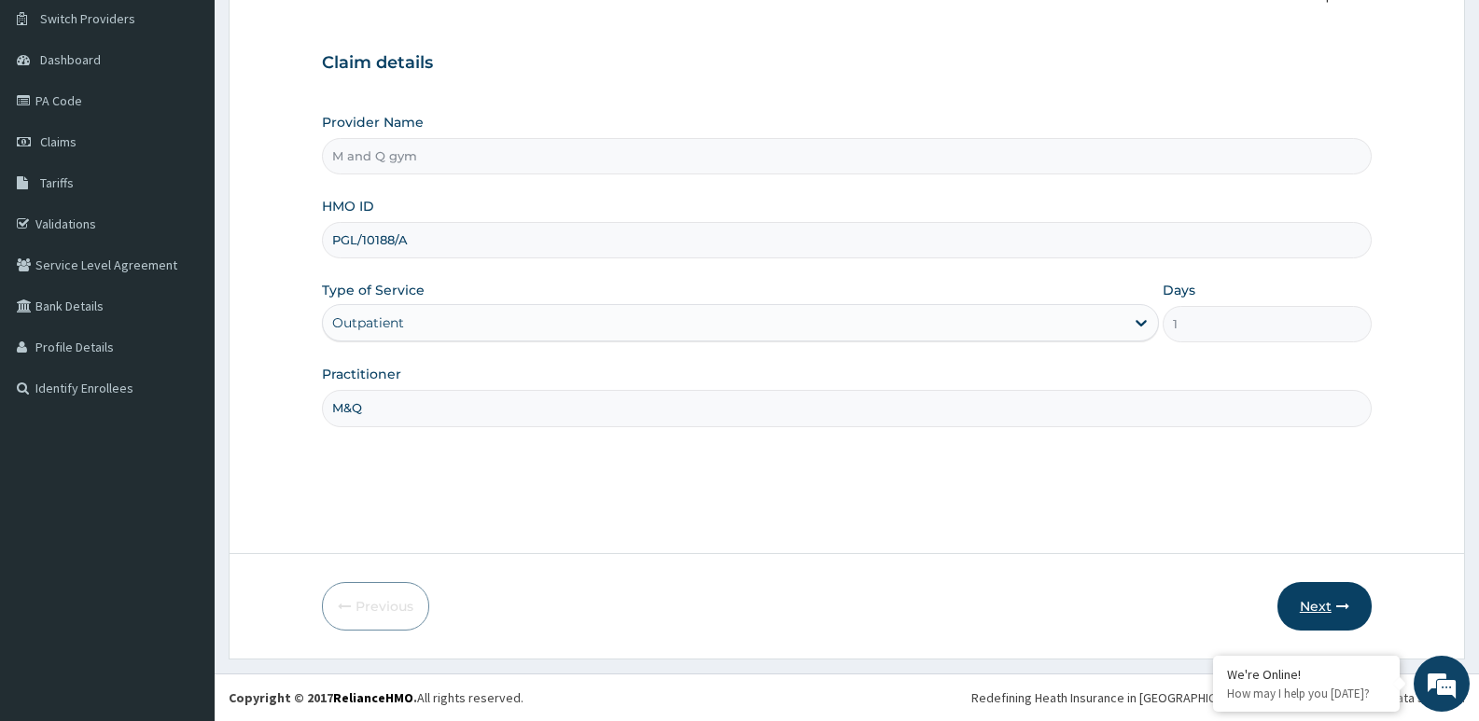
click at [1317, 606] on button "Next" at bounding box center [1324, 606] width 94 height 49
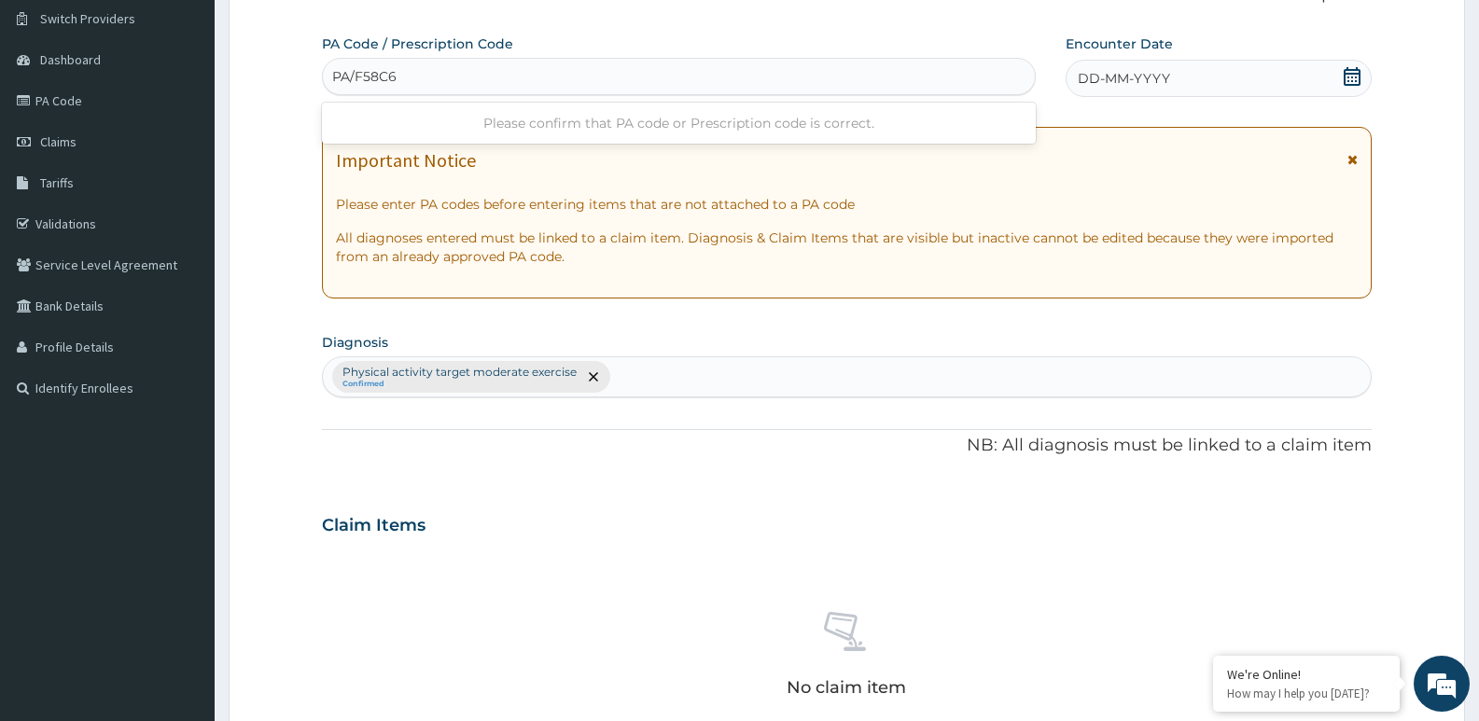
type input "PA/F58C6D"
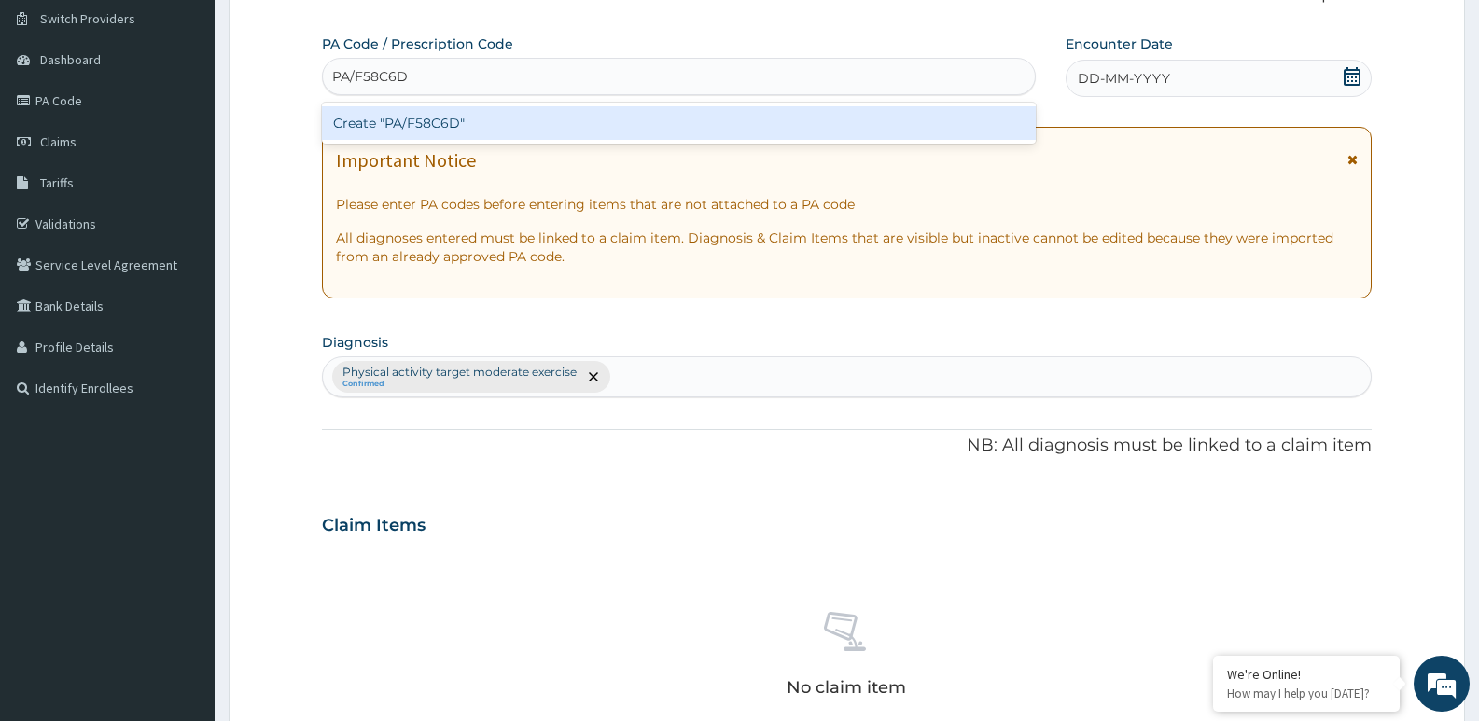
click at [512, 127] on div "Create "PA/F58C6D"" at bounding box center [679, 123] width 714 height 34
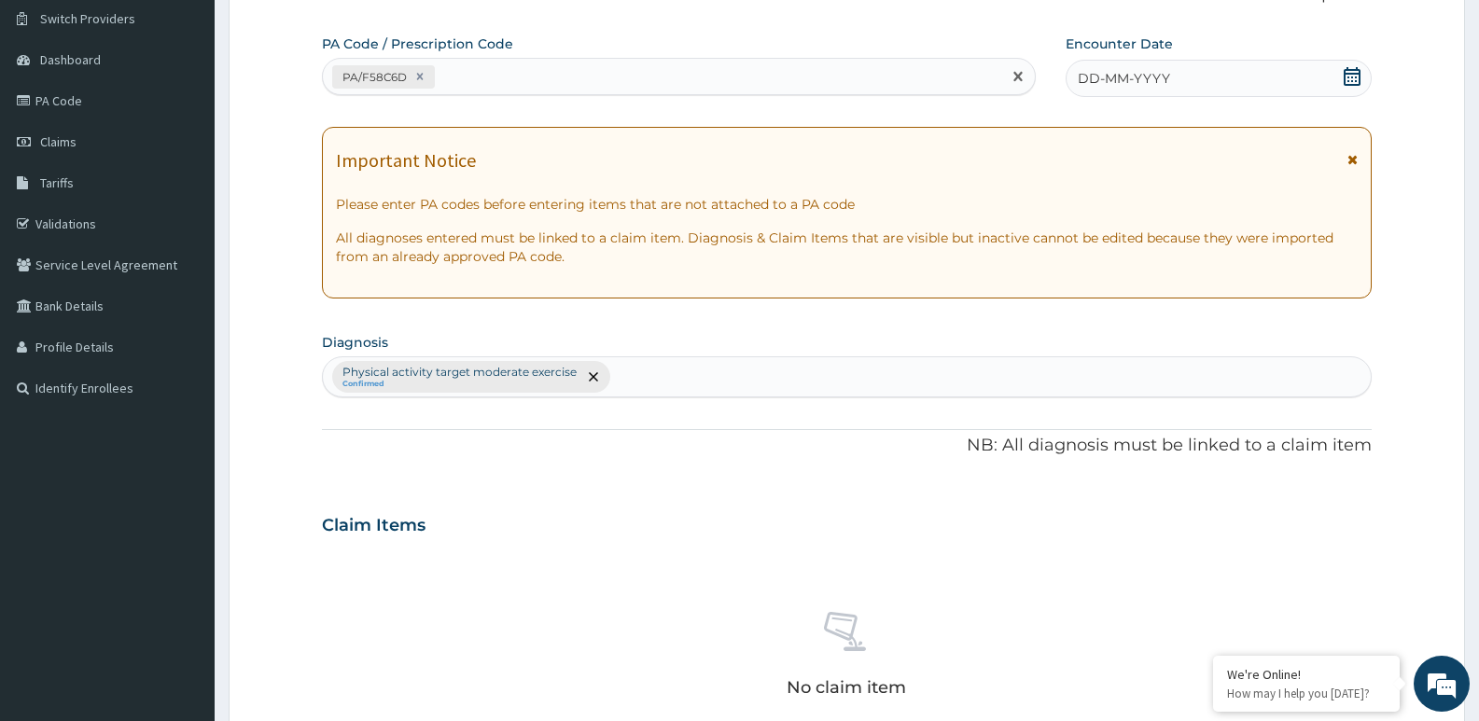
click at [1340, 85] on div "DD-MM-YYYY" at bounding box center [1218, 78] width 306 height 37
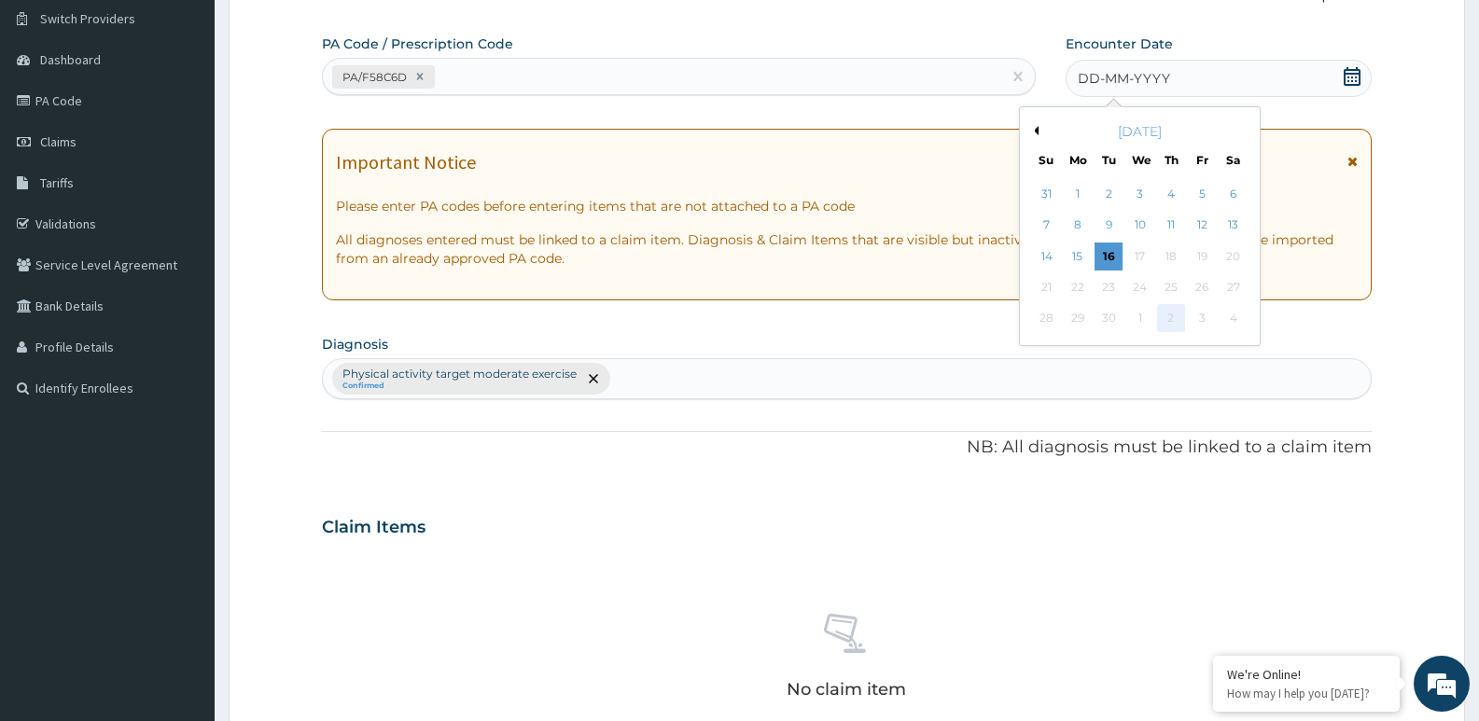
click at [1171, 318] on div "2" at bounding box center [1171, 319] width 28 height 28
click at [1232, 225] on div "13" at bounding box center [1233, 226] width 28 height 28
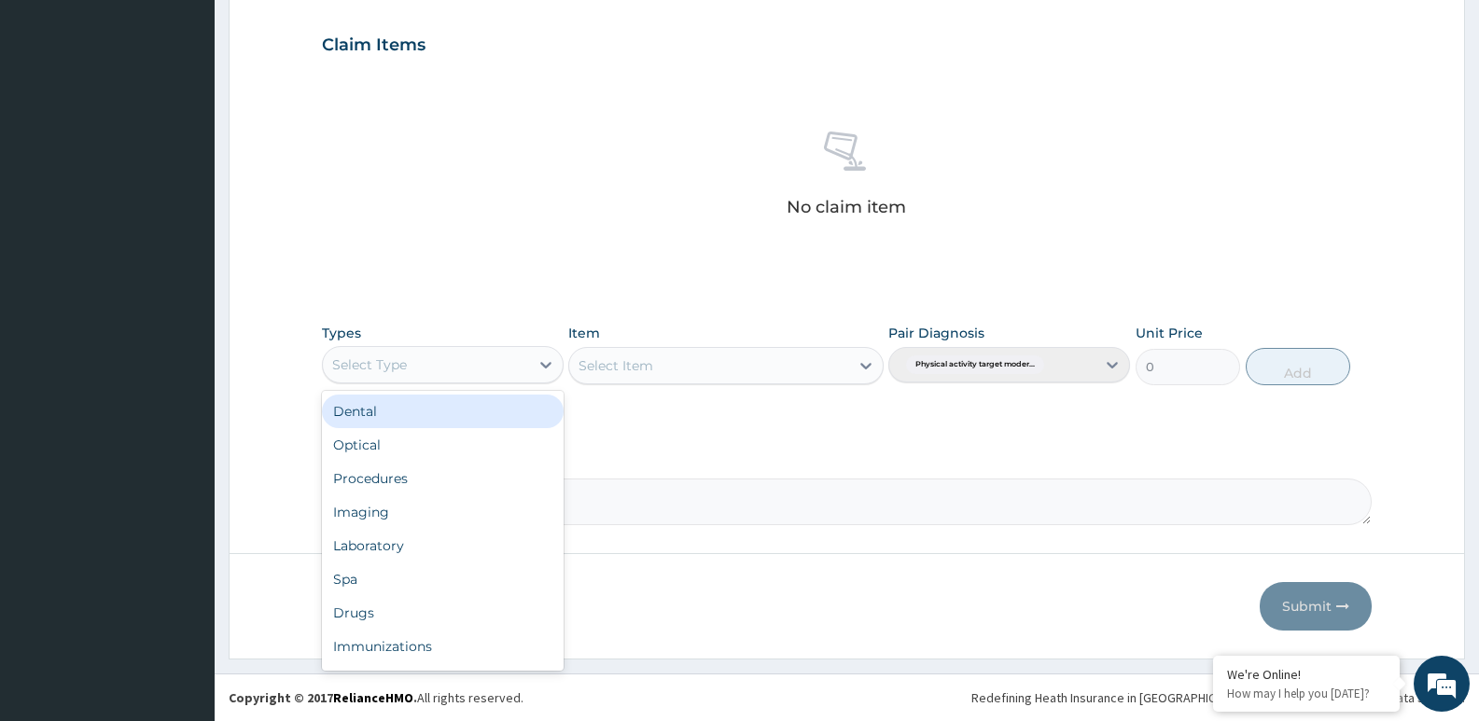
scroll to position [63, 0]
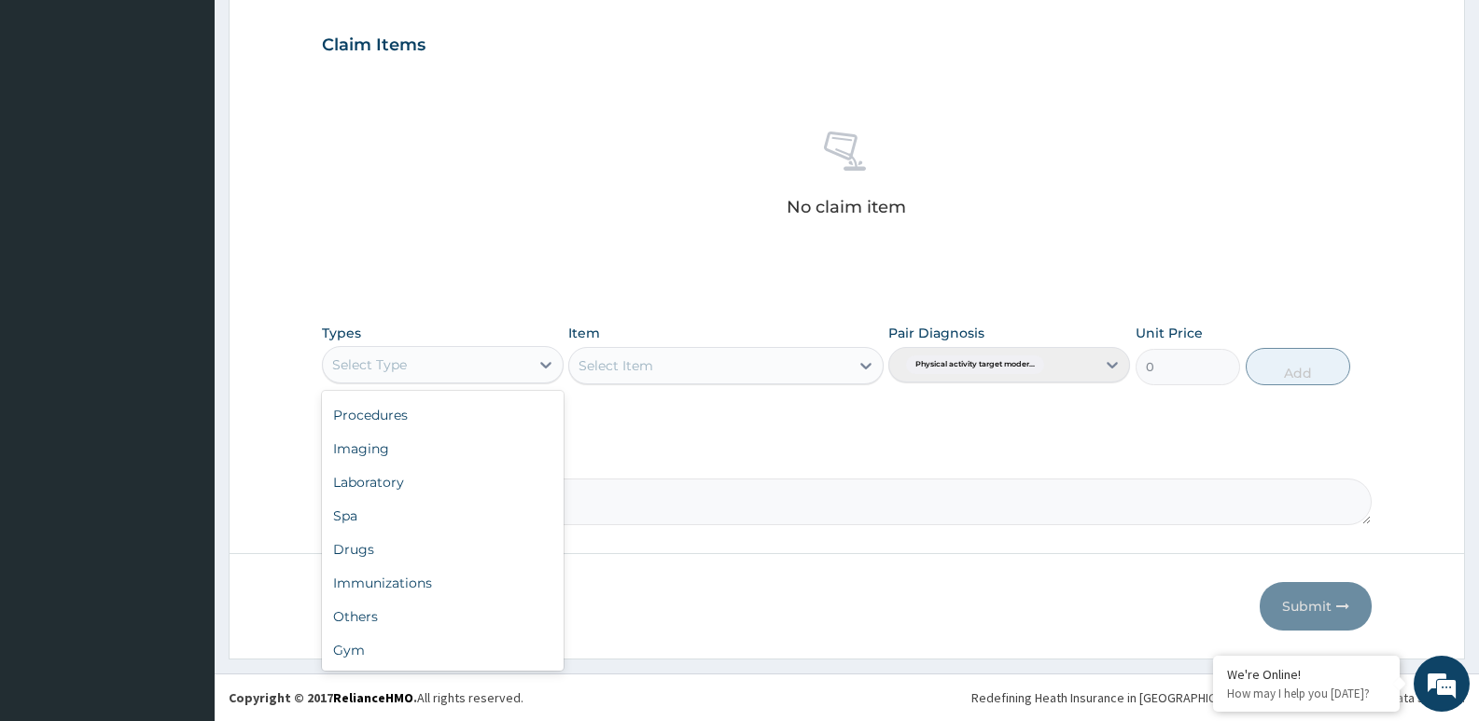
click at [373, 643] on div "Gym" at bounding box center [443, 650] width 242 height 34
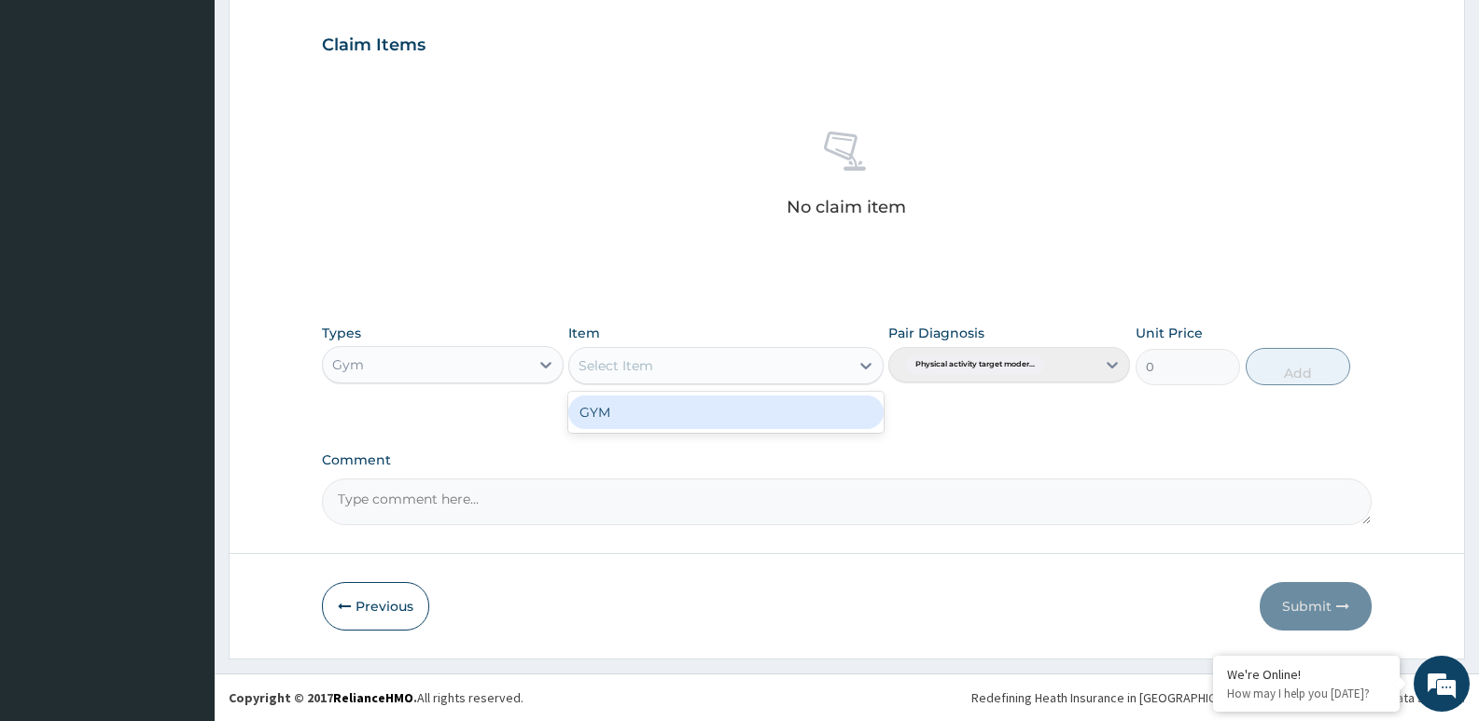
click at [668, 418] on div "GYM" at bounding box center [725, 413] width 314 height 34
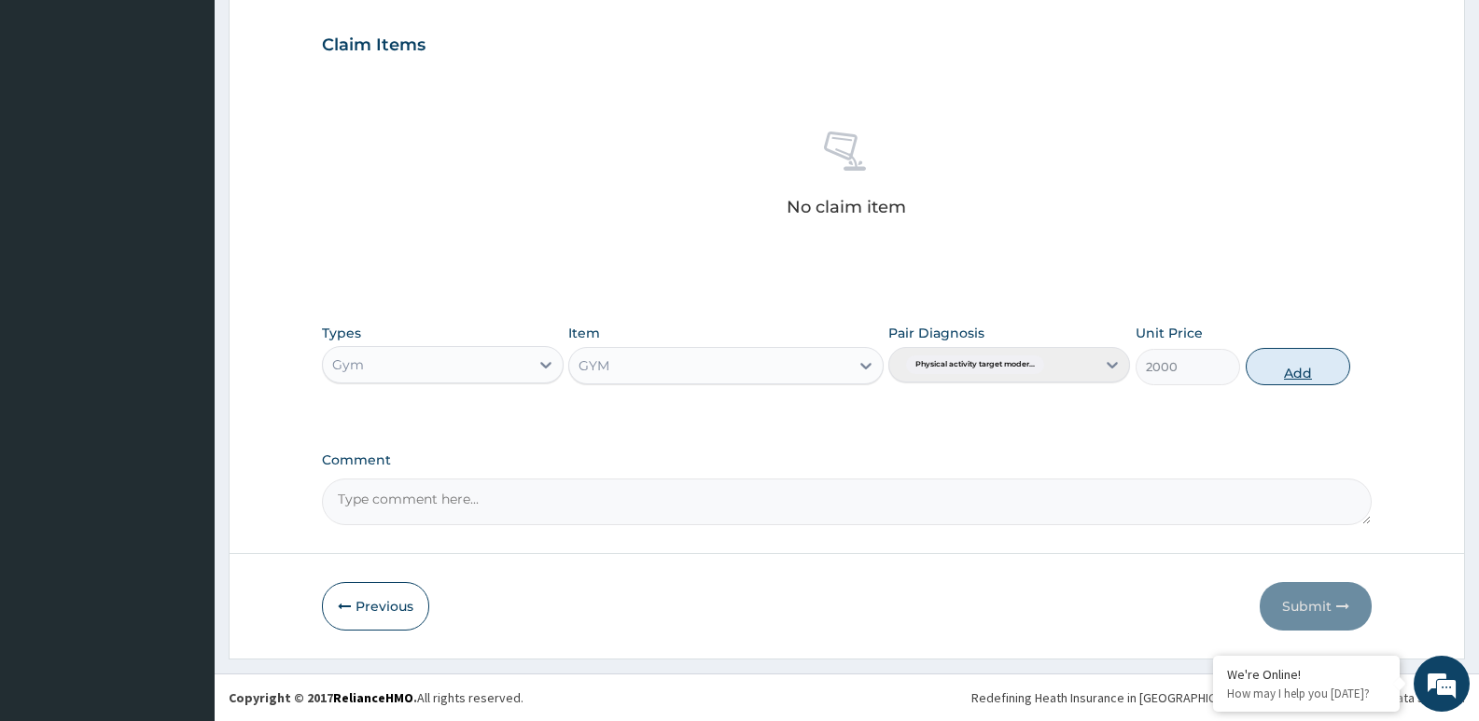
click at [1319, 369] on button "Add" at bounding box center [1297, 366] width 104 height 37
type input "0"
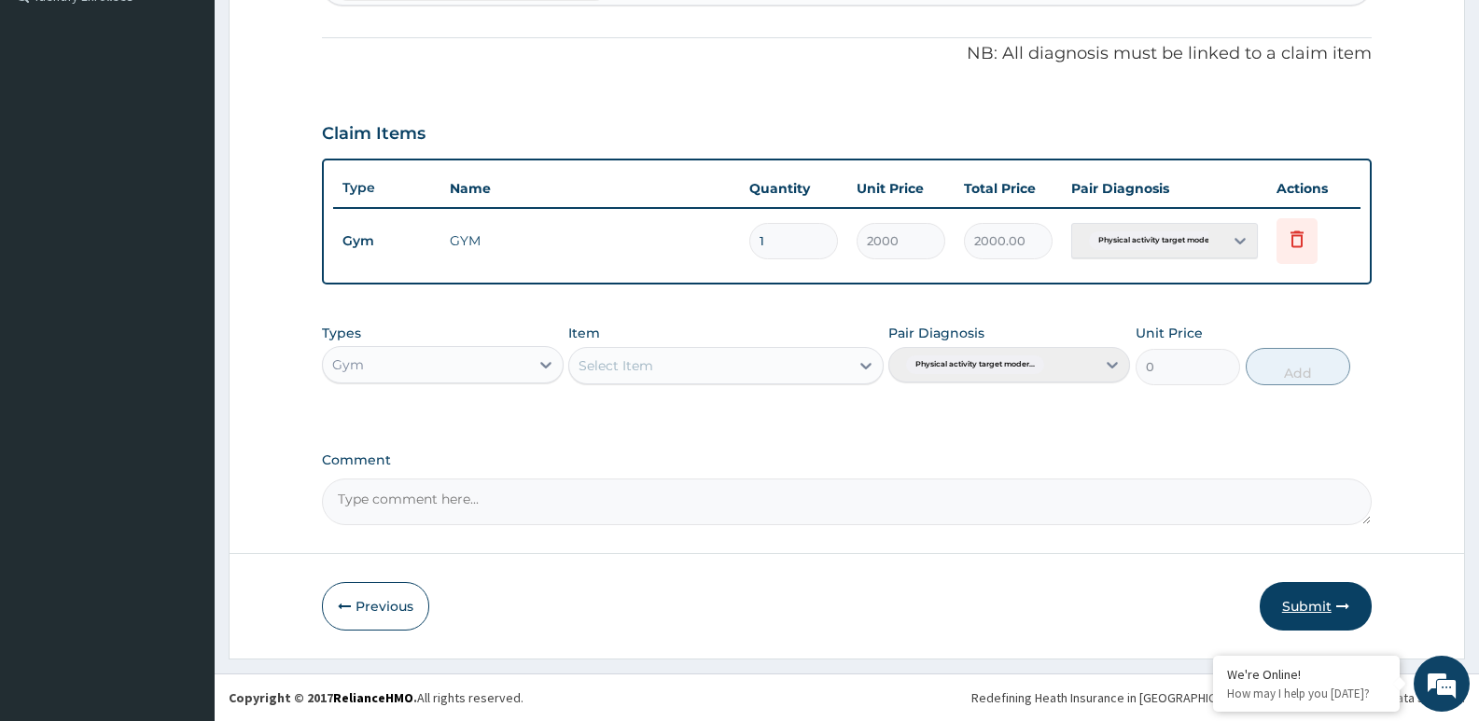
click at [1313, 583] on button "Submit" at bounding box center [1315, 606] width 112 height 49
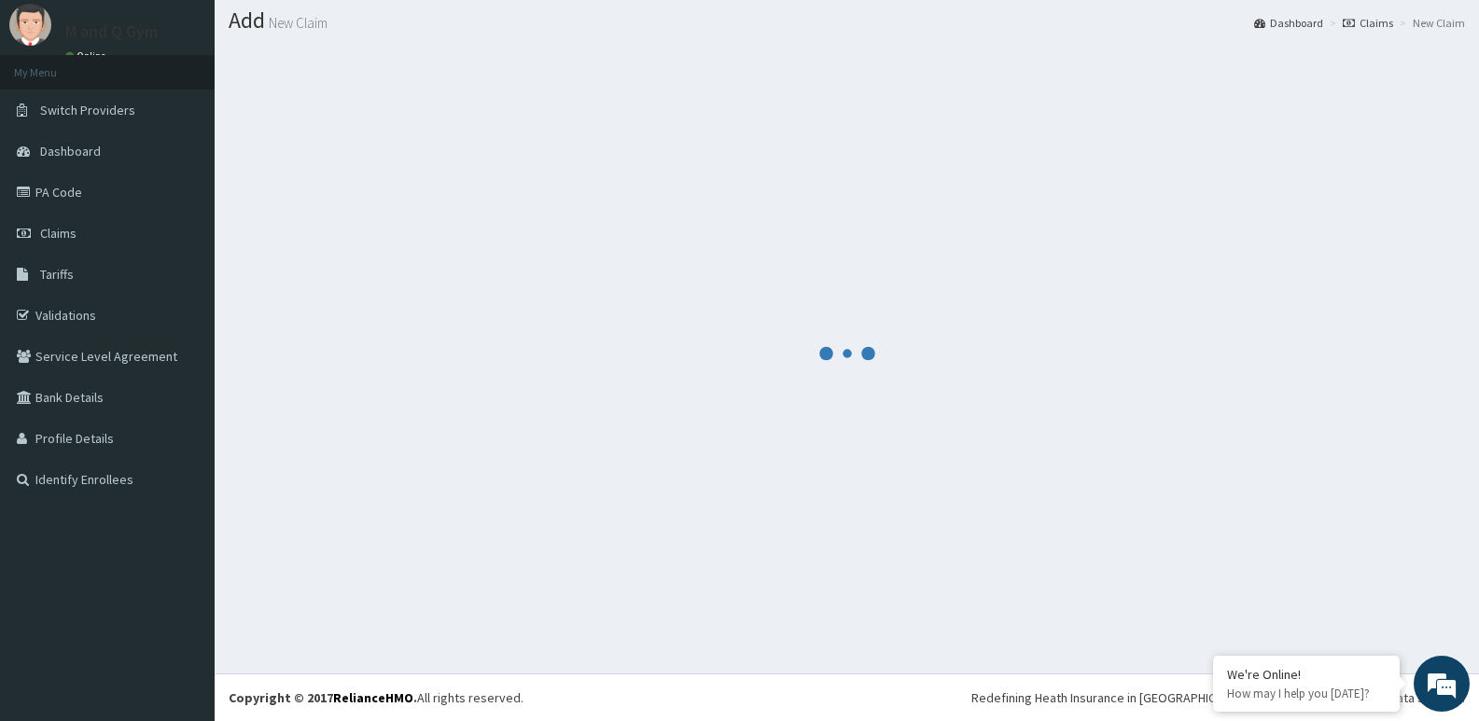
scroll to position [535, 0]
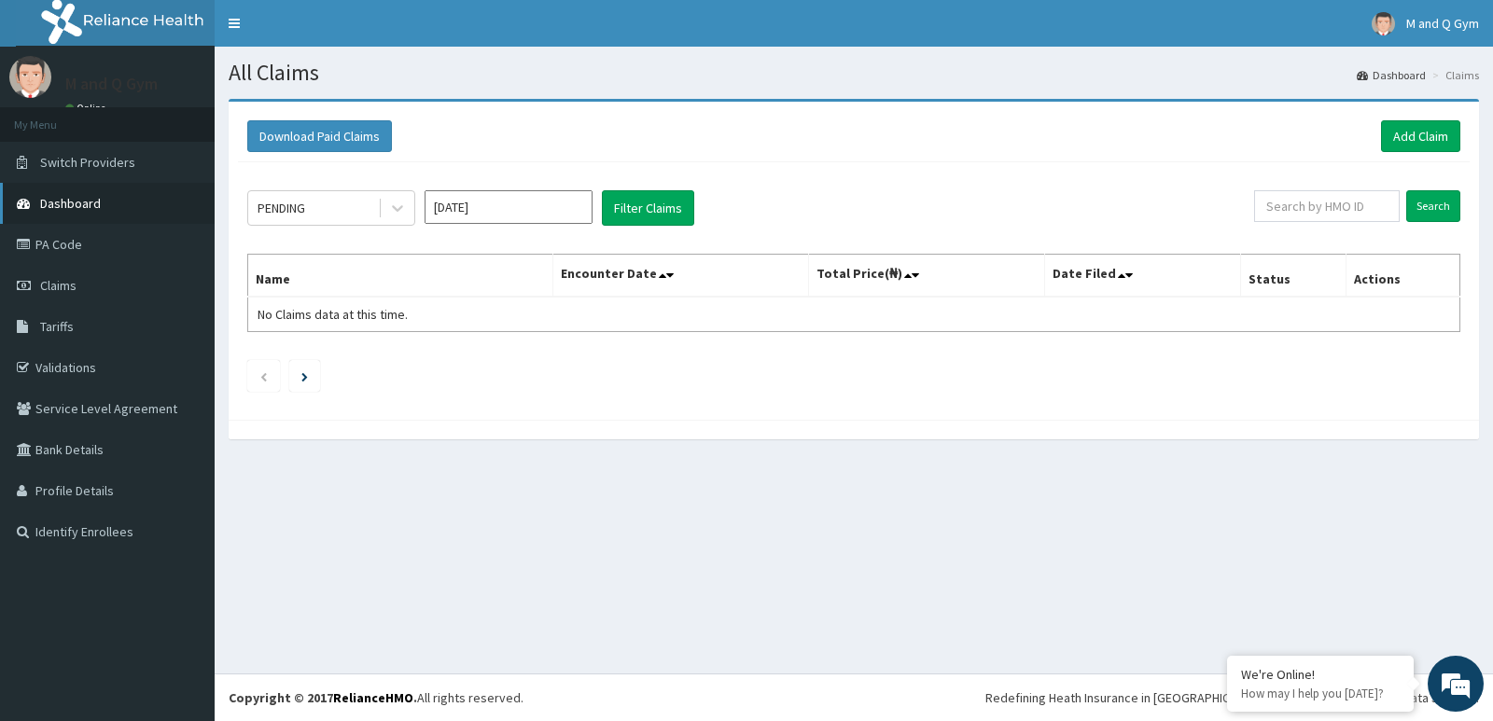
click at [104, 203] on link "Dashboard" at bounding box center [107, 203] width 215 height 41
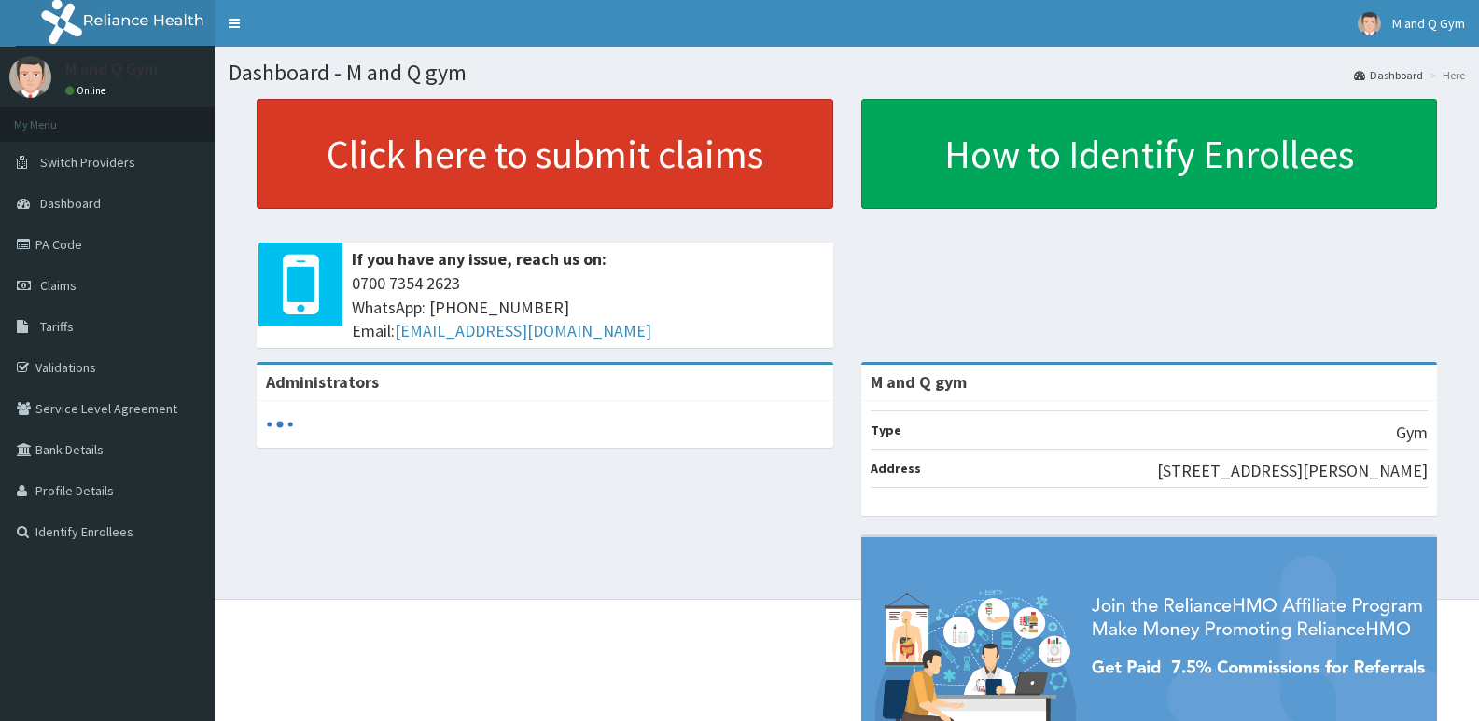
click at [728, 171] on link "Click here to submit claims" at bounding box center [545, 154] width 576 height 110
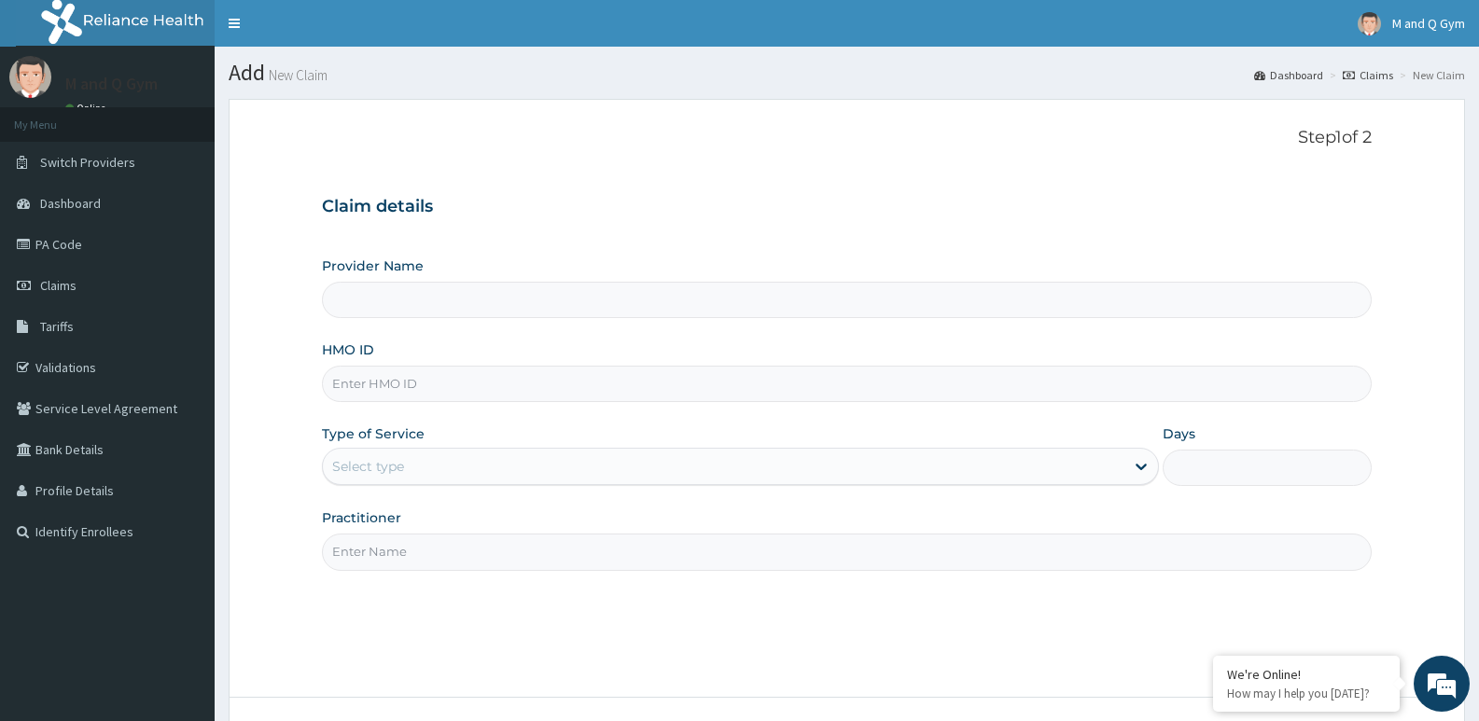
click at [484, 391] on input "HMO ID" at bounding box center [846, 384] width 1049 height 36
type input "M and Q gym"
type input "1"
type input "AFO/10066/A"
click at [351, 551] on input "Practitioner" at bounding box center [846, 552] width 1049 height 36
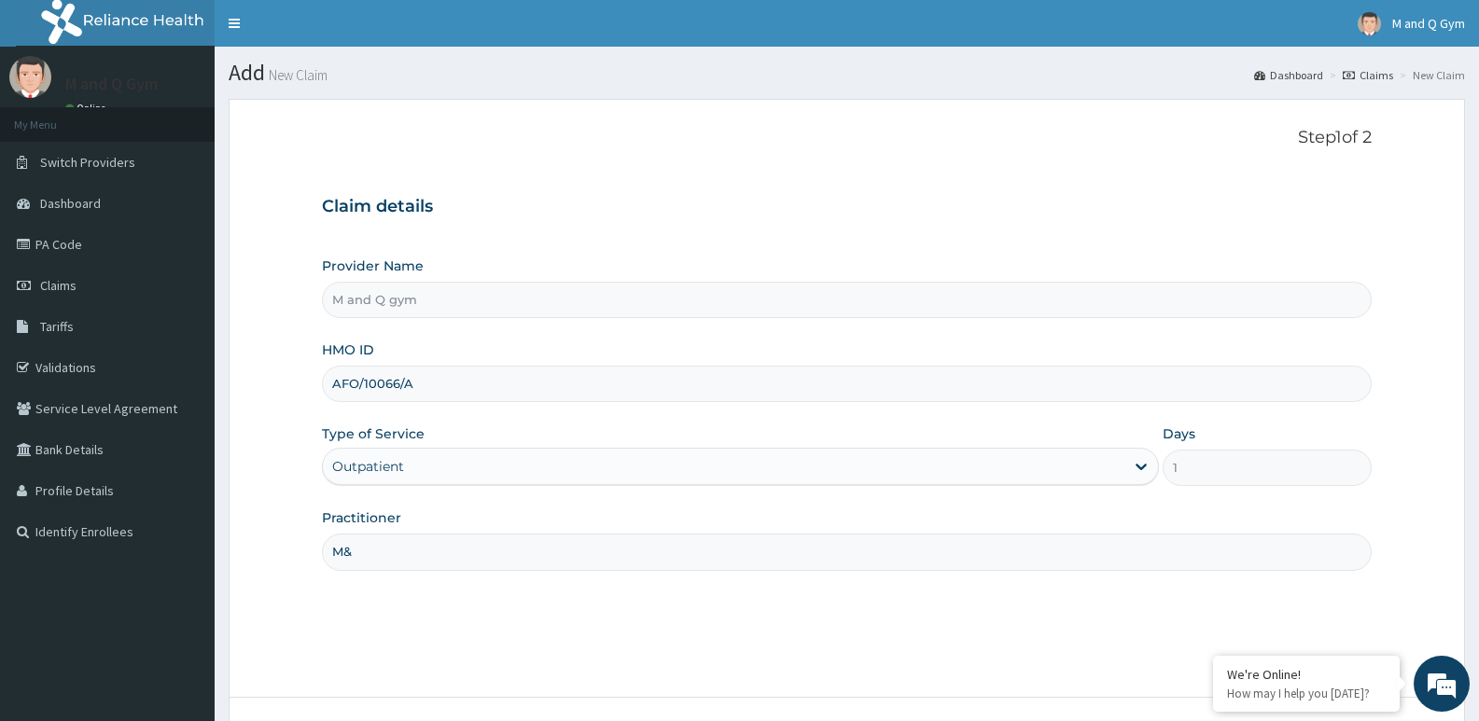
type input "M&Q"
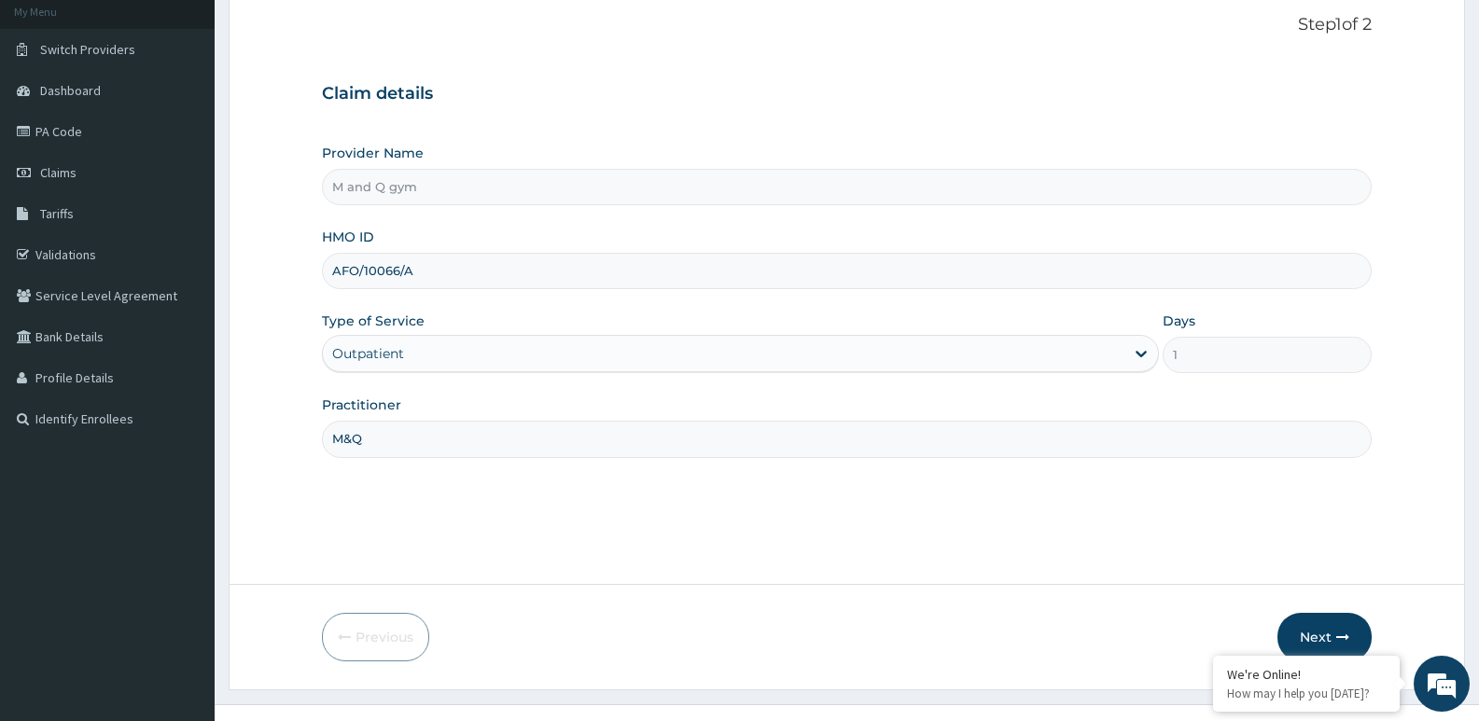
scroll to position [144, 0]
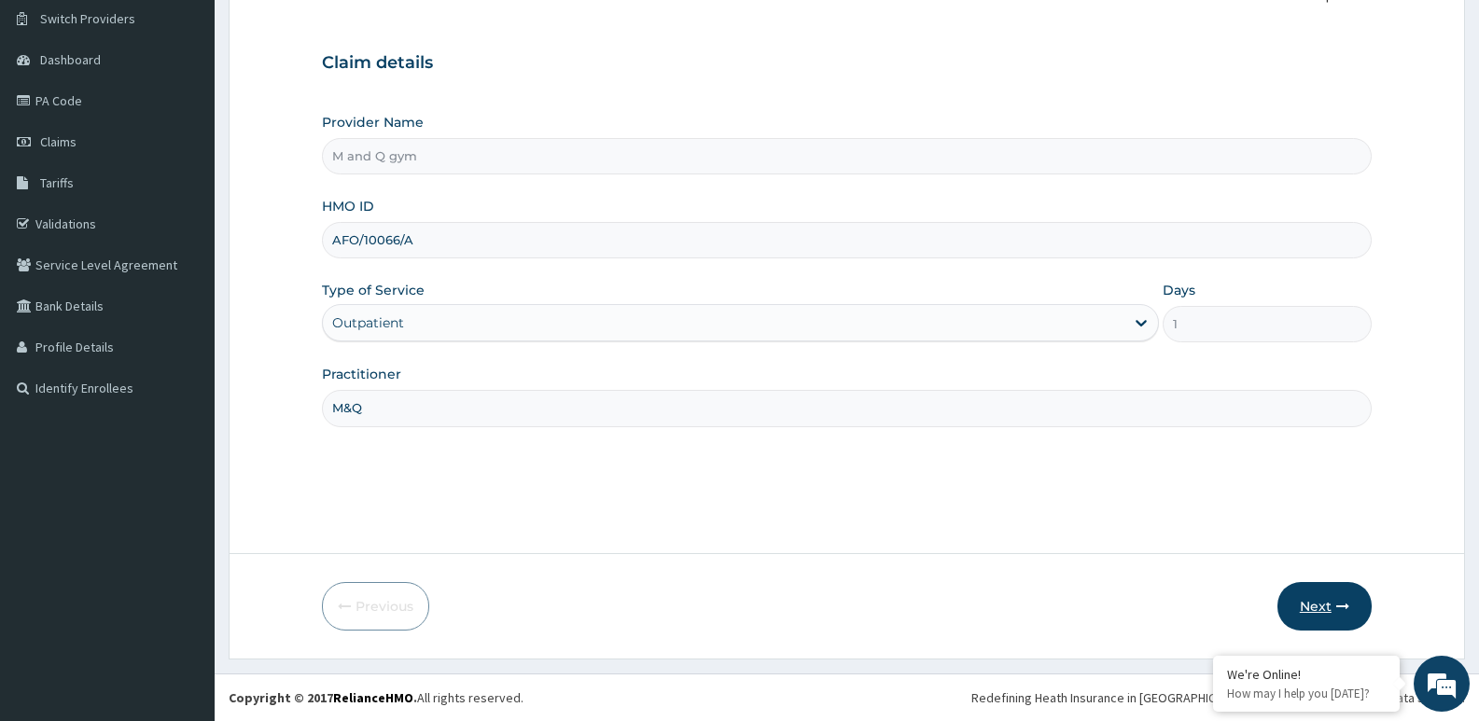
click at [1294, 586] on button "Next" at bounding box center [1324, 606] width 94 height 49
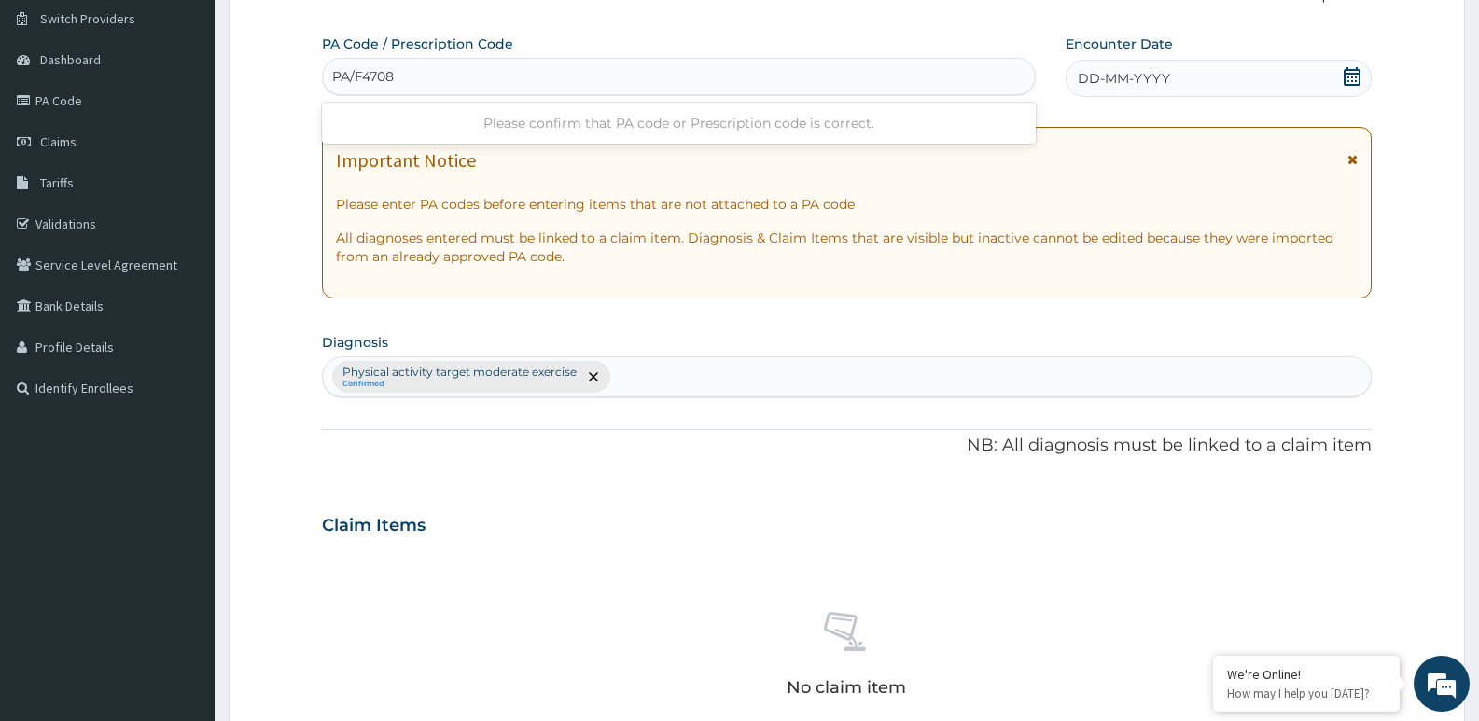
type input "PA/F47084"
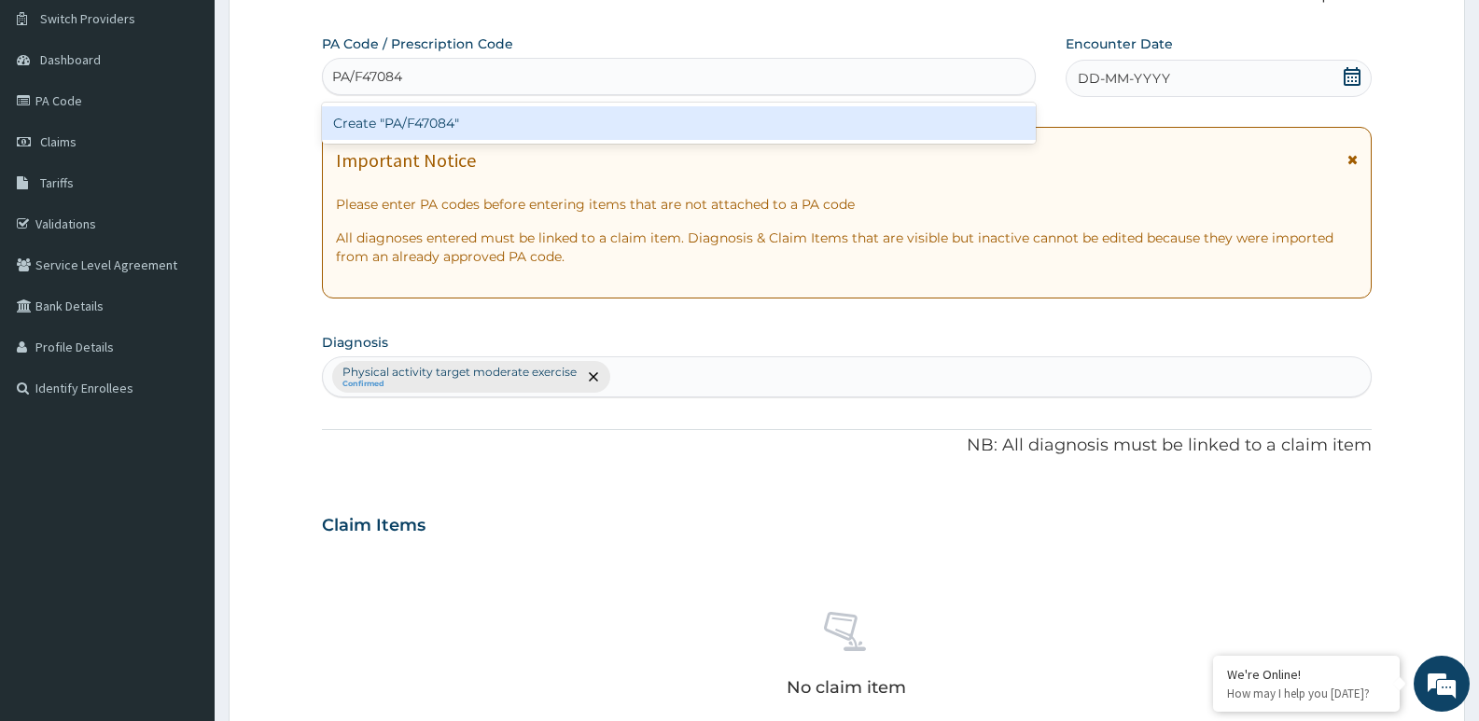
click at [551, 119] on div "Create "PA/F47084"" at bounding box center [679, 123] width 714 height 34
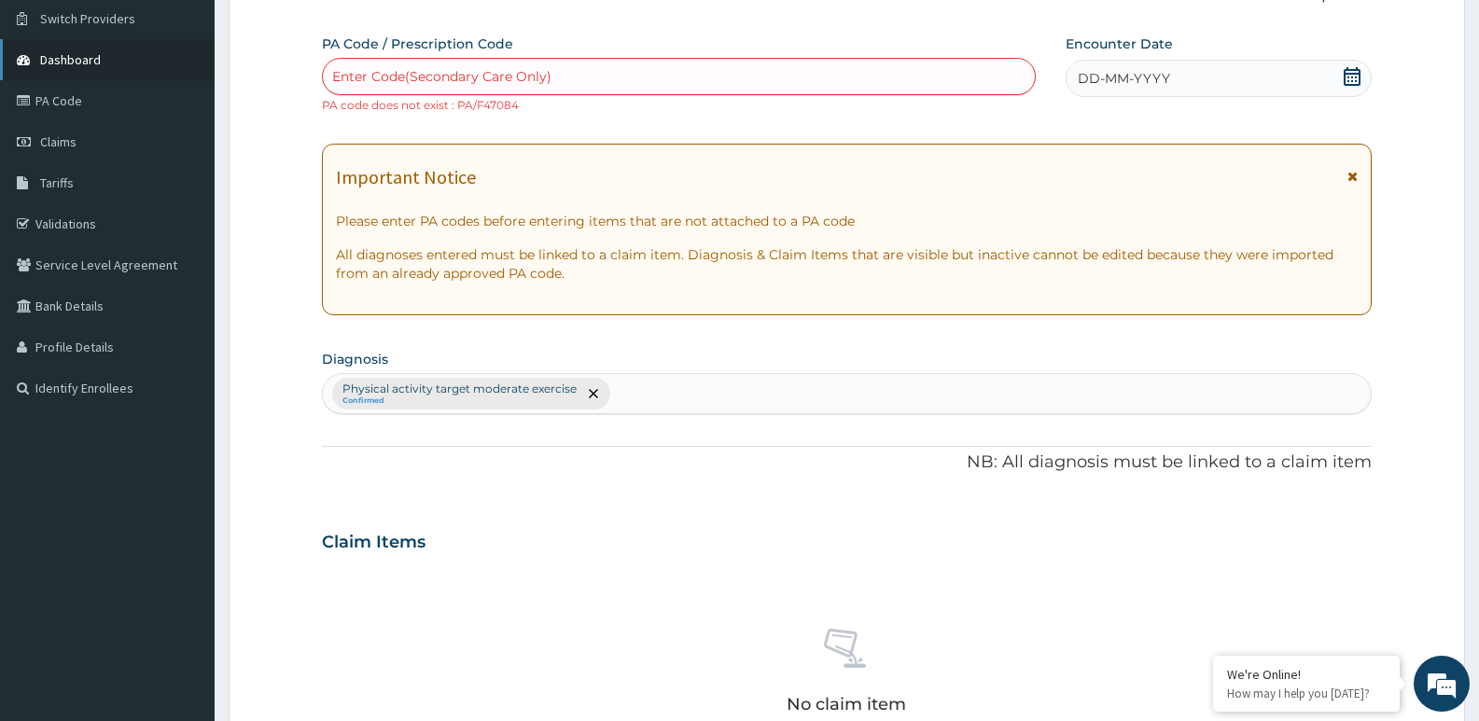
click at [77, 57] on span "Dashboard" at bounding box center [70, 59] width 61 height 17
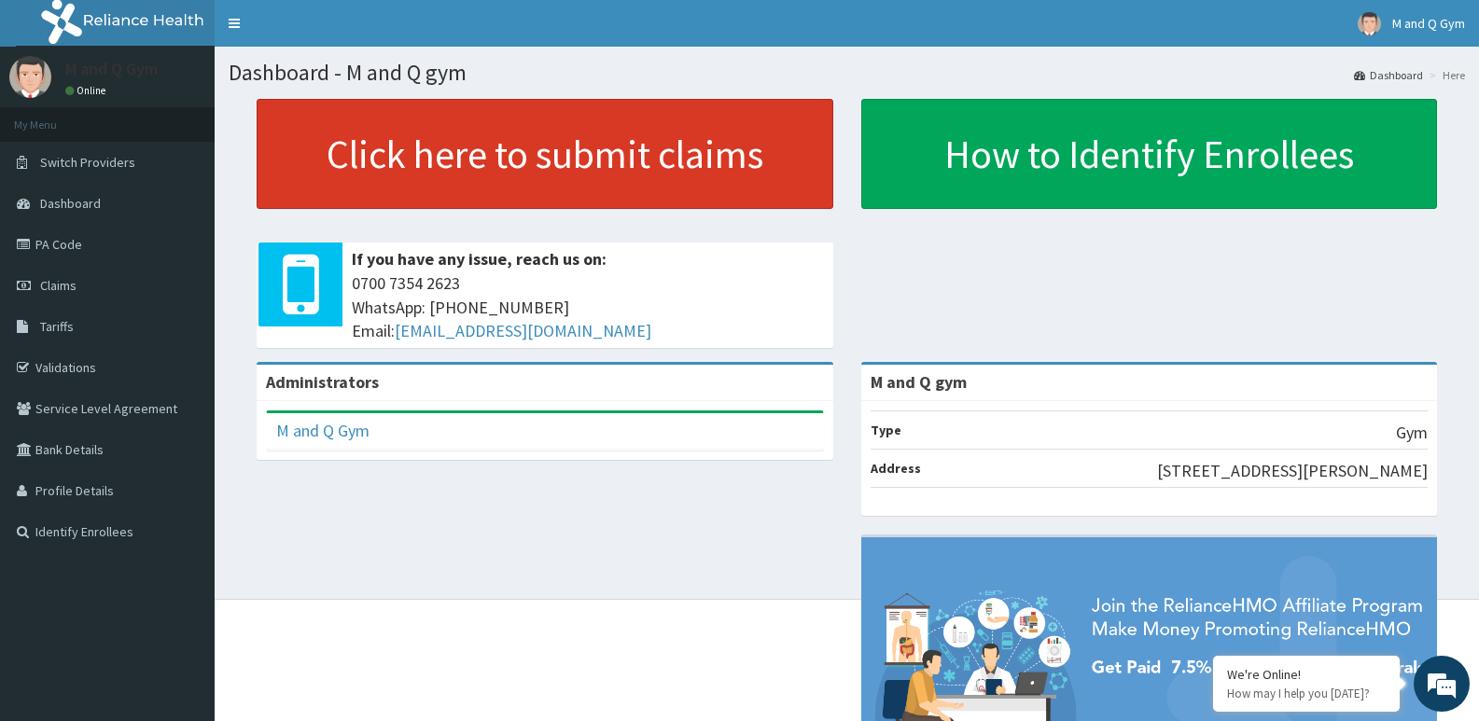
click at [739, 160] on link "Click here to submit claims" at bounding box center [545, 154] width 576 height 110
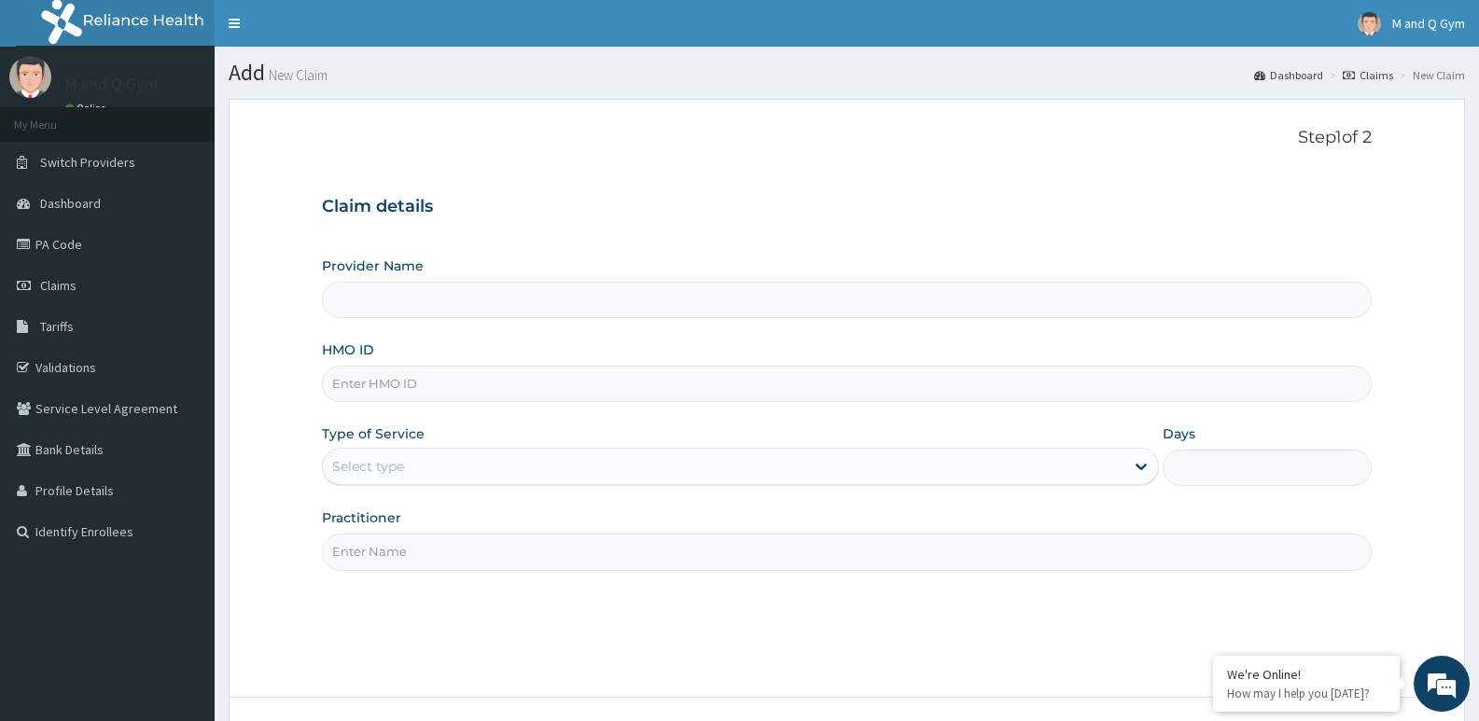
type input "M and Q gym"
type input "1"
